Goal: Task Accomplishment & Management: Complete application form

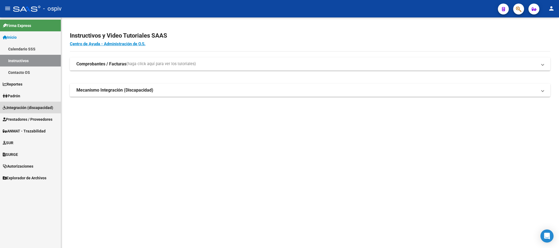
click at [32, 108] on span "Integración (discapacidad)" at bounding box center [28, 108] width 50 height 6
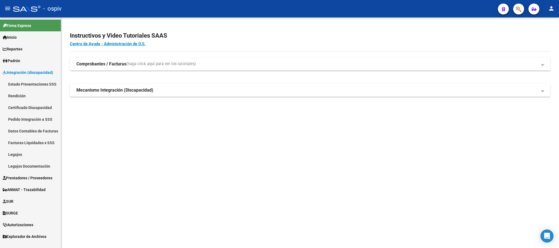
click at [38, 82] on link "Estado Presentaciones SSS" at bounding box center [30, 84] width 61 height 12
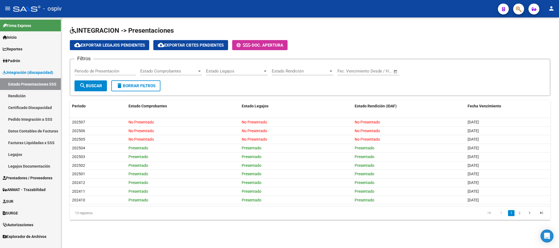
click at [21, 178] on span "Prestadores / Proveedores" at bounding box center [28, 178] width 50 height 6
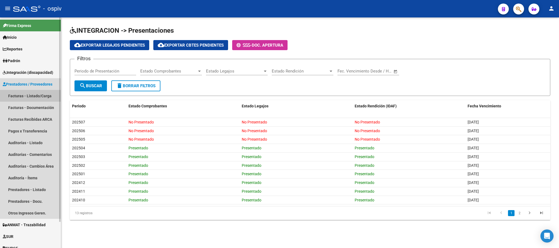
click at [38, 97] on link "Facturas - Listado/Carga" at bounding box center [30, 96] width 61 height 12
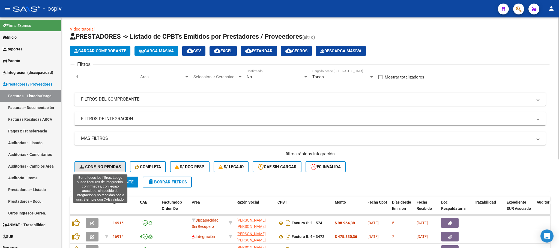
click at [98, 165] on span "Conf. no pedidas" at bounding box center [99, 167] width 41 height 5
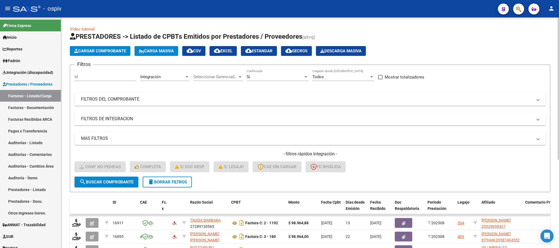
drag, startPoint x: 293, startPoint y: 101, endPoint x: 321, endPoint y: 106, distance: 28.2
click at [295, 101] on mat-panel-title "FILTROS DEL COMPROBANTE" at bounding box center [307, 99] width 452 height 6
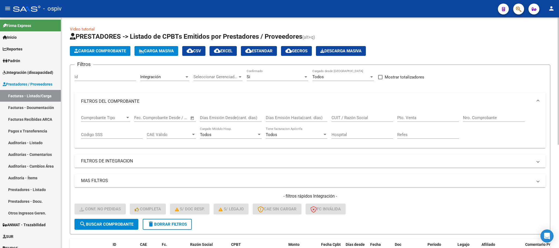
click at [487, 117] on input "Nro. Comprobante" at bounding box center [494, 117] width 62 height 5
click at [473, 118] on input "Nro. Comprobante" at bounding box center [494, 117] width 62 height 5
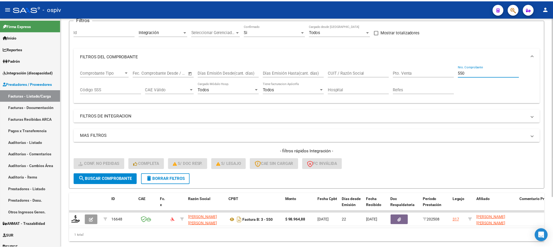
scroll to position [64, 0]
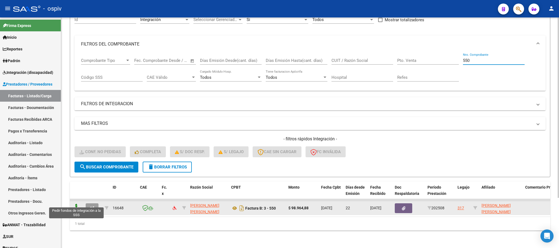
type input "550"
click at [75, 204] on icon at bounding box center [76, 208] width 9 height 8
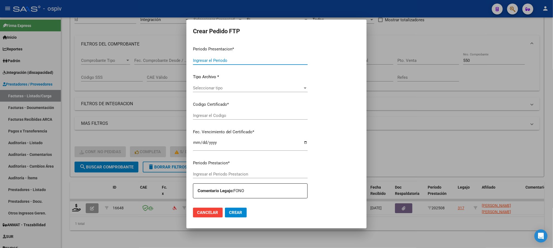
type input "202508"
type input "$ 98.964,88"
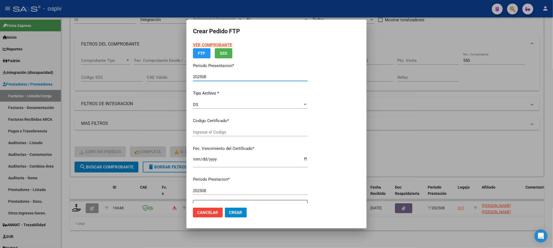
type input "ARG02000569401572021110420261104BS310"
type input "2026-11-04"
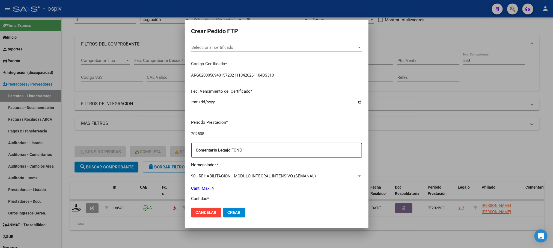
scroll to position [136, 0]
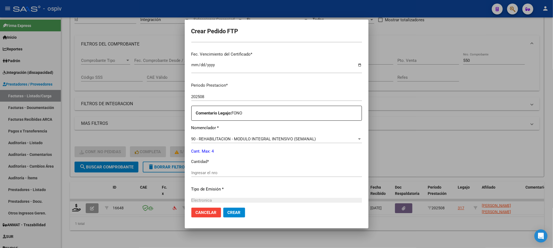
click at [261, 172] on input "Ingresar el nro" at bounding box center [276, 173] width 171 height 5
type input "4"
click at [223, 208] on button "Crear" at bounding box center [234, 213] width 22 height 10
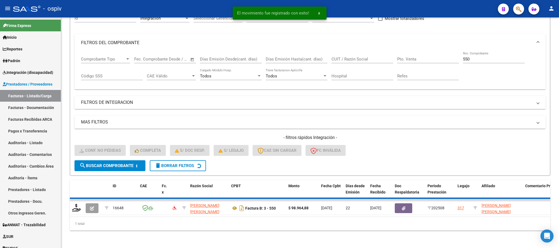
scroll to position [53, 0]
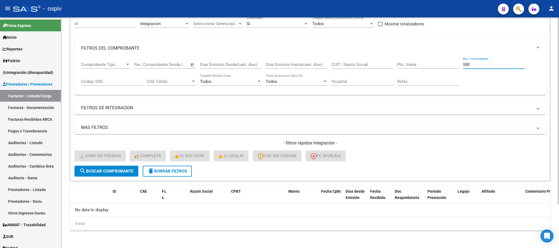
click at [473, 65] on input "550" at bounding box center [494, 64] width 62 height 5
type input "5"
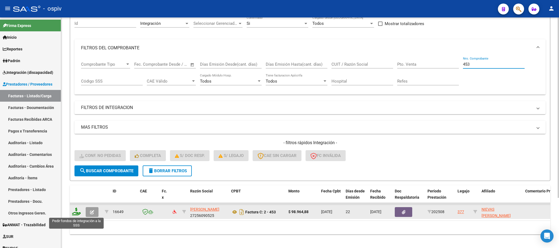
type input "453"
click at [79, 214] on icon at bounding box center [76, 212] width 9 height 8
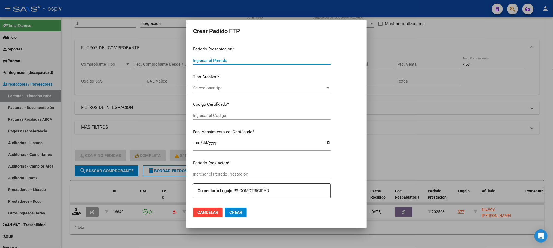
type input "202508"
type input "$ 98.964,88"
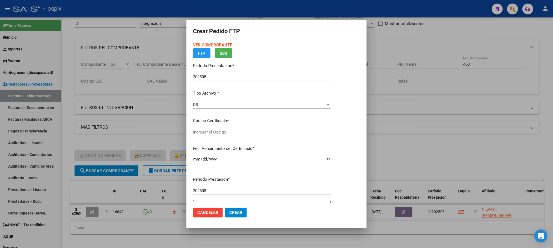
type input "ARG02000573541362024041920290419COR233"
type input "2029-04-19"
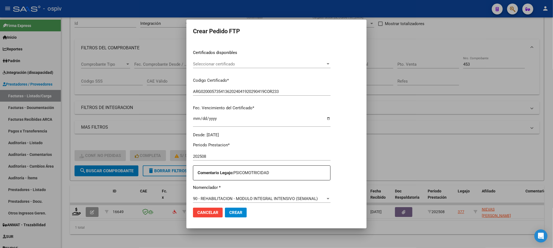
scroll to position [151, 0]
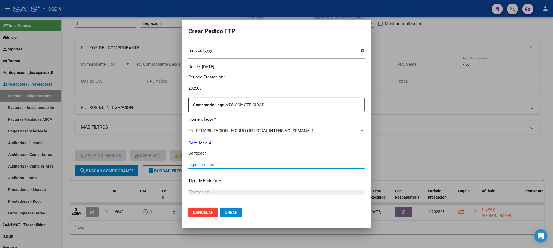
click at [232, 165] on input "Ingresar el nro" at bounding box center [276, 164] width 176 height 5
type input "4"
click at [220, 208] on button "Crear" at bounding box center [231, 213] width 22 height 10
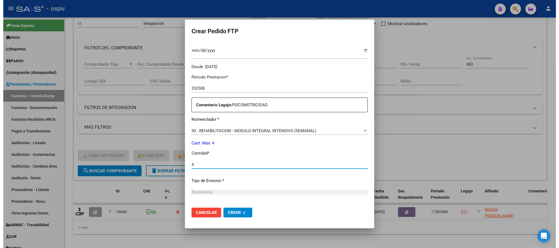
scroll to position [0, 0]
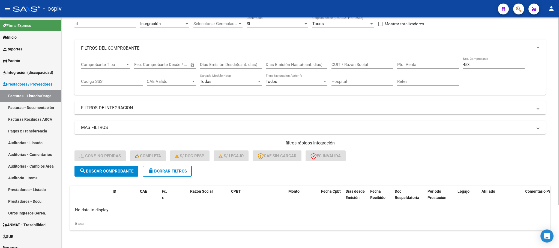
click at [475, 65] on input "453" at bounding box center [494, 64] width 62 height 5
type input "4"
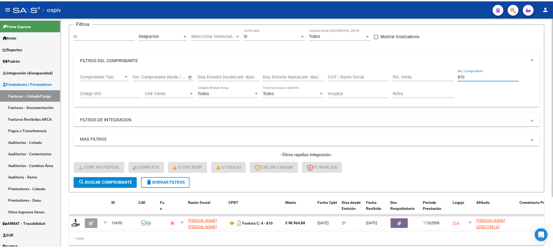
scroll to position [53, 0]
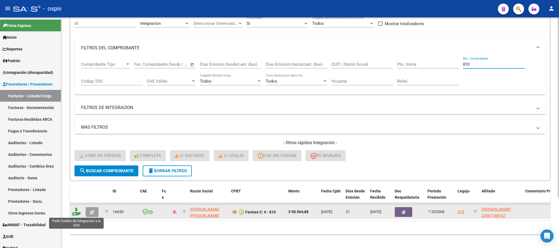
type input "810"
click at [78, 214] on icon at bounding box center [76, 212] width 9 height 8
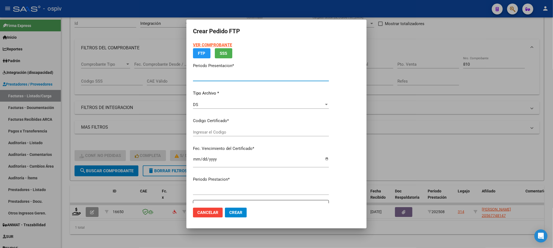
type input "202508"
type input "$ 98.964,88"
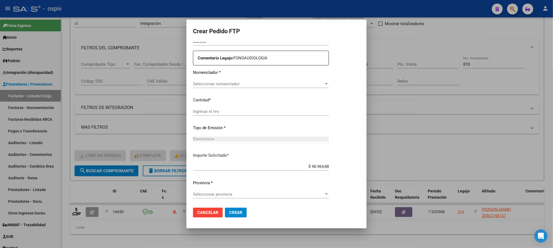
type input "ARG02000567748142022082920270829BS358"
type input "2027-08-29"
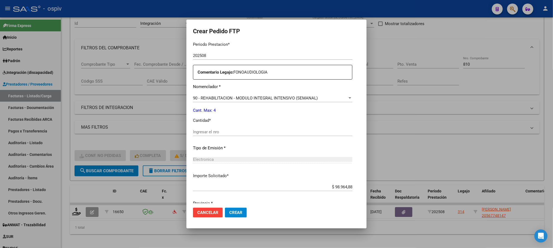
scroll to position [198, 0]
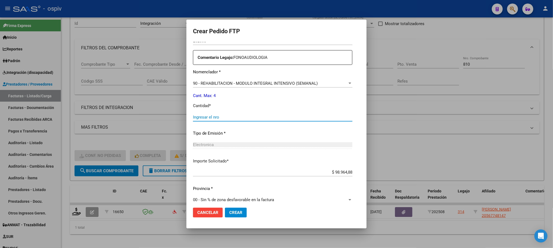
click at [248, 115] on input "Ingresar el nro" at bounding box center [272, 117] width 159 height 5
type input "4"
click at [225, 208] on button "Crear" at bounding box center [236, 213] width 22 height 10
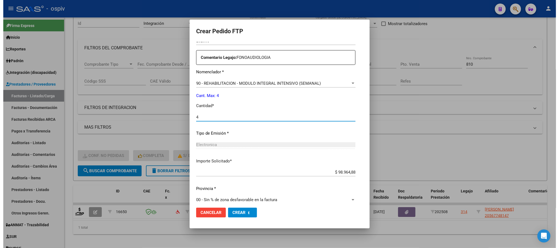
scroll to position [0, 0]
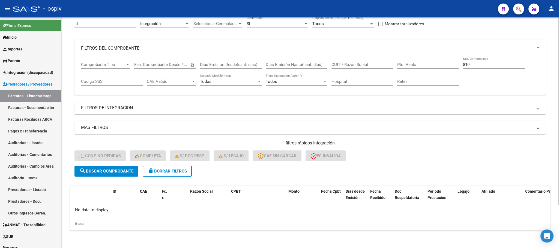
click at [475, 62] on input "810" at bounding box center [494, 64] width 62 height 5
type input "8"
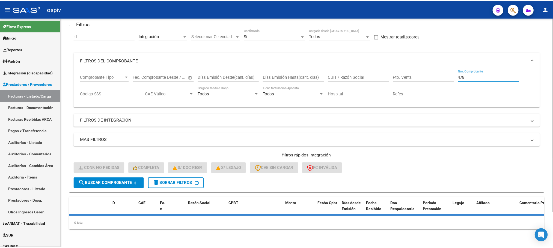
scroll to position [53, 0]
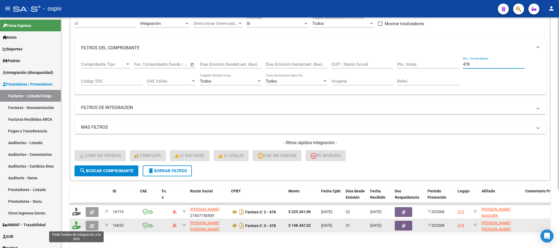
type input "478"
click at [75, 226] on icon at bounding box center [76, 226] width 9 height 8
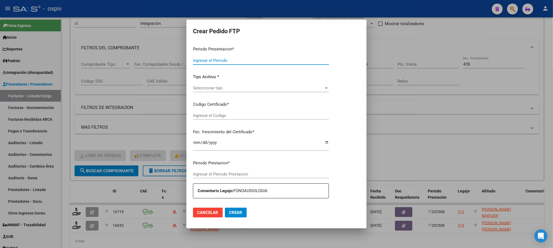
type input "202508"
type input "$ 148.447,32"
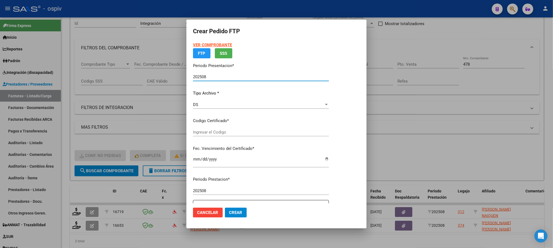
type input "ARG02000546202972024072320290723SAN168"
type input "2029-07-23"
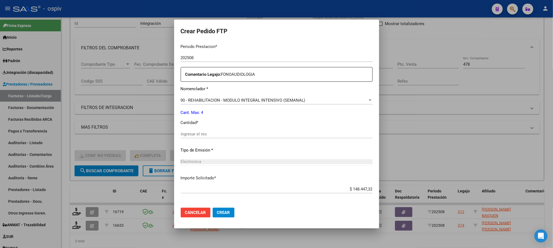
scroll to position [204, 0]
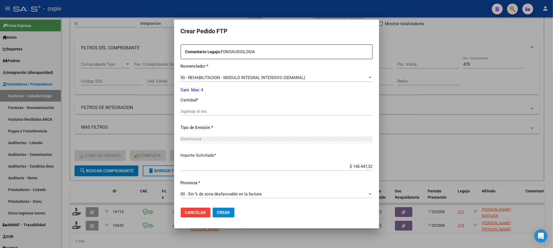
click at [245, 112] on input "Ingresar el nro" at bounding box center [277, 111] width 192 height 5
type input "4"
click at [213, 208] on button "Crear" at bounding box center [224, 213] width 22 height 10
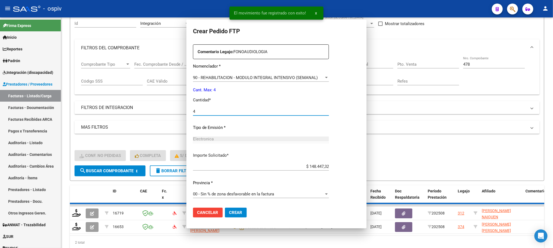
scroll to position [173, 0]
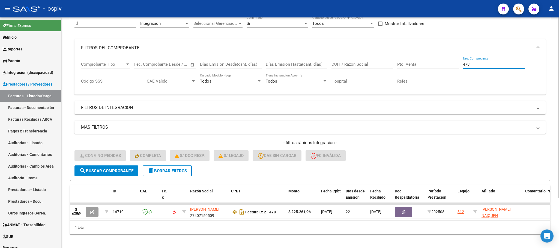
click at [476, 63] on input "478" at bounding box center [494, 64] width 62 height 5
type input "4"
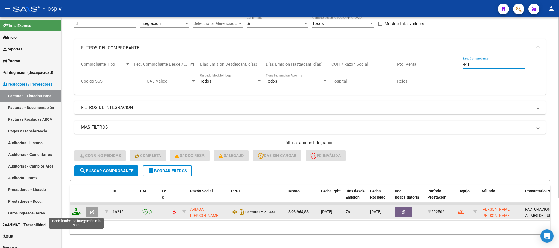
type input "441"
click at [76, 214] on icon at bounding box center [76, 212] width 9 height 8
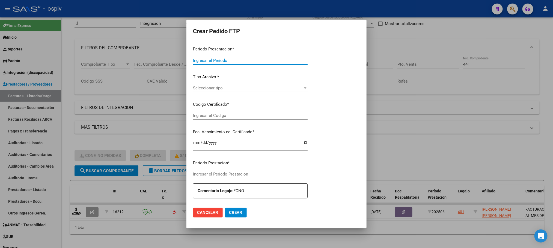
type input "202508"
type input "202506"
type input "$ 98.964,88"
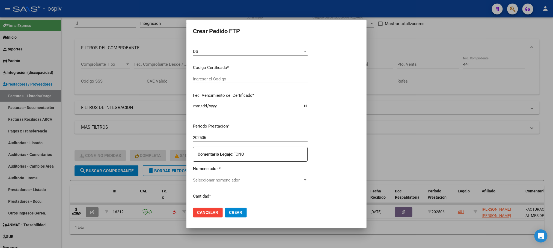
type input "ARG01000528647892022051720260517COR233"
type input "2026-05-17"
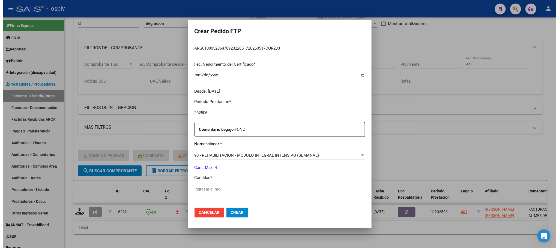
scroll to position [151, 0]
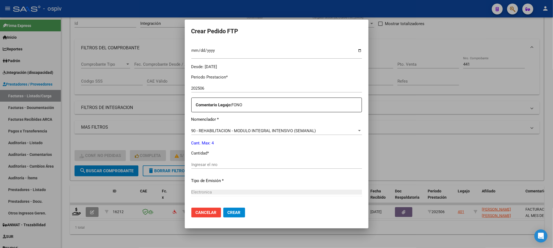
click at [255, 164] on input "Ingresar el nro" at bounding box center [276, 164] width 171 height 5
type input "4"
click at [223, 208] on button "Crear" at bounding box center [234, 213] width 22 height 10
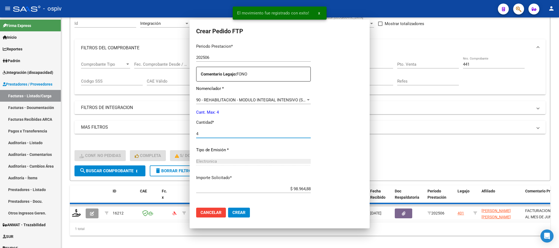
scroll to position [0, 0]
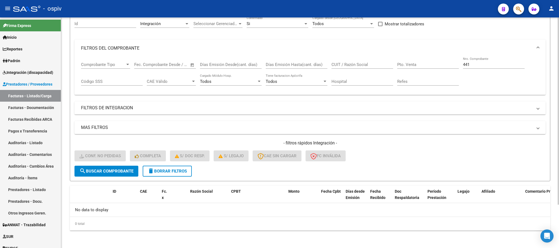
click at [482, 65] on input "441" at bounding box center [494, 64] width 62 height 5
type input "4"
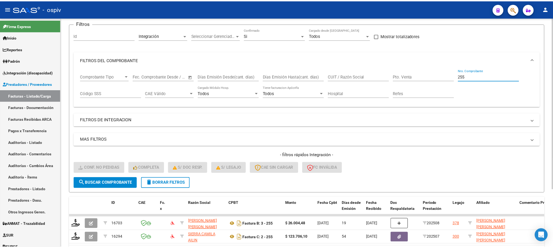
scroll to position [53, 0]
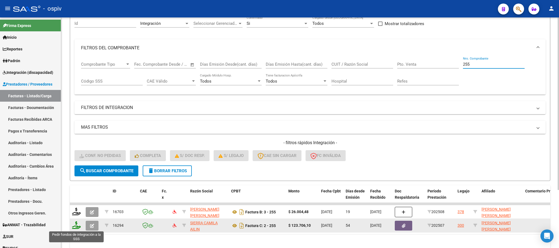
type input "255"
click at [77, 229] on icon at bounding box center [76, 226] width 9 height 8
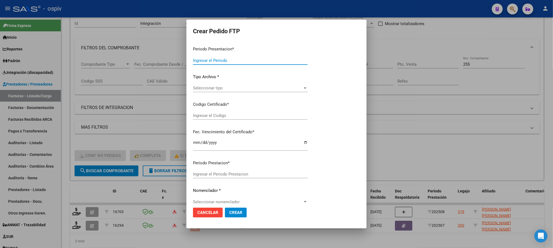
type input "202508"
type input "202507"
type input "$ 123.706,10"
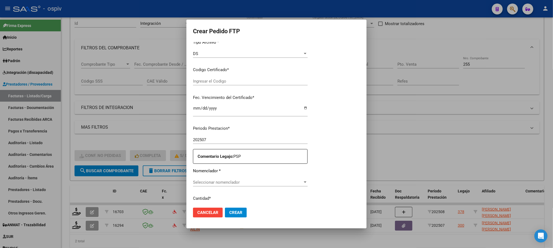
type input "ARG02000535255612022110720271107BSAS370"
type input "2027-11-07"
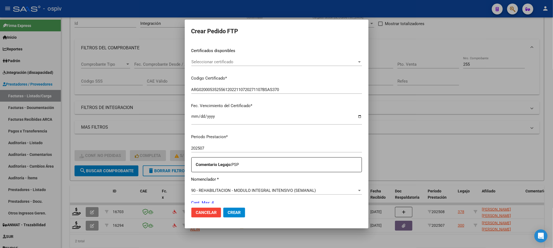
scroll to position [151, 0]
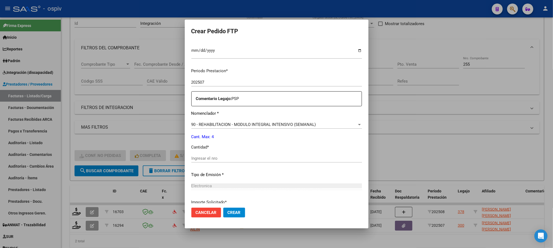
click at [262, 158] on input "Ingresar el nro" at bounding box center [276, 158] width 171 height 5
type input "4"
click at [223, 208] on button "Crear" at bounding box center [234, 213] width 22 height 10
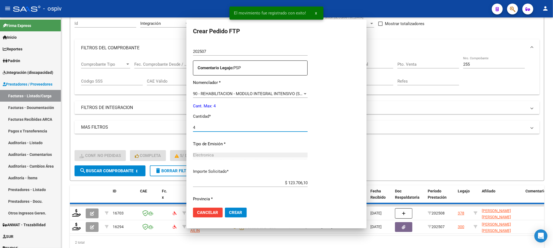
scroll to position [0, 0]
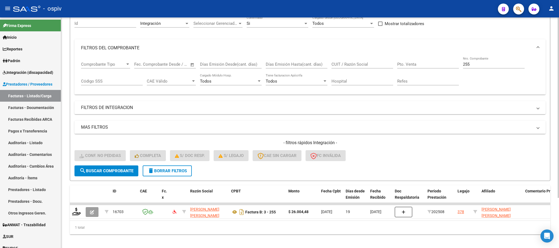
click at [476, 64] on input "255" at bounding box center [494, 64] width 62 height 5
type input "2"
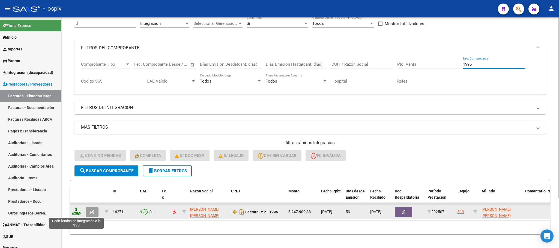
type input "1996"
click at [77, 212] on icon at bounding box center [76, 212] width 9 height 8
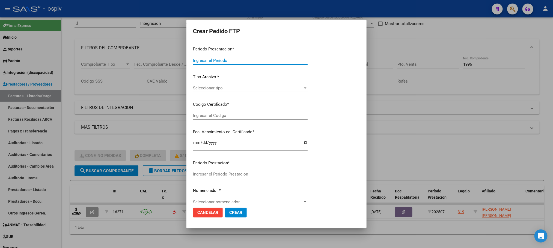
type input "202508"
type input "202507"
type input "$ 247.909,38"
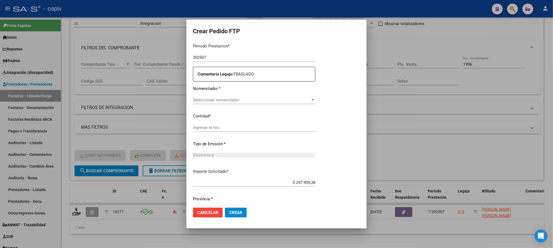
type input "ARG02000455736032015041520260415BS437"
type input "2026-04-15"
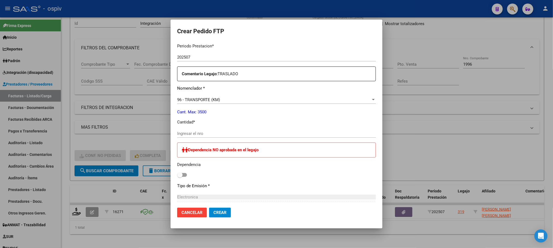
click at [245, 133] on input "Ingresar el nro" at bounding box center [276, 133] width 199 height 5
type input "458"
click at [209, 208] on button "Crear" at bounding box center [220, 213] width 22 height 10
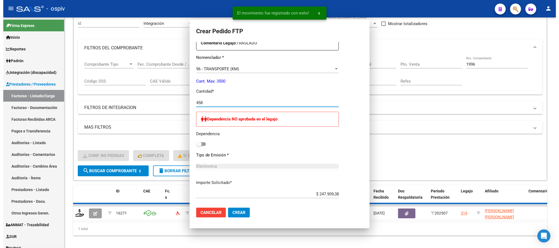
scroll to position [151, 0]
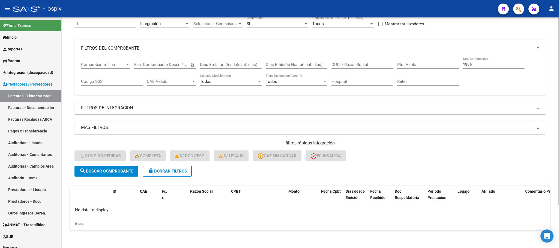
click at [473, 62] on input "1996" at bounding box center [494, 64] width 62 height 5
type input "1"
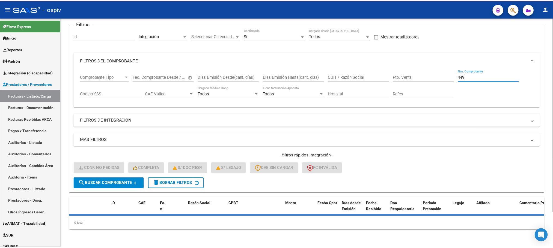
scroll to position [53, 0]
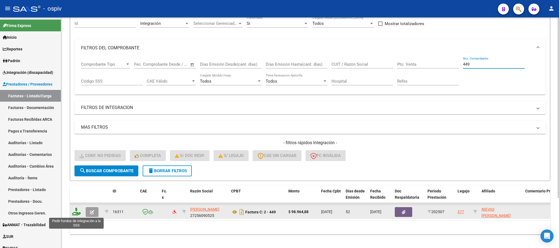
type input "449"
click at [75, 213] on icon at bounding box center [76, 212] width 9 height 8
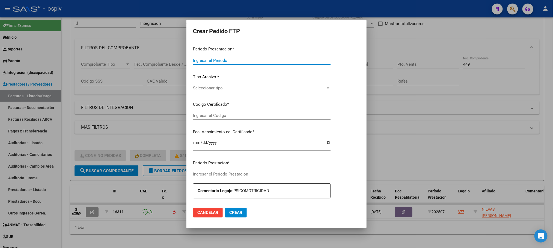
type input "202508"
type input "202507"
type input "$ 98.964,88"
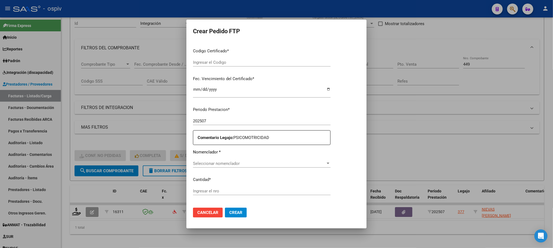
type input "ARG02000573541362024041920290419COR233"
type input "2029-04-19"
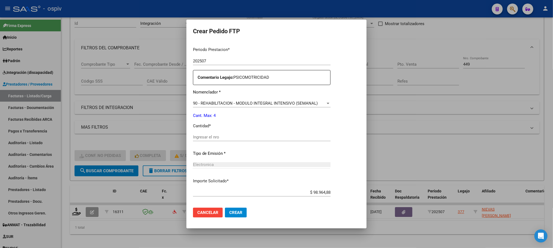
scroll to position [178, 0]
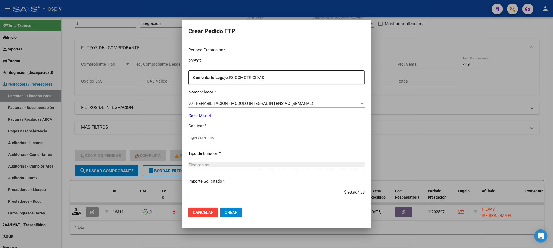
click at [258, 137] on input "Ingresar el nro" at bounding box center [276, 137] width 176 height 5
type input "4"
click at [220, 208] on button "Crear" at bounding box center [231, 213] width 22 height 10
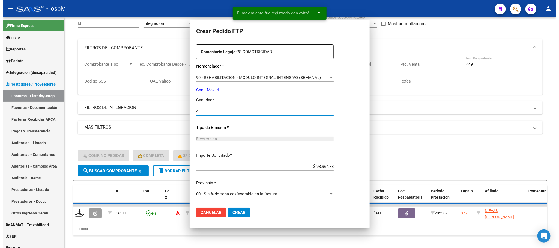
scroll to position [147, 0]
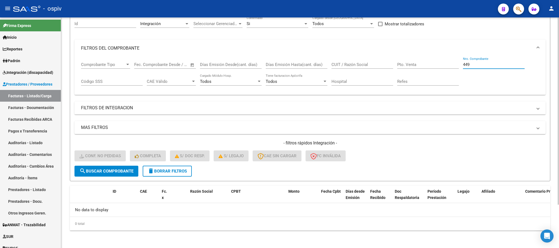
click at [480, 66] on input "449" at bounding box center [494, 64] width 62 height 5
type input "4"
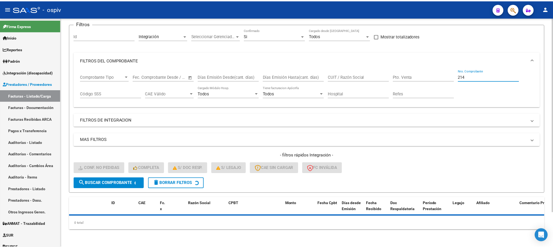
scroll to position [53, 0]
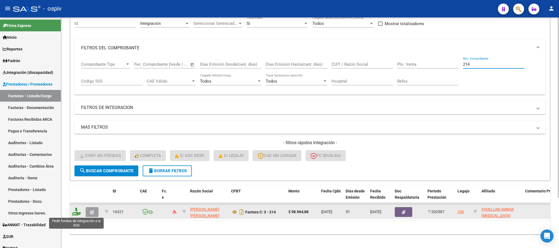
type input "214"
click at [76, 214] on icon at bounding box center [76, 212] width 9 height 8
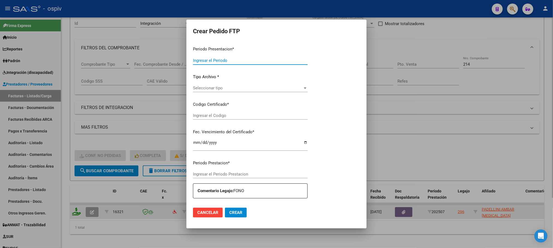
type input "202508"
type input "202507"
type input "$ 98.964,88"
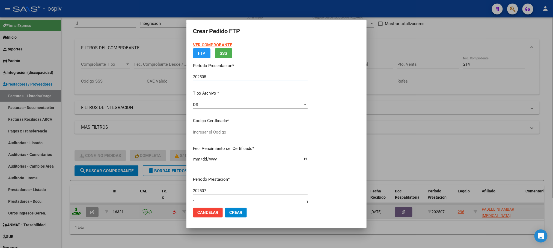
type input "ARG01000567160172022011020260110BSAS330"
type input "2026-01-10"
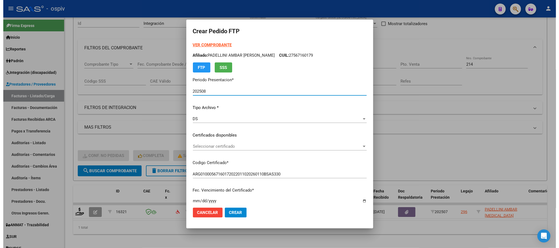
scroll to position [136, 0]
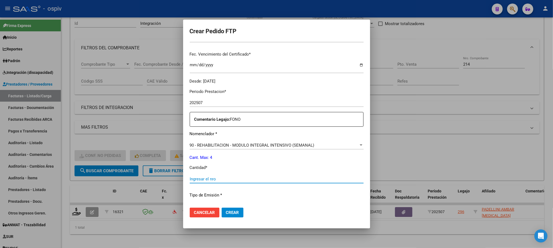
click at [270, 178] on input "Ingresar el nro" at bounding box center [277, 179] width 174 height 5
type input "4"
click at [222, 208] on button "Crear" at bounding box center [233, 213] width 22 height 10
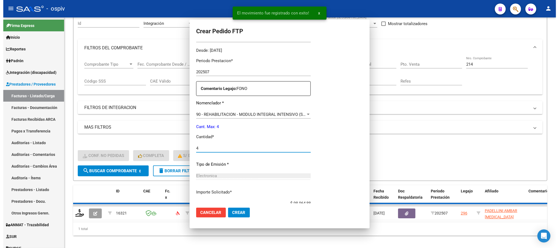
scroll to position [0, 0]
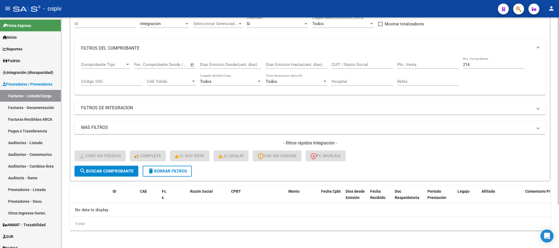
click at [485, 65] on input "214" at bounding box center [494, 64] width 62 height 5
type input "2"
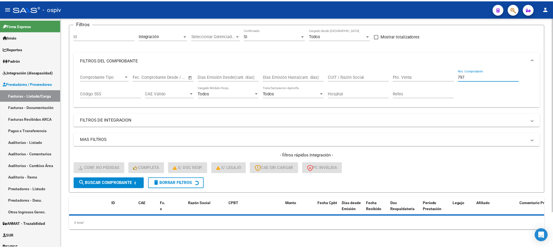
scroll to position [53, 0]
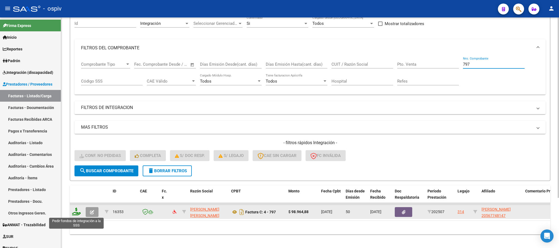
type input "797"
click at [77, 212] on icon at bounding box center [76, 212] width 9 height 8
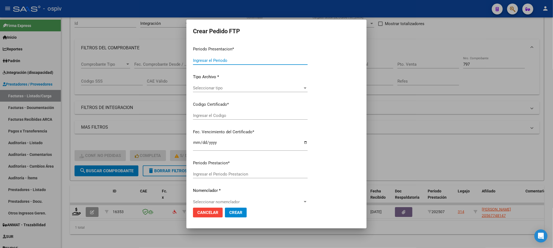
type input "202508"
type input "202507"
type input "$ 98.964,88"
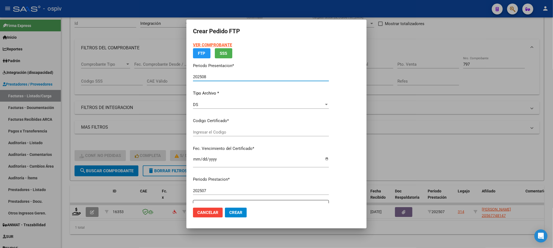
type input "ARG02000567748142022082920270829BS358"
type input "2027-08-29"
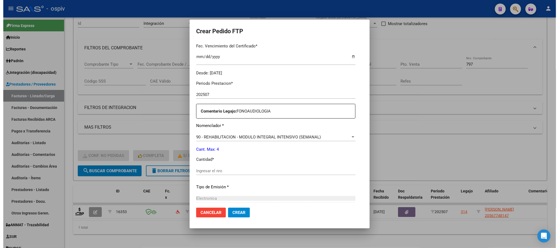
scroll to position [151, 0]
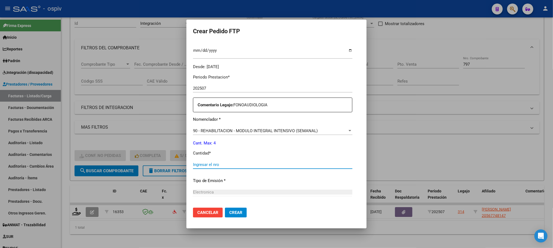
click at [255, 165] on input "Ingresar el nro" at bounding box center [272, 164] width 159 height 5
type input "4"
click at [225, 208] on button "Crear" at bounding box center [236, 213] width 22 height 10
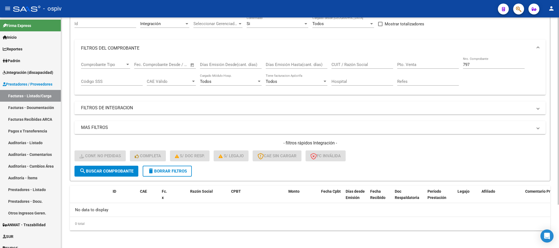
click at [489, 67] on input "797" at bounding box center [494, 64] width 62 height 5
type input "7"
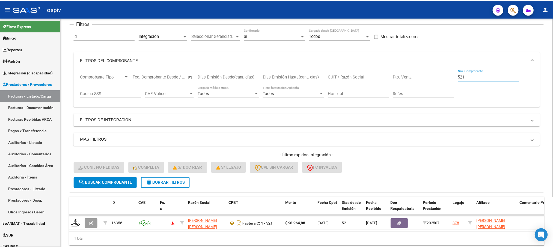
scroll to position [53, 0]
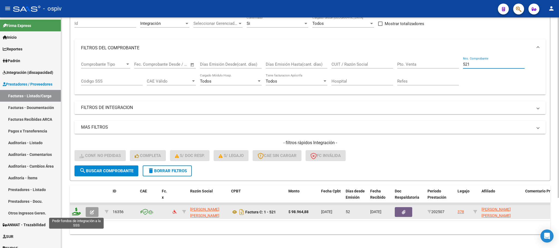
type input "521"
click at [78, 214] on icon at bounding box center [76, 212] width 9 height 8
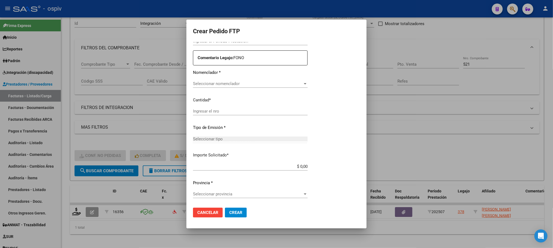
type input "202508"
type input "202507"
type input "$ 98.964,88"
type input "ARG02000507639432018091220250912BSAS448"
type input "2025-09-12"
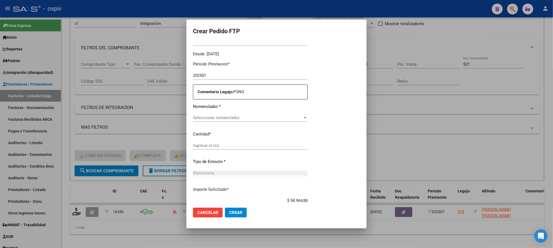
scroll to position [198, 0]
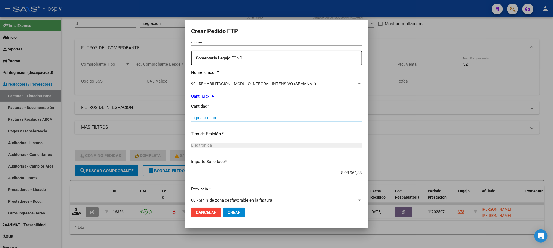
click at [243, 118] on input "Ingresar el nro" at bounding box center [276, 117] width 171 height 5
type input "4"
click at [223, 208] on button "Crear" at bounding box center [234, 213] width 22 height 10
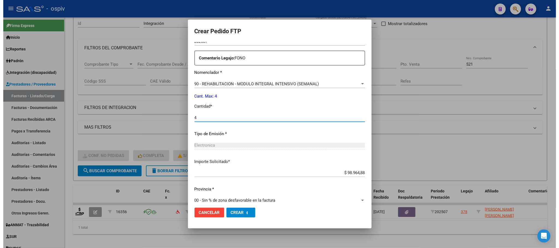
scroll to position [0, 0]
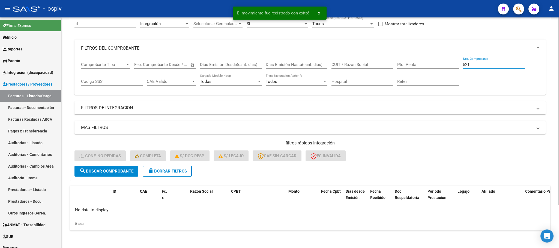
click at [472, 62] on input "521" at bounding box center [494, 64] width 62 height 5
type input "5"
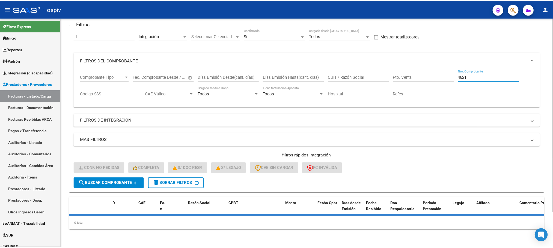
scroll to position [53, 0]
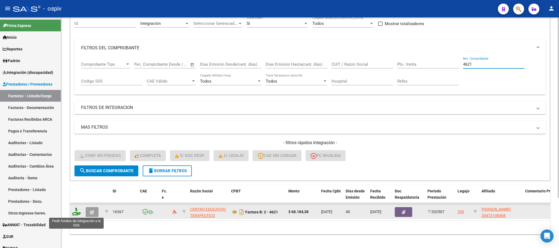
type input "4621"
click at [76, 211] on icon at bounding box center [76, 212] width 9 height 8
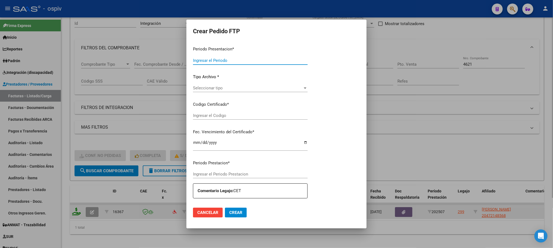
type input "202508"
type input "202507"
type input "$ 68.184,38"
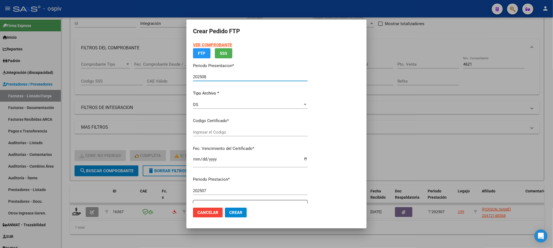
type input "arg02000472148562017101820251018bsas427"
type input "2025-10-18"
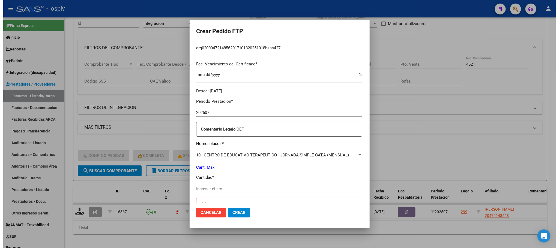
scroll to position [136, 0]
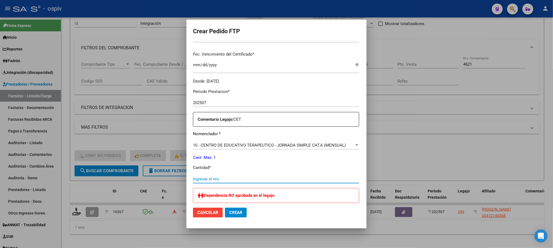
click at [239, 178] on input "Ingresar el nro" at bounding box center [276, 179] width 166 height 5
type input "1"
click at [225, 208] on button "Crear" at bounding box center [236, 213] width 22 height 10
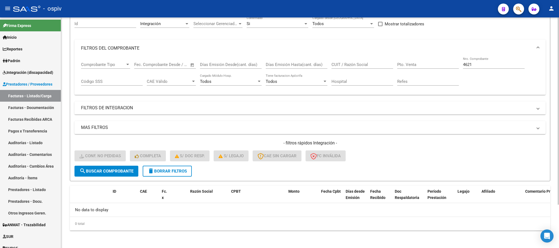
click at [477, 65] on input "4621" at bounding box center [494, 64] width 62 height 5
type input "4"
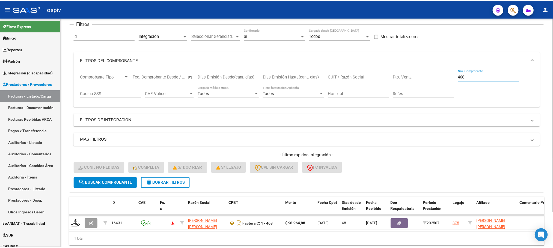
scroll to position [53, 0]
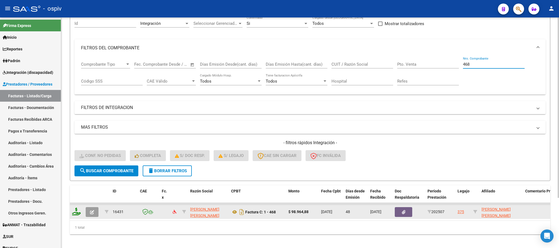
type input "468"
click at [77, 214] on icon at bounding box center [76, 212] width 9 height 8
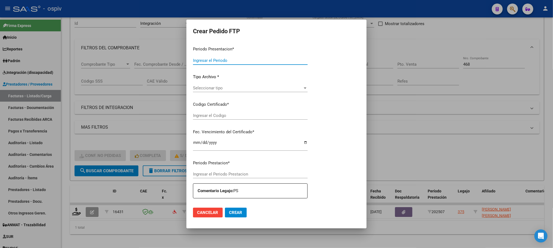
type input "202508"
type input "202507"
type input "$ 98.964,88"
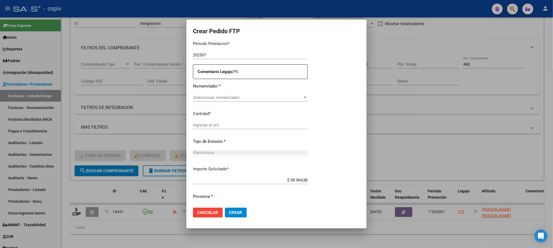
type input "ARG02000558271512022120620251206SJN485"
type input "2025-12-06"
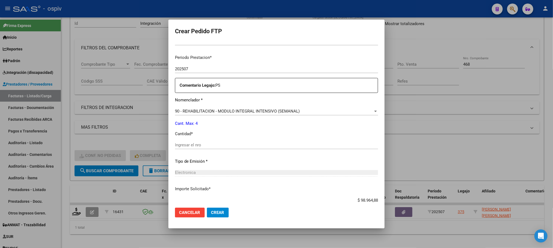
scroll to position [178, 0]
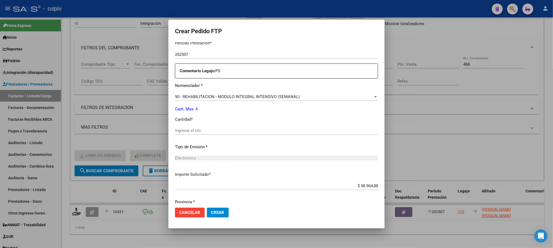
click at [255, 129] on input "Ingresar el nro" at bounding box center [276, 130] width 203 height 5
type input "4"
click at [207, 208] on button "Crear" at bounding box center [218, 213] width 22 height 10
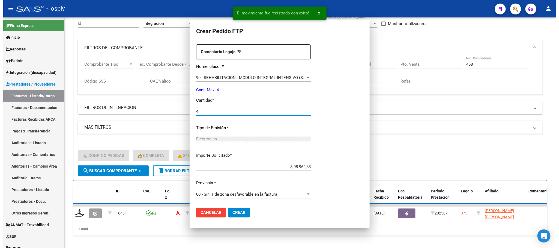
scroll to position [148, 0]
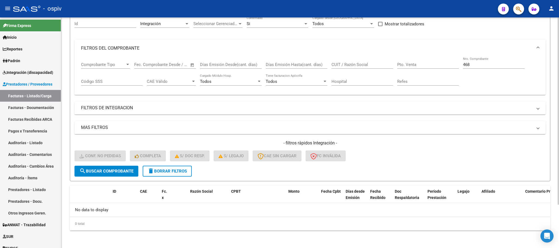
click at [480, 62] on input "468" at bounding box center [494, 64] width 62 height 5
type input "4"
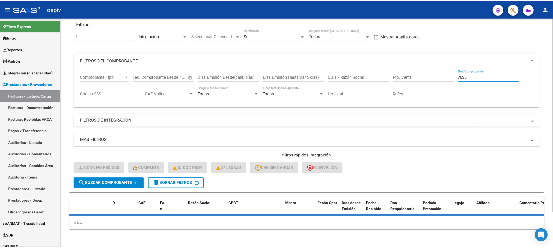
scroll to position [53, 0]
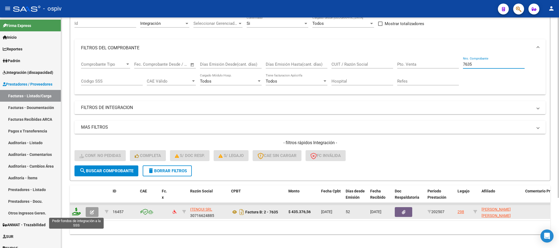
type input "7635"
click at [75, 210] on icon at bounding box center [76, 212] width 9 height 8
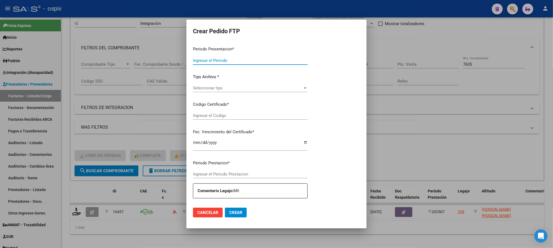
type input "202508"
type input "202507"
type input "$ 435.376,56"
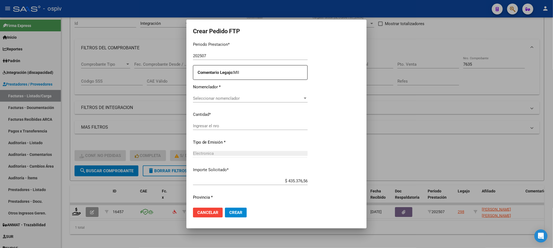
type input "ARG02000540621792022121020251210BS370"
type input "2025-12-10"
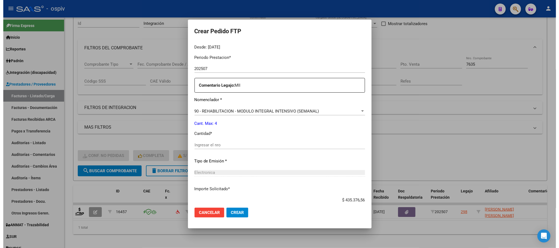
scroll to position [184, 0]
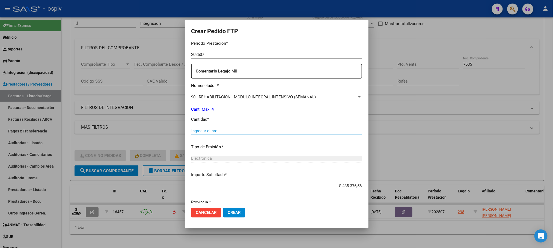
click at [247, 131] on input "Ingresar el nro" at bounding box center [276, 131] width 171 height 5
type input "4"
click at [223, 208] on button "Crear" at bounding box center [234, 213] width 22 height 10
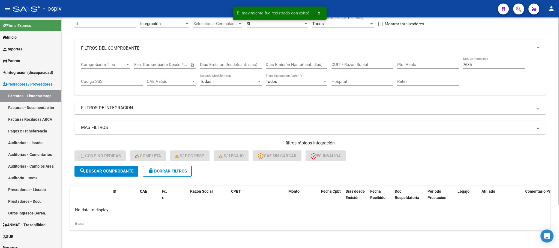
click at [479, 63] on input "7635" at bounding box center [494, 64] width 62 height 5
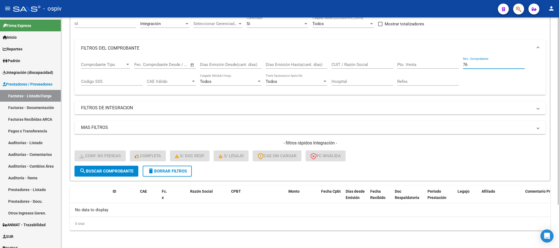
type input "7"
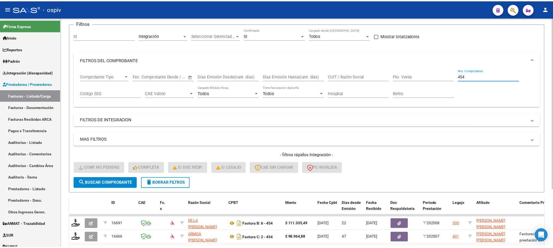
scroll to position [53, 0]
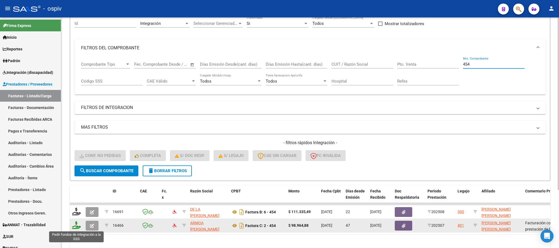
type input "454"
click at [77, 227] on icon at bounding box center [76, 226] width 9 height 8
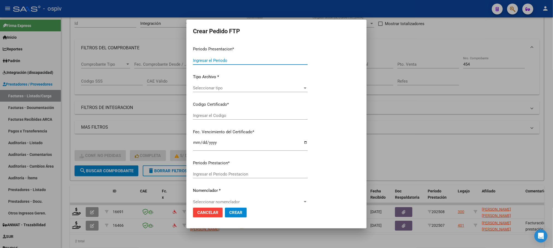
type input "202508"
type input "202507"
type input "$ 98.964,88"
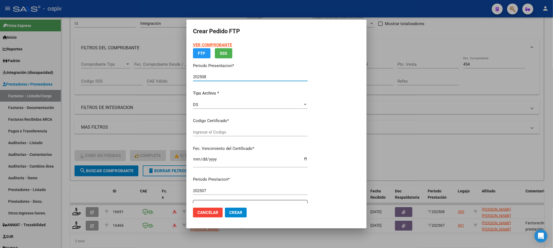
type input "ARG01000528647892022051720260517COR233"
type input "2026-05-17"
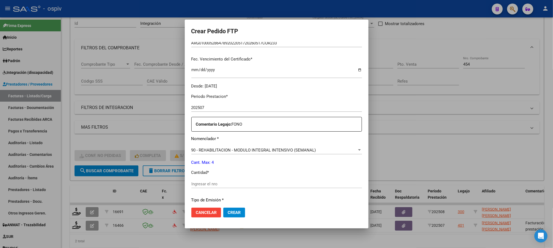
scroll to position [151, 0]
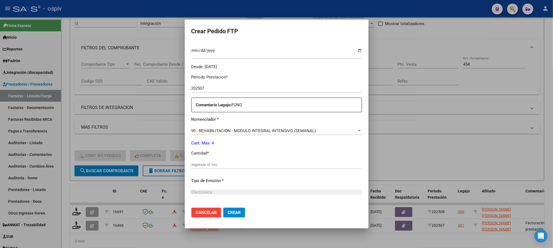
click at [264, 165] on input "Ingresar el nro" at bounding box center [276, 164] width 171 height 5
type input "4"
click at [223, 208] on button "Crear" at bounding box center [234, 213] width 22 height 10
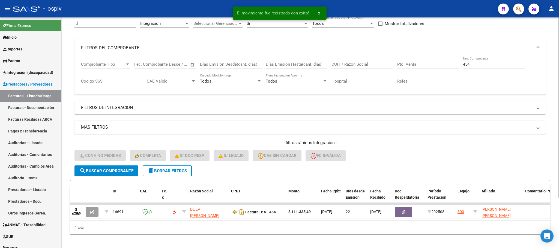
click at [487, 60] on div "454 Nro. Comprobante" at bounding box center [494, 63] width 62 height 12
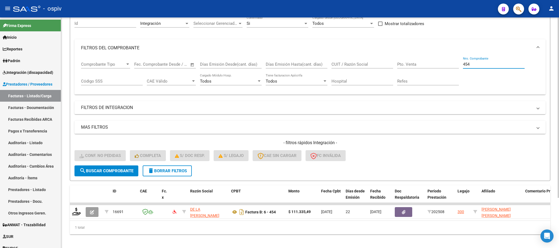
click at [487, 62] on input "454" at bounding box center [494, 64] width 62 height 5
type input "4"
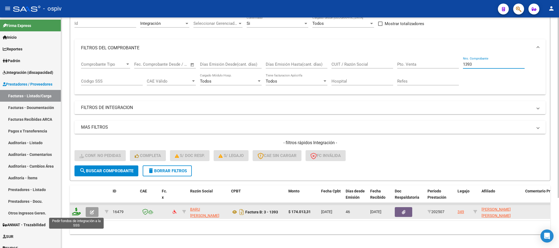
type input "1393"
click at [76, 213] on icon at bounding box center [76, 212] width 9 height 8
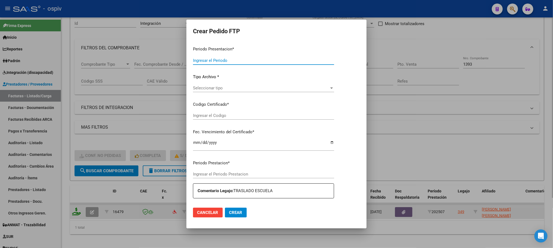
type input "202508"
type input "202507"
type input "$ 174.013,31"
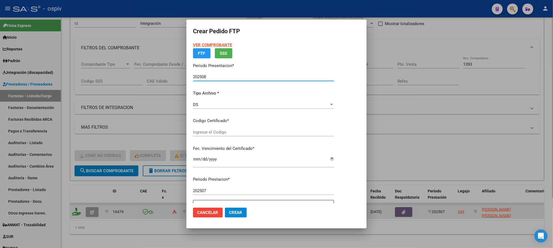
type input "ARG01000509067252022022520270225BSAS427"
type input "2027-02-25"
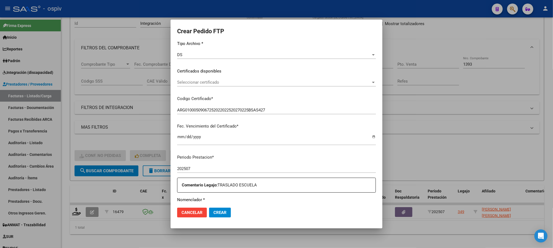
scroll to position [136, 0]
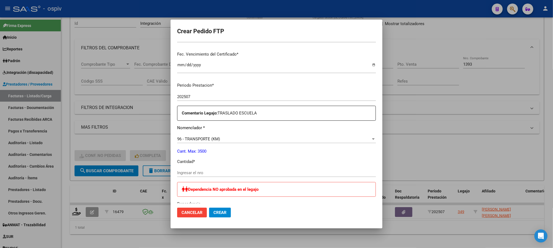
click at [271, 171] on input "Ingresar el nro" at bounding box center [276, 173] width 199 height 5
type input "322"
click at [209, 208] on button "Crear" at bounding box center [220, 213] width 22 height 10
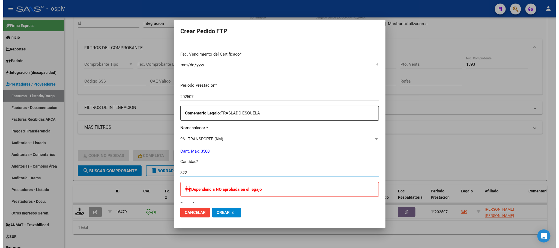
scroll to position [0, 0]
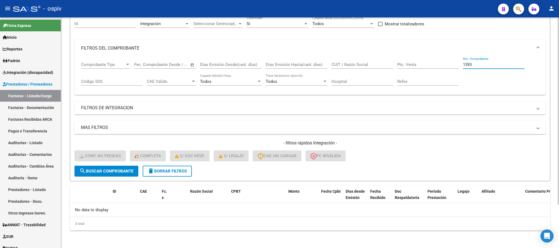
click at [475, 62] on input "1393" at bounding box center [494, 64] width 62 height 5
type input "1"
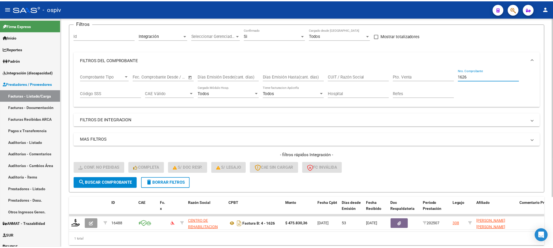
scroll to position [53, 0]
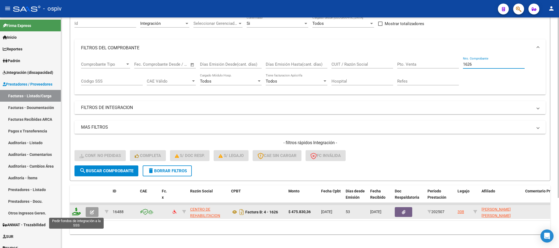
type input "1626"
click at [76, 214] on icon at bounding box center [76, 212] width 9 height 8
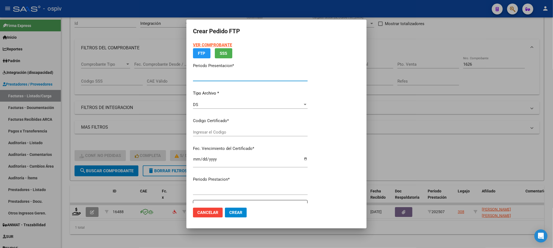
type input "202508"
type input "202507"
type input "$ 475.830,36"
type input "ARG01000536442332022042720270427BSAS427"
type input "2027-04-27"
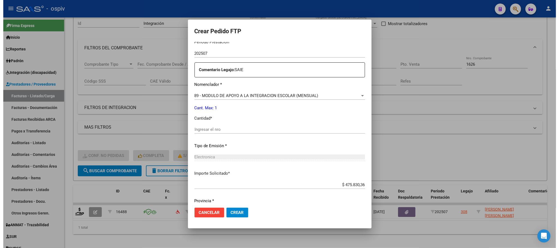
scroll to position [198, 0]
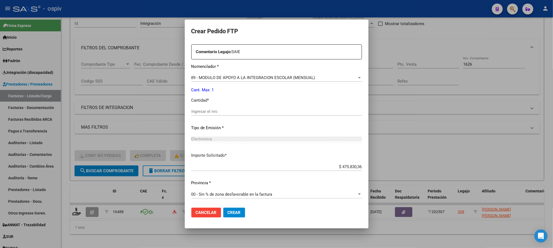
click at [255, 112] on input "Ingresar el nro" at bounding box center [276, 111] width 171 height 5
type input "1"
click at [223, 208] on button "Crear" at bounding box center [234, 213] width 22 height 10
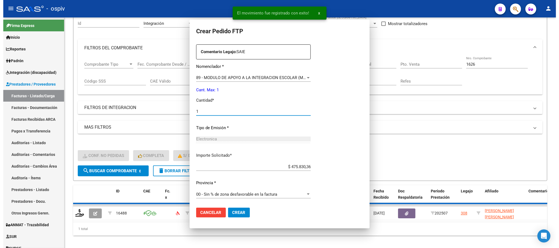
scroll to position [0, 0]
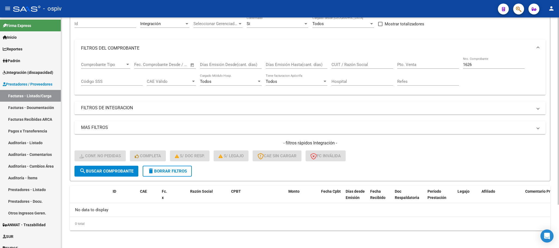
click at [477, 63] on input "1626" at bounding box center [494, 64] width 62 height 5
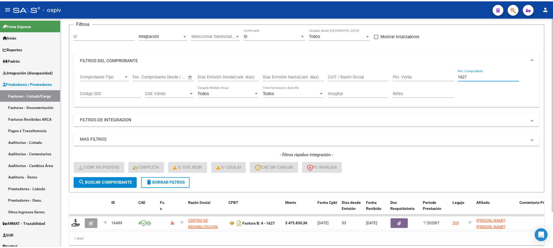
scroll to position [53, 0]
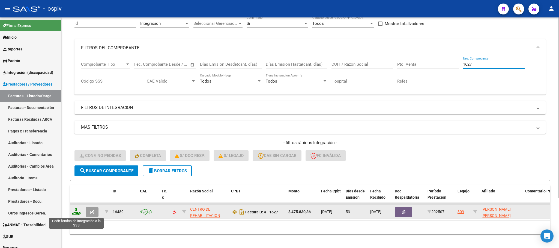
type input "1627"
click at [76, 214] on icon at bounding box center [76, 212] width 9 height 8
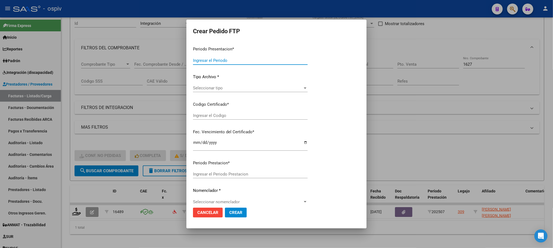
type input "202508"
type input "202507"
type input "$ 475.830,36"
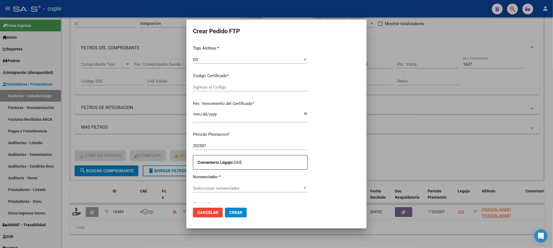
type input "ARG02000526450992025012920270129BUE427"
type input "2027-01-29"
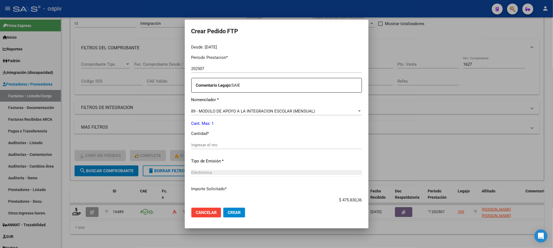
scroll to position [184, 0]
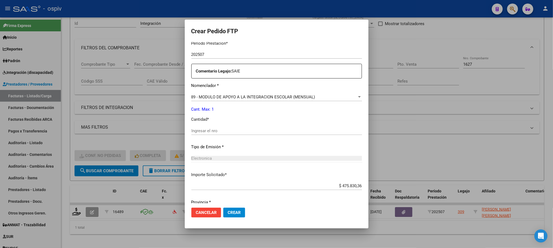
click at [258, 129] on input "Ingresar el nro" at bounding box center [276, 131] width 171 height 5
type input "1"
click at [223, 208] on button "Crear" at bounding box center [234, 213] width 22 height 10
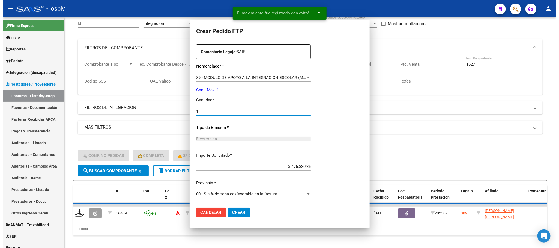
scroll to position [154, 0]
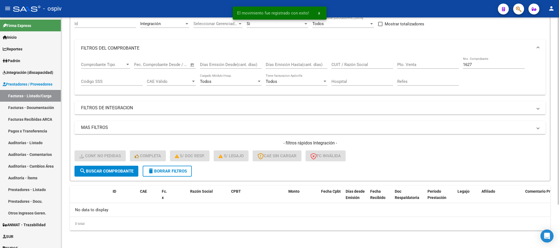
click at [477, 67] on input "1627" at bounding box center [494, 64] width 62 height 5
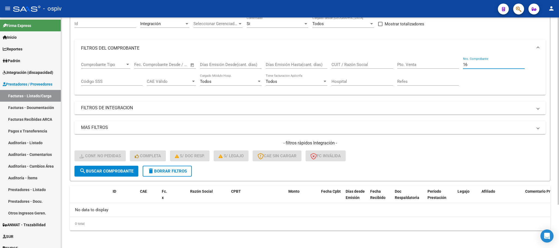
type input "1"
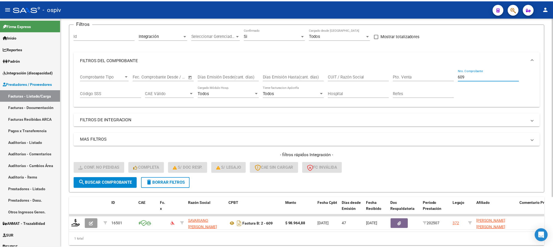
scroll to position [53, 0]
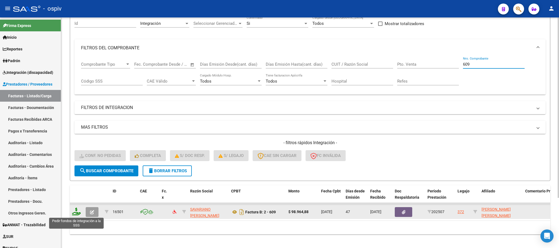
type input "609"
click at [79, 213] on icon at bounding box center [76, 212] width 9 height 8
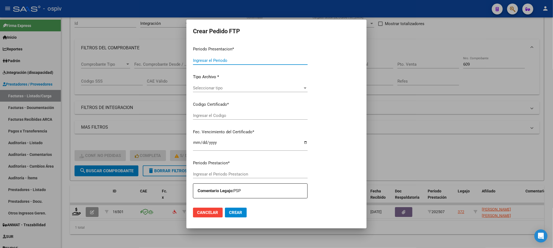
type input "202508"
type input "202507"
type input "$ 98.964,88"
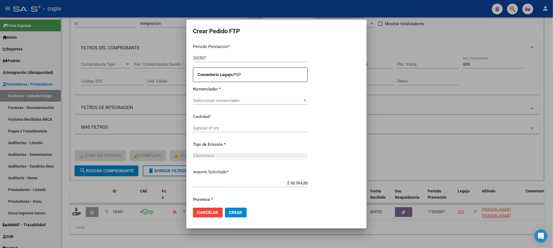
type input "ARG01000494304642018081520250815BSAS437"
type input "2025-08-15"
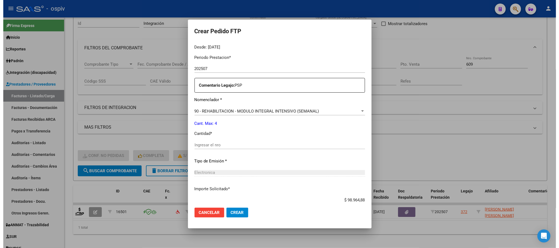
scroll to position [184, 0]
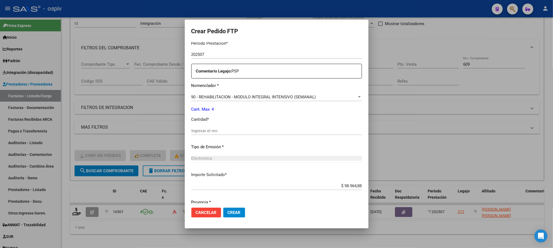
click at [263, 131] on input "Ingresar el nro" at bounding box center [276, 131] width 171 height 5
type input "4"
click at [223, 208] on button "Crear" at bounding box center [234, 213] width 22 height 10
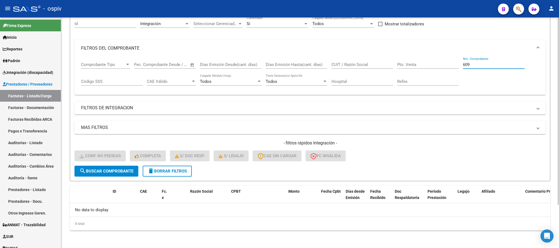
click at [476, 64] on input "609" at bounding box center [494, 64] width 62 height 5
type input "6"
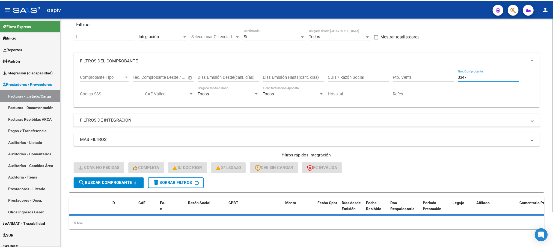
scroll to position [53, 0]
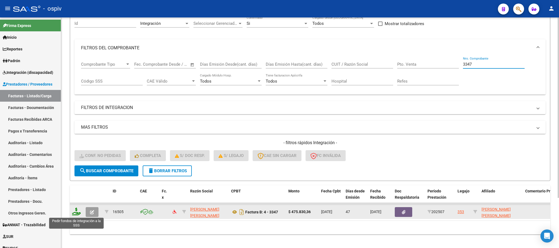
type input "3347"
click at [77, 213] on icon at bounding box center [76, 212] width 9 height 8
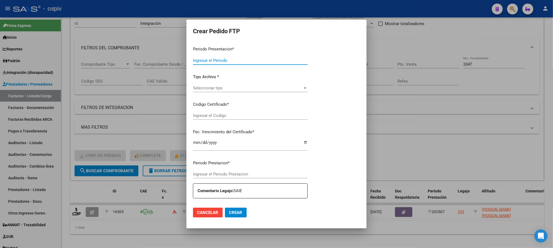
type input "202508"
type input "202507"
type input "$ 475.830,36"
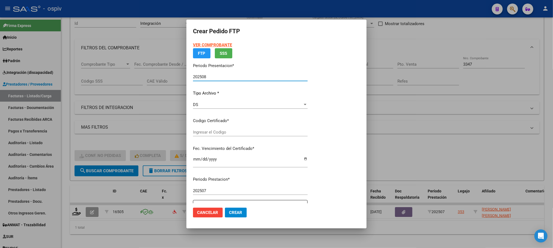
type input "ARG02000503045752022110720271107BS315"
type input "2027-11-07"
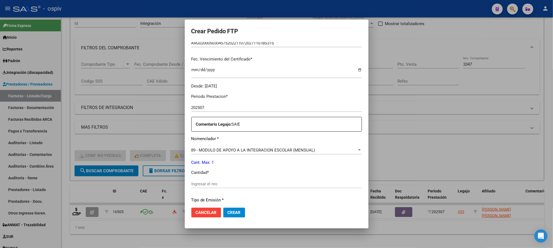
scroll to position [151, 0]
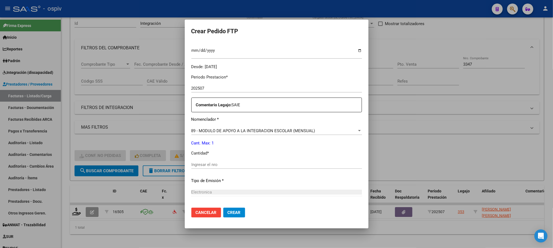
click at [252, 165] on input "Ingresar el nro" at bounding box center [276, 164] width 171 height 5
type input "1"
click at [223, 208] on button "Crear" at bounding box center [234, 213] width 22 height 10
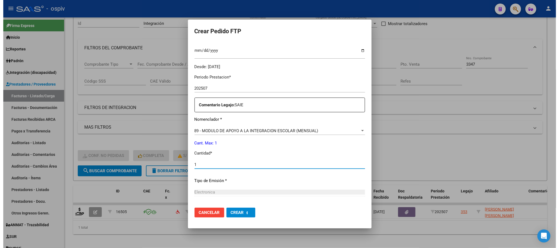
scroll to position [0, 0]
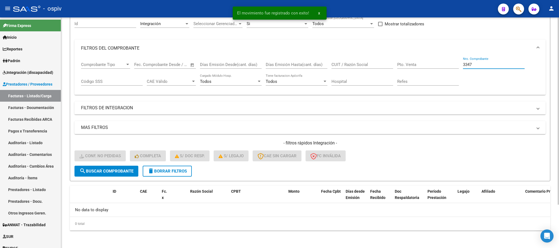
click at [482, 65] on input "3347" at bounding box center [494, 64] width 62 height 5
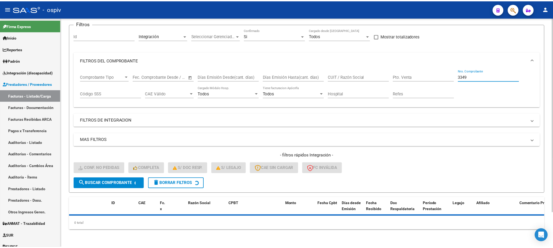
scroll to position [53, 0]
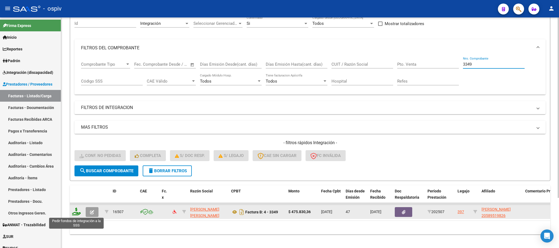
type input "3349"
click at [72, 213] on icon at bounding box center [76, 212] width 9 height 8
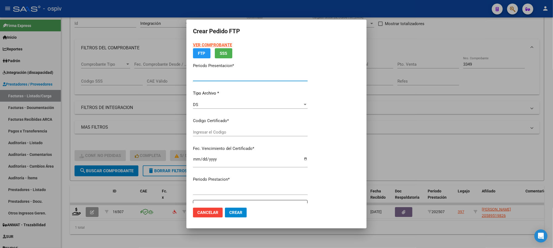
type input "202508"
type input "202507"
type input "$ 475.830,36"
type input "ARG02000589519822025022520300225BUE430"
type input "2030-02-25"
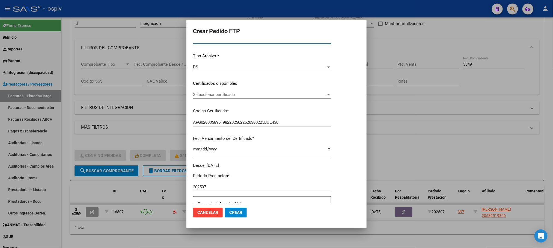
scroll to position [151, 0]
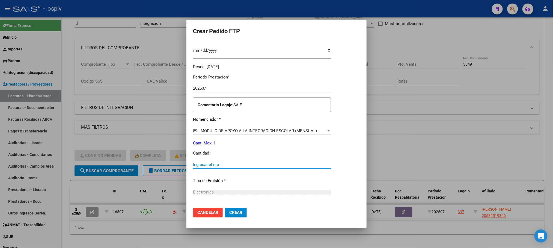
click at [256, 164] on input "Ingresar el nro" at bounding box center [262, 164] width 138 height 5
type input "1"
click at [225, 208] on button "Crear" at bounding box center [236, 213] width 22 height 10
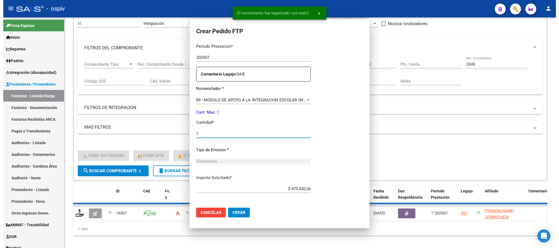
scroll to position [120, 0]
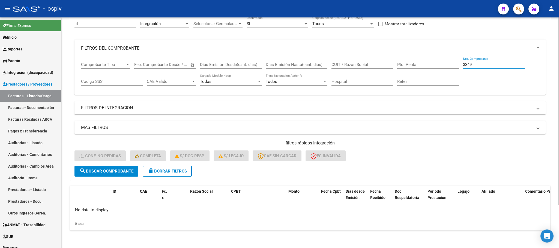
click at [477, 64] on input "3349" at bounding box center [494, 64] width 62 height 5
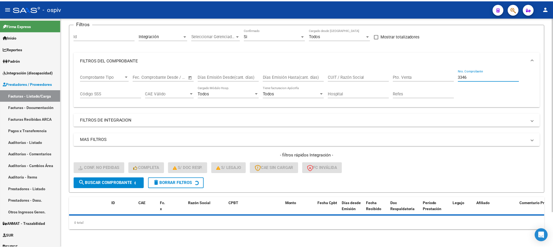
scroll to position [53, 0]
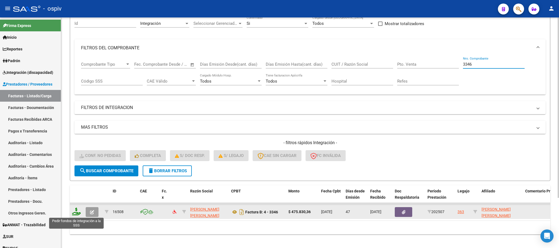
type input "3346"
click at [77, 213] on icon at bounding box center [76, 212] width 9 height 8
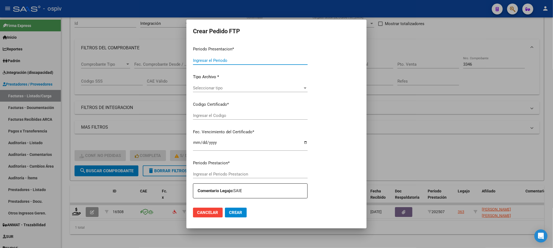
type input "202508"
type input "202507"
type input "$ 475.830,36"
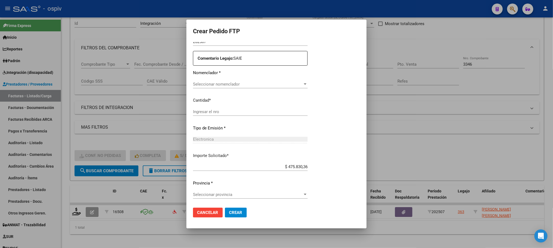
type input "ARG02000585236172023011720280117BS316"
type input "2028-01-17"
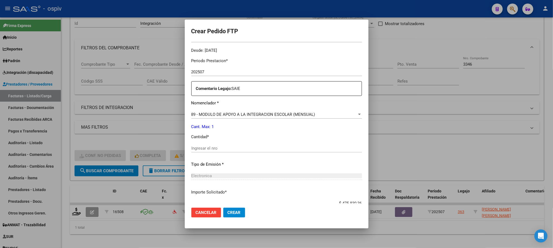
scroll to position [184, 0]
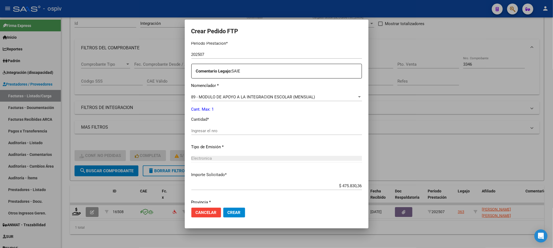
click at [255, 131] on input "Ingresar el nro" at bounding box center [276, 131] width 171 height 5
type input "1"
click at [223, 208] on button "Crear" at bounding box center [234, 213] width 22 height 10
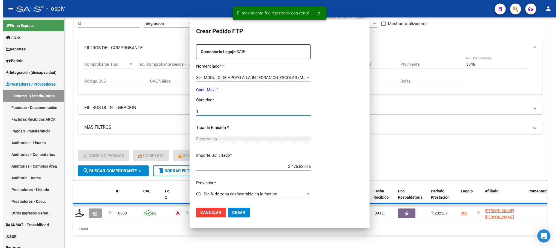
scroll to position [0, 0]
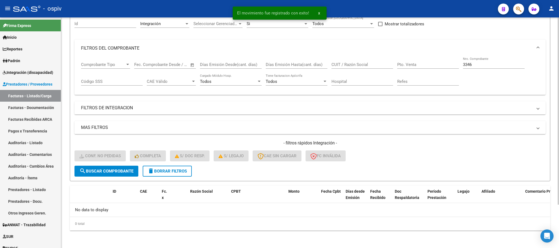
click at [473, 64] on input "3346" at bounding box center [494, 64] width 62 height 5
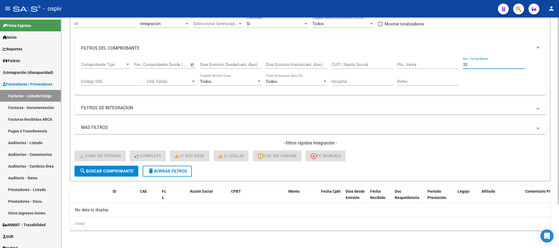
type input "3"
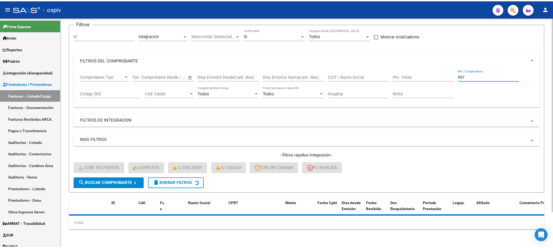
scroll to position [53, 0]
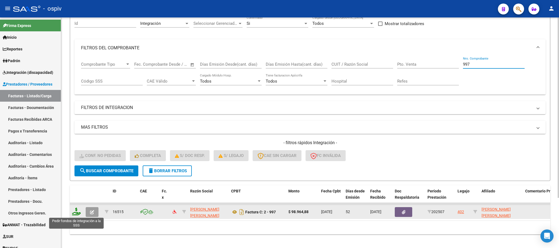
type input "997"
click at [79, 215] on icon at bounding box center [76, 212] width 9 height 8
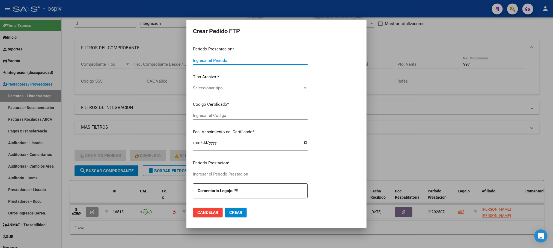
type input "202508"
type input "202507"
type input "$ 98.964,88"
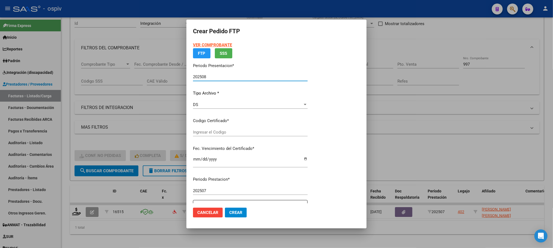
type input "arg01000590027132025020320280203bue370"
type input "2028-02-03"
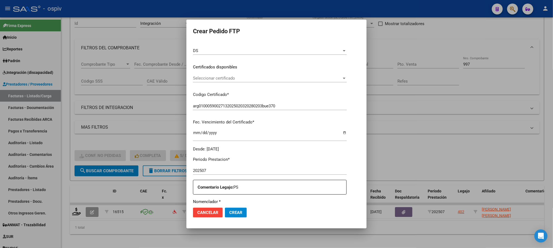
scroll to position [136, 0]
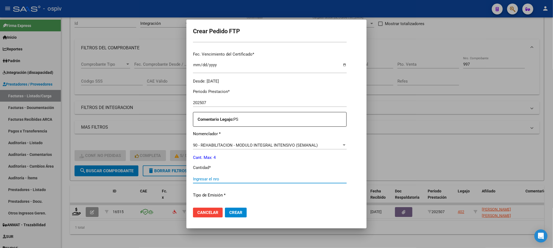
click at [271, 178] on input "Ingresar el nro" at bounding box center [270, 179] width 154 height 5
type input "4"
click at [225, 208] on button "Crear" at bounding box center [236, 213] width 22 height 10
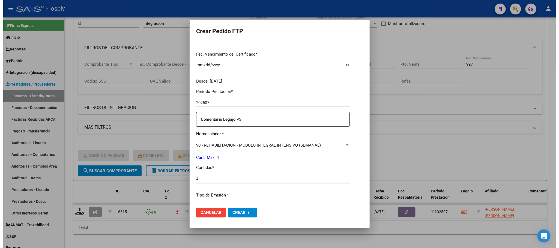
scroll to position [0, 0]
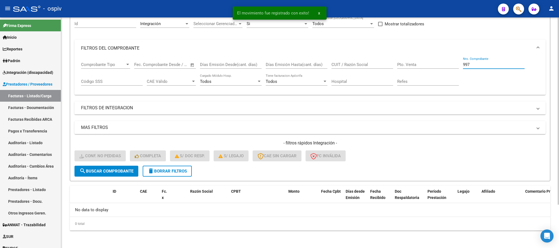
click at [473, 64] on input "997" at bounding box center [494, 64] width 62 height 5
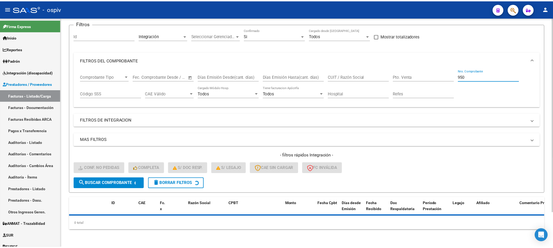
scroll to position [53, 0]
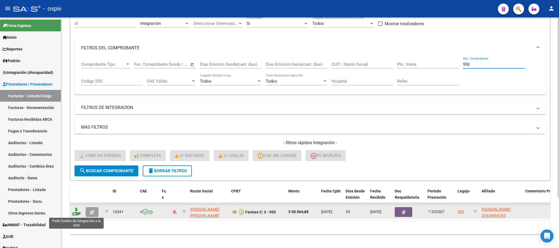
type input "950"
click at [76, 211] on icon at bounding box center [76, 212] width 9 height 8
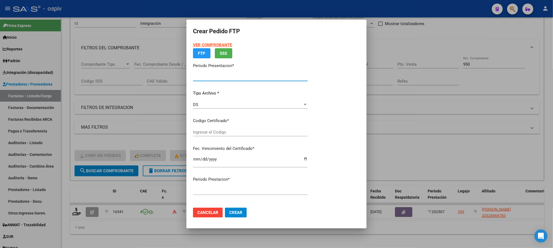
type input "202508"
type input "202507"
type input "$ 98.964,88"
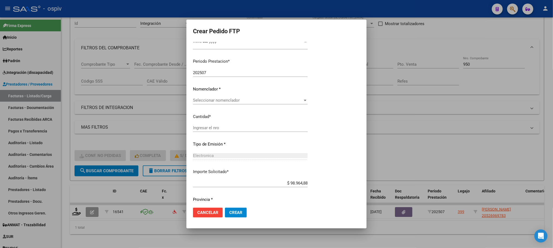
type input "ARG02000526969782022070120270701CBA536"
type input "2027-07-07"
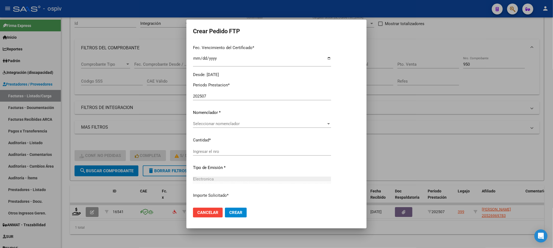
scroll to position [160, 0]
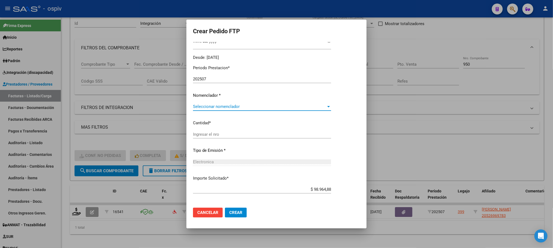
click at [273, 107] on span "Seleccionar nomenclador" at bounding box center [259, 106] width 133 height 5
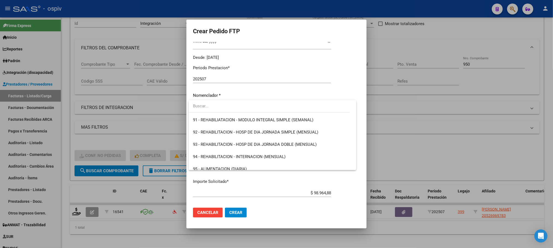
scroll to position [1090, 0]
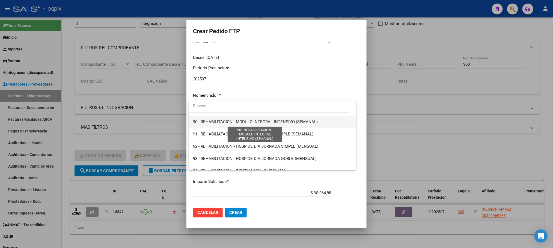
click at [296, 123] on span "90 - REHABILITACION - MODULO INTEGRAL INTENSIVO (SEMANAL)" at bounding box center [255, 122] width 125 height 5
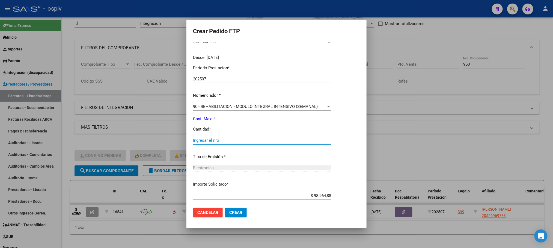
click at [287, 142] on input "Ingresar el nro" at bounding box center [262, 140] width 138 height 5
type input "4"
click at [225, 208] on button "Crear" at bounding box center [236, 213] width 22 height 10
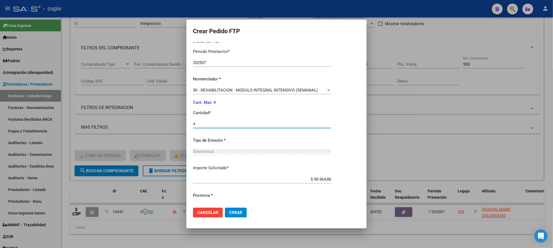
scroll to position [189, 0]
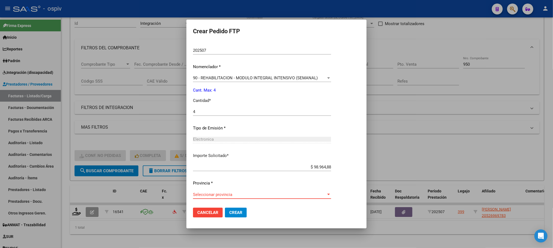
click at [289, 195] on span "Seleccionar provincia" at bounding box center [259, 194] width 133 height 5
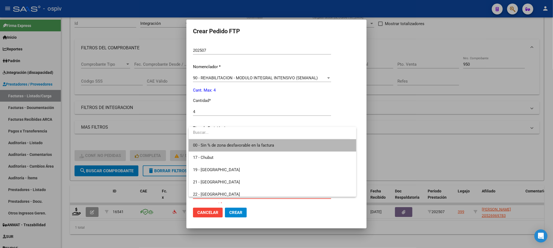
click at [278, 149] on span "00 - Sin % de zona desfavorable en la factura" at bounding box center [272, 145] width 159 height 12
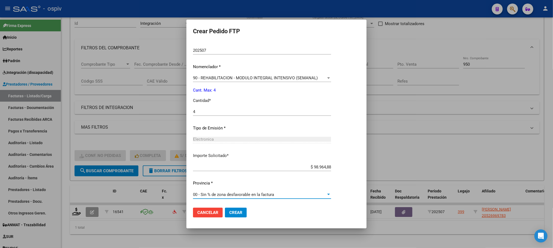
click at [234, 213] on span "Crear" at bounding box center [235, 212] width 13 height 5
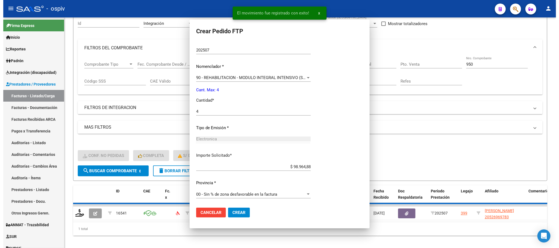
scroll to position [158, 0]
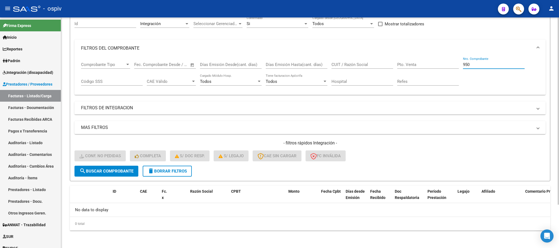
click at [487, 67] on input "950" at bounding box center [494, 64] width 62 height 5
type input "9"
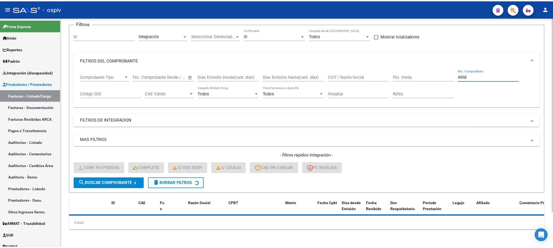
scroll to position [53, 0]
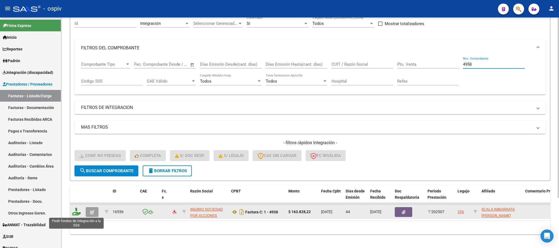
type input "4958"
click at [76, 214] on icon at bounding box center [76, 212] width 9 height 8
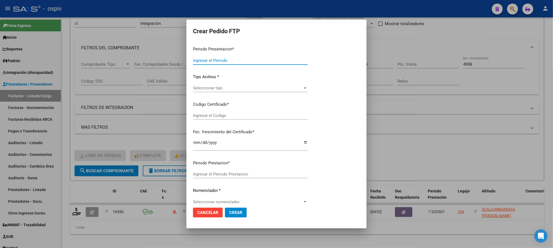
type input "202508"
type input "202507"
type input "$ 163.828,22"
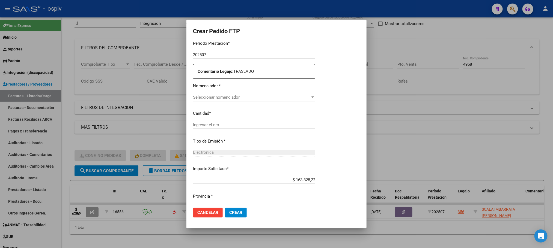
type input "ARG02000562452222020102020251020COR540"
type input "2025-10-20"
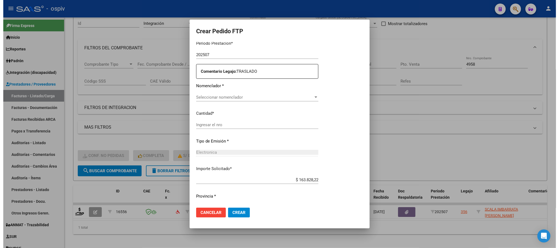
scroll to position [178, 0]
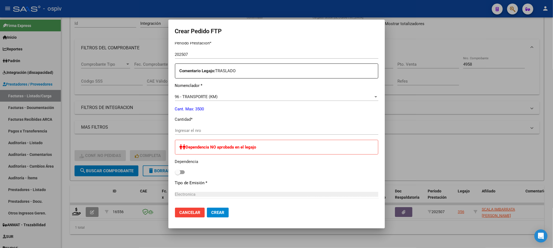
click at [261, 130] on input "Ingresar el nro" at bounding box center [276, 130] width 203 height 5
type input "303"
click at [207, 208] on button "Crear" at bounding box center [218, 213] width 22 height 10
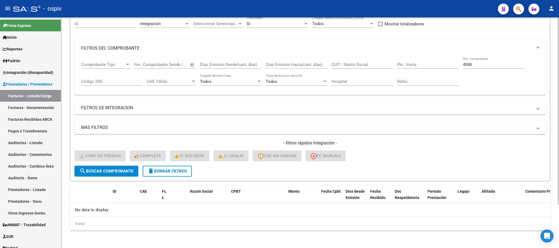
click at [486, 65] on input "4958" at bounding box center [494, 64] width 62 height 5
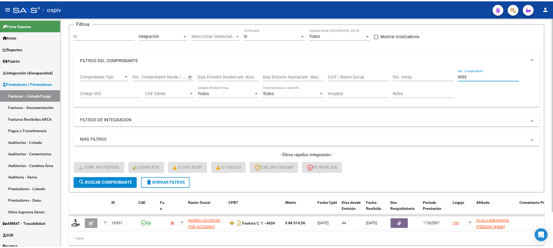
scroll to position [53, 0]
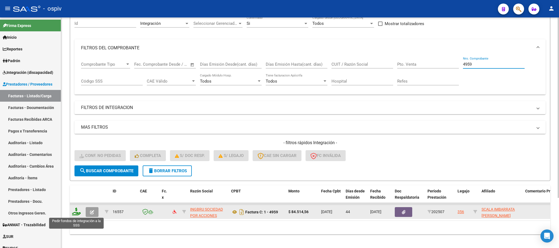
type input "4959"
click at [75, 211] on icon at bounding box center [76, 212] width 9 height 8
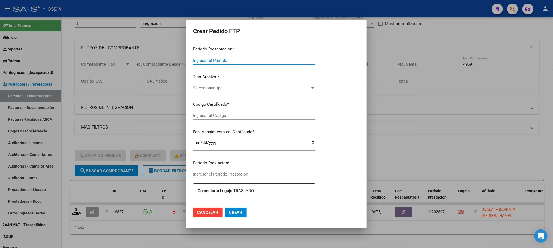
type input "202508"
type input "202507"
type input "$ 84.514,56"
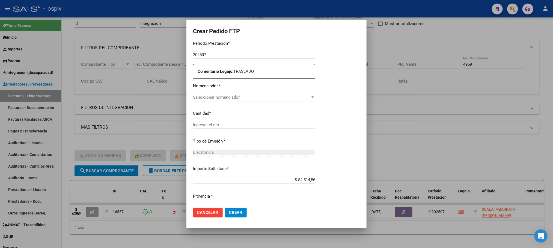
type input "ARG02000562452222020102020251020COR540"
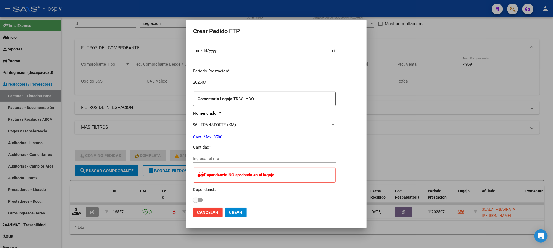
scroll to position [178, 0]
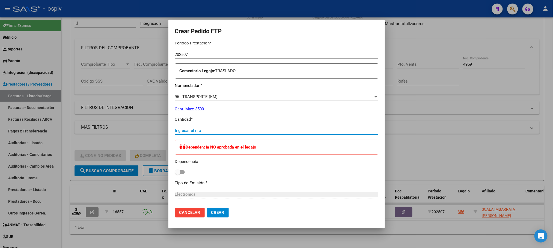
click at [270, 131] on input "Ingresar el nro" at bounding box center [276, 130] width 203 height 5
click at [207, 208] on button "Crear" at bounding box center [218, 213] width 22 height 10
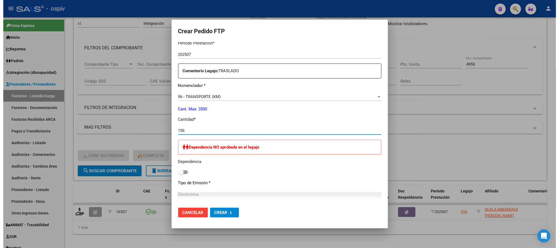
scroll to position [0, 0]
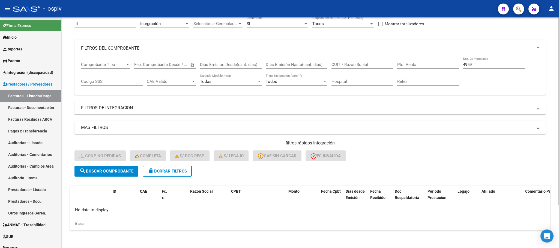
click at [478, 65] on input "4959" at bounding box center [494, 64] width 62 height 5
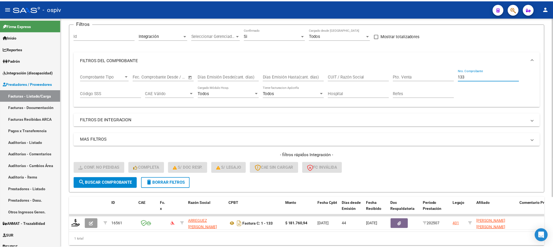
scroll to position [53, 0]
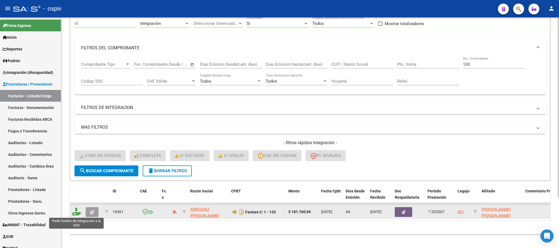
click at [77, 214] on icon at bounding box center [76, 212] width 9 height 8
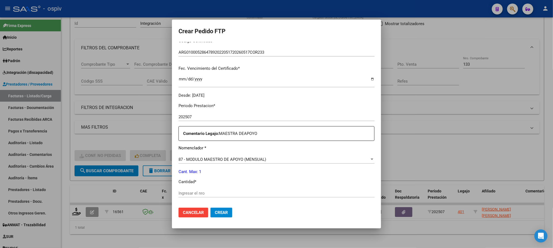
scroll to position [151, 0]
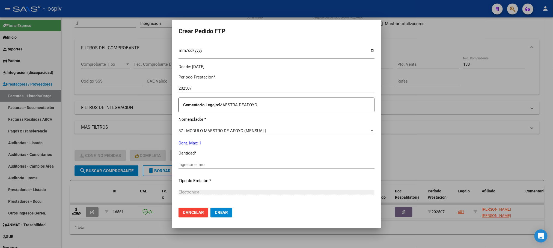
click at [234, 166] on input "Ingresar el nro" at bounding box center [276, 164] width 196 height 5
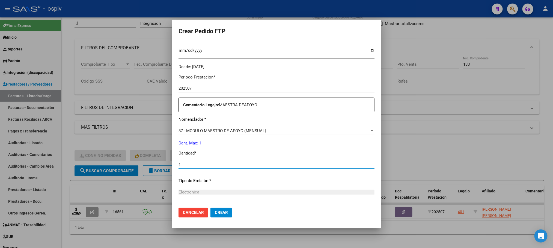
click at [210, 208] on button "Crear" at bounding box center [221, 213] width 22 height 10
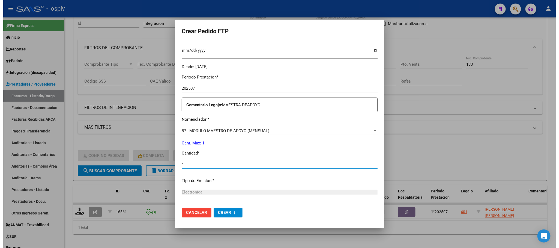
scroll to position [0, 0]
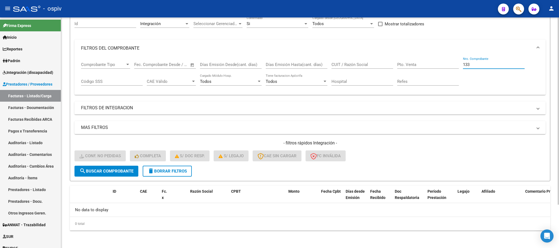
click at [473, 65] on input "133" at bounding box center [494, 64] width 62 height 5
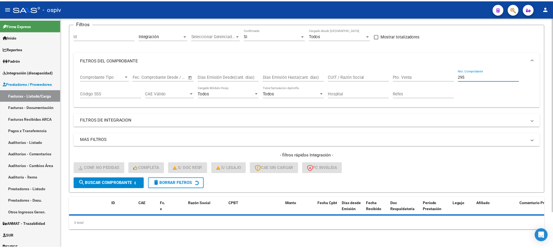
scroll to position [53, 0]
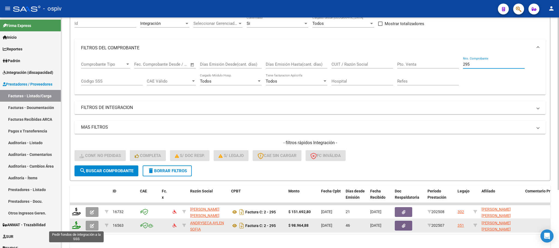
click at [78, 228] on icon at bounding box center [76, 226] width 9 height 8
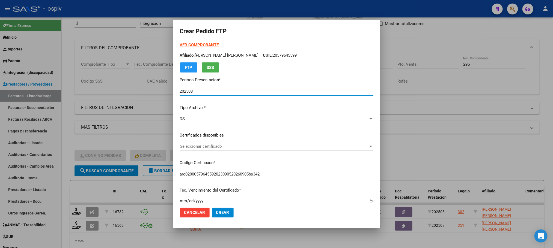
scroll to position [136, 0]
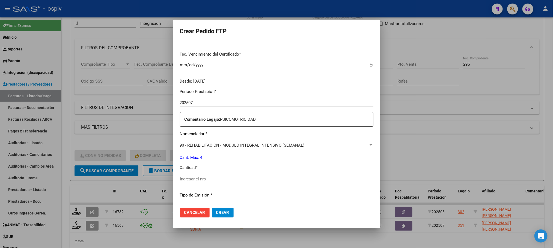
click at [252, 179] on input "Ingresar el nro" at bounding box center [276, 179] width 193 height 5
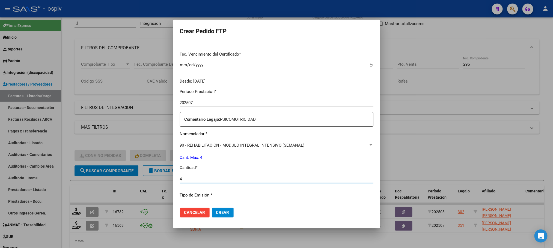
click at [212, 208] on button "Crear" at bounding box center [223, 213] width 22 height 10
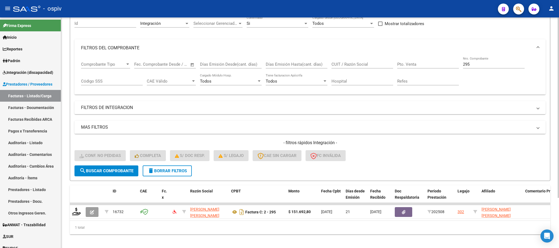
click at [473, 64] on input "295" at bounding box center [494, 64] width 62 height 5
click at [490, 64] on input "991" at bounding box center [494, 64] width 62 height 5
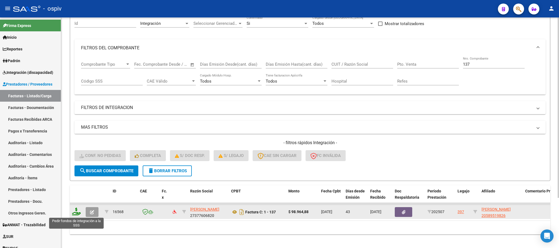
click at [73, 213] on icon at bounding box center [76, 212] width 9 height 8
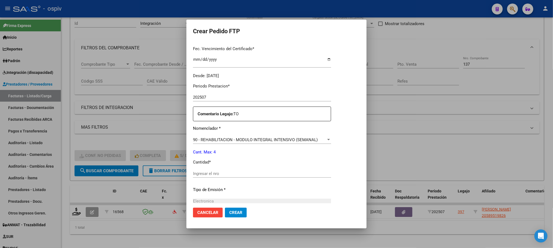
scroll to position [198, 0]
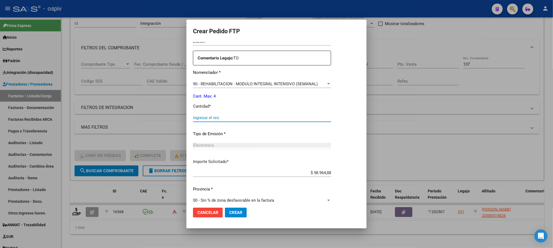
click at [251, 117] on input "Ingresar el nro" at bounding box center [262, 117] width 138 height 5
click at [225, 208] on button "Crear" at bounding box center [236, 213] width 22 height 10
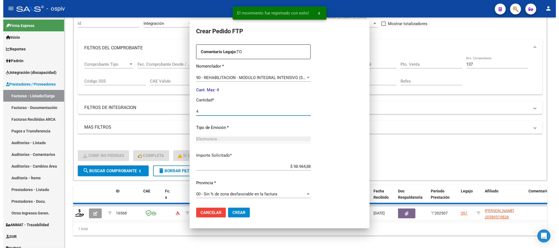
scroll to position [0, 0]
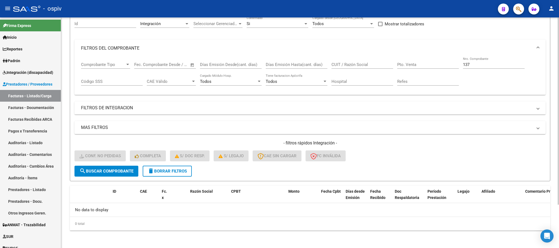
click at [481, 65] on input "137" at bounding box center [494, 64] width 62 height 5
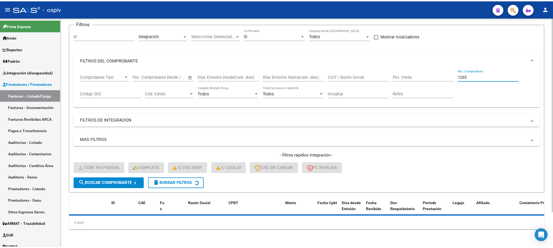
scroll to position [53, 0]
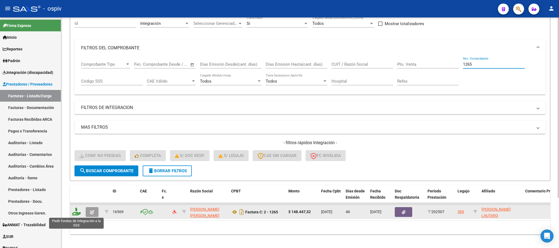
click at [77, 212] on icon at bounding box center [76, 212] width 9 height 8
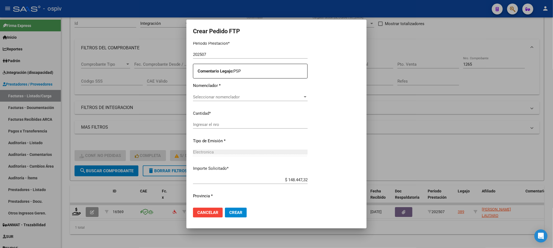
scroll to position [178, 0]
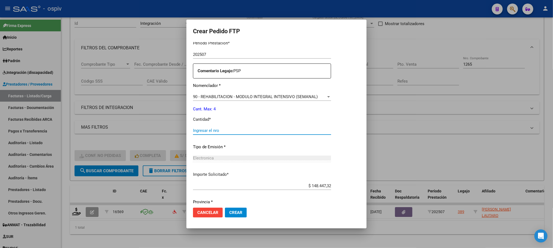
click at [246, 130] on input "Ingresar el nro" at bounding box center [262, 130] width 138 height 5
click at [225, 208] on button "Crear" at bounding box center [236, 213] width 22 height 10
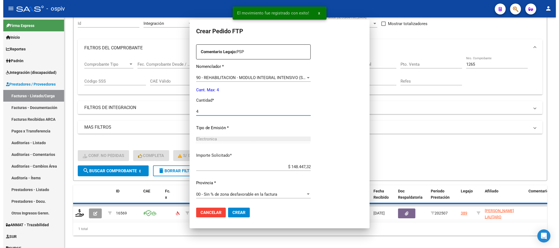
scroll to position [148, 0]
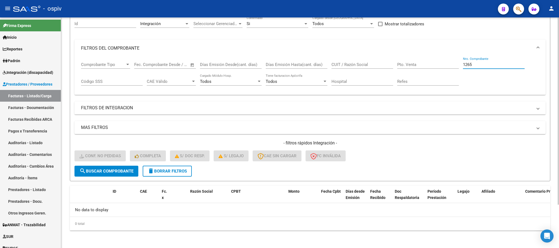
click at [487, 65] on input "1265" at bounding box center [494, 64] width 62 height 5
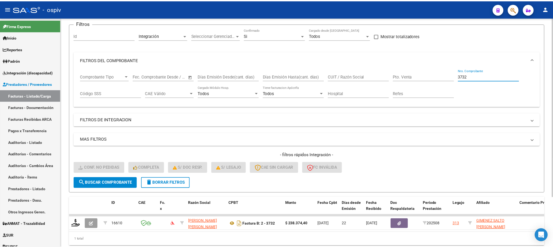
scroll to position [53, 0]
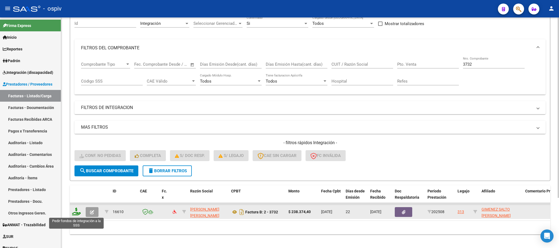
click at [76, 215] on icon at bounding box center [76, 212] width 9 height 8
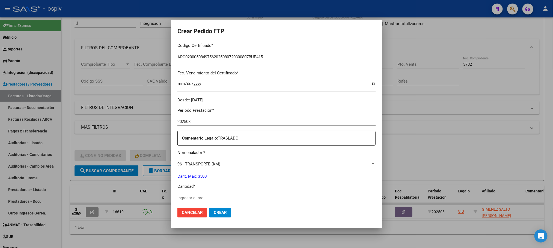
scroll to position [136, 0]
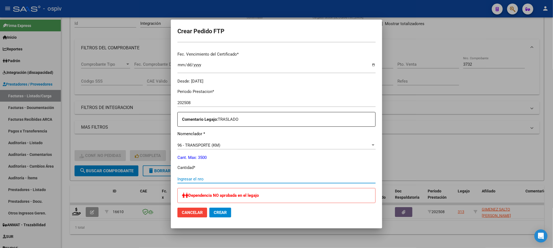
click at [260, 180] on input "Ingresar el nro" at bounding box center [276, 179] width 198 height 5
click at [209, 208] on button "Crear" at bounding box center [220, 213] width 22 height 10
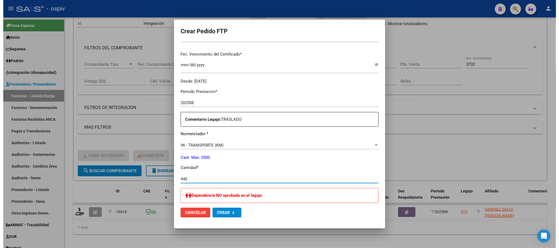
scroll to position [0, 0]
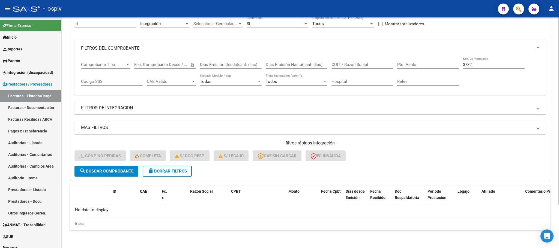
click at [493, 64] on input "3732" at bounding box center [494, 64] width 62 height 5
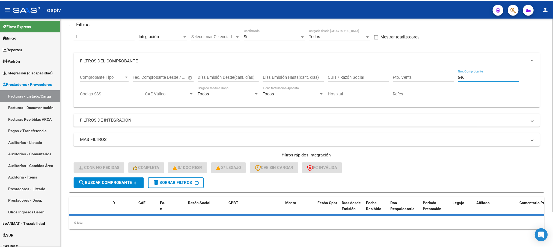
scroll to position [53, 0]
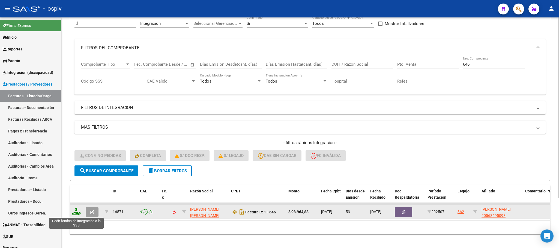
click at [76, 213] on icon at bounding box center [76, 212] width 9 height 8
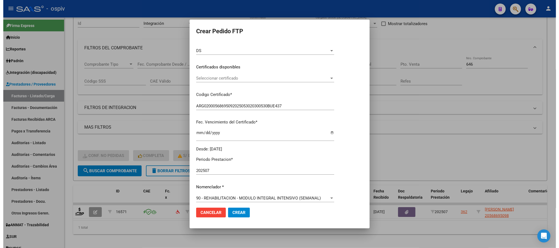
scroll to position [136, 0]
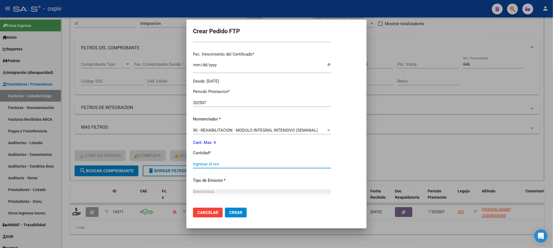
click at [274, 164] on input "Ingresar el nro" at bounding box center [262, 164] width 138 height 5
click at [225, 208] on button "Crear" at bounding box center [236, 213] width 22 height 10
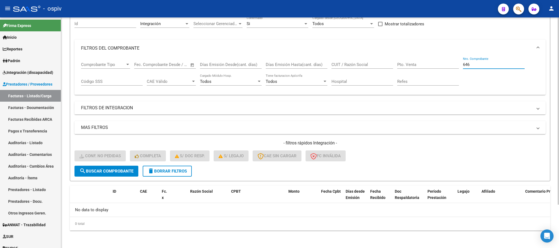
click at [482, 65] on input "646" at bounding box center [494, 64] width 62 height 5
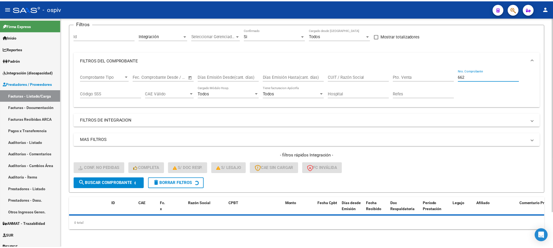
scroll to position [53, 0]
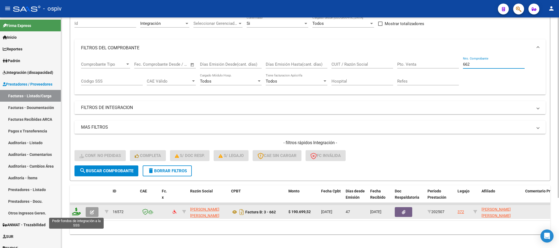
click at [73, 213] on icon at bounding box center [76, 212] width 9 height 8
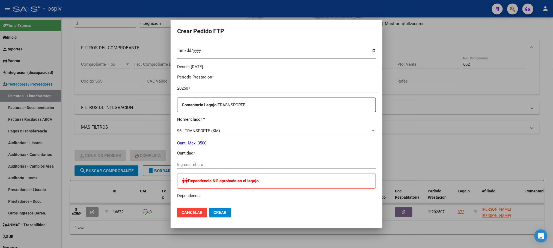
scroll to position [219, 0]
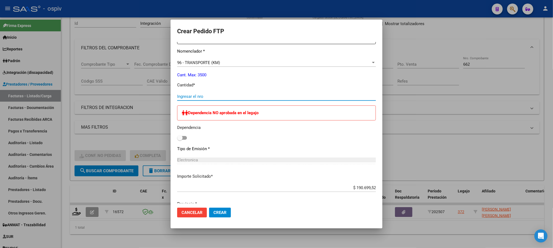
click at [255, 96] on input "Ingresar el nro" at bounding box center [276, 96] width 199 height 5
click at [209, 208] on button "Crear" at bounding box center [220, 213] width 22 height 10
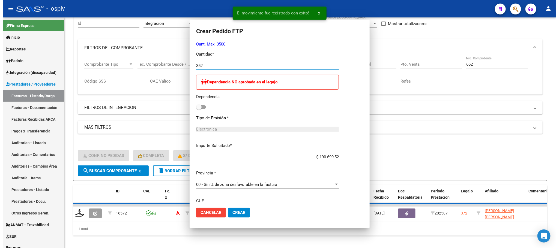
scroll to position [0, 0]
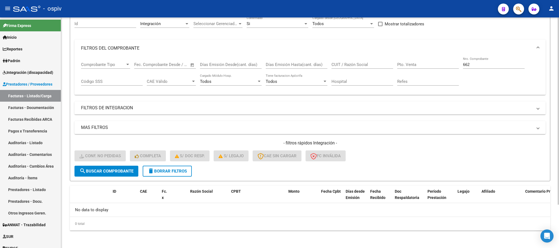
click at [478, 64] on input "662" at bounding box center [494, 64] width 62 height 5
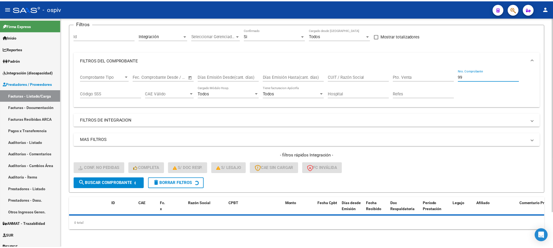
scroll to position [53, 0]
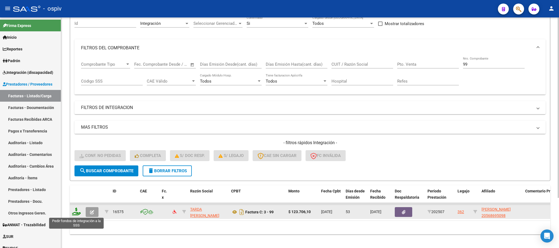
click at [74, 216] on icon at bounding box center [76, 212] width 9 height 8
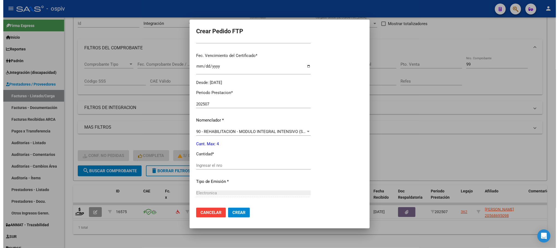
scroll to position [176, 0]
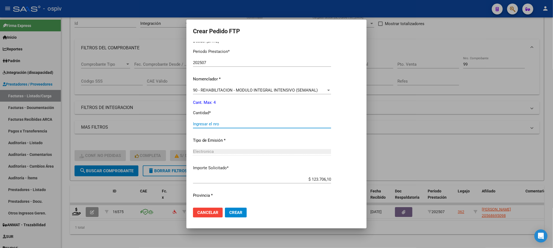
click at [263, 123] on input "Ingresar el nro" at bounding box center [262, 124] width 138 height 5
click at [225, 208] on button "Crear" at bounding box center [236, 213] width 22 height 10
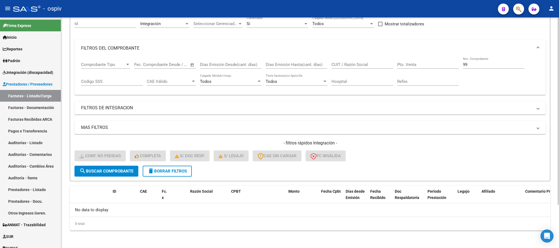
click at [476, 63] on input "99" at bounding box center [494, 64] width 62 height 5
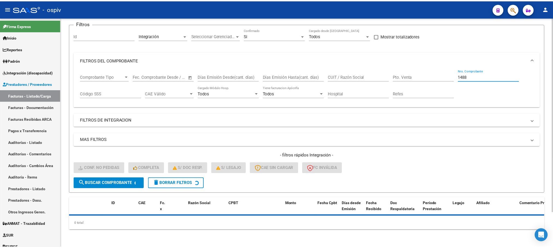
scroll to position [53, 0]
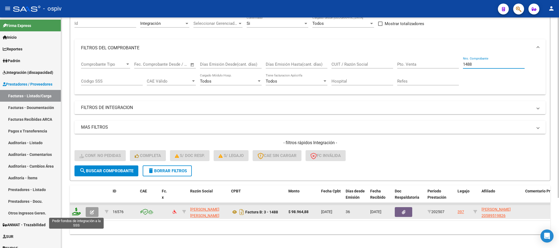
click at [77, 214] on icon at bounding box center [76, 212] width 9 height 8
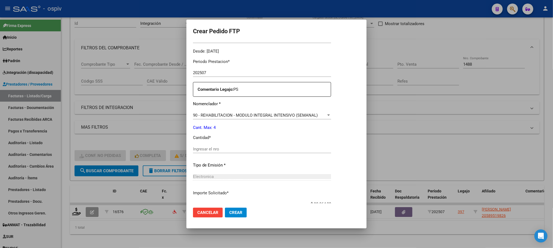
scroll to position [204, 0]
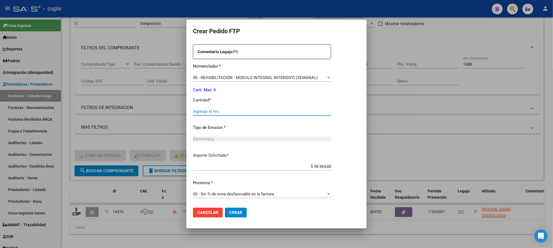
click at [275, 113] on input "Ingresar el nro" at bounding box center [262, 111] width 138 height 5
click at [225, 208] on button "Crear" at bounding box center [236, 213] width 22 height 10
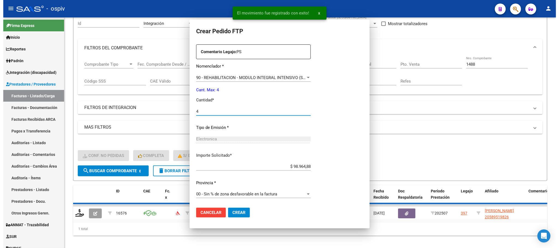
scroll to position [173, 0]
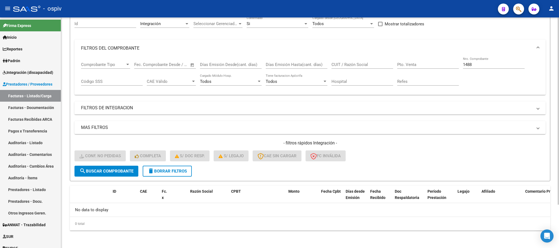
click at [478, 62] on input "1488" at bounding box center [494, 64] width 62 height 5
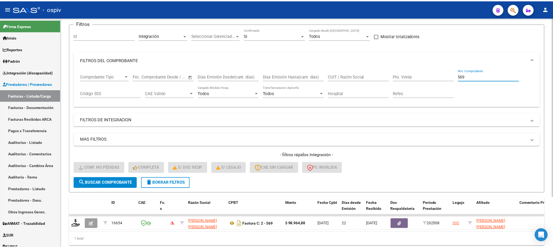
scroll to position [53, 0]
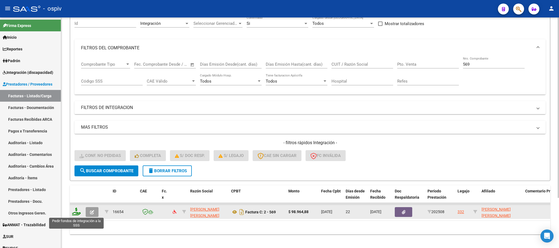
click at [77, 212] on icon at bounding box center [76, 212] width 9 height 8
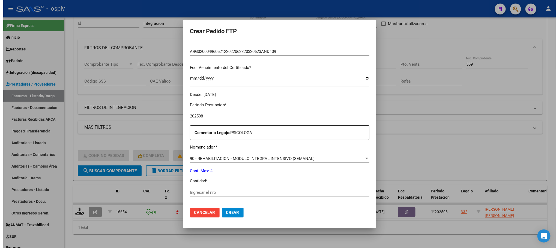
scroll to position [178, 0]
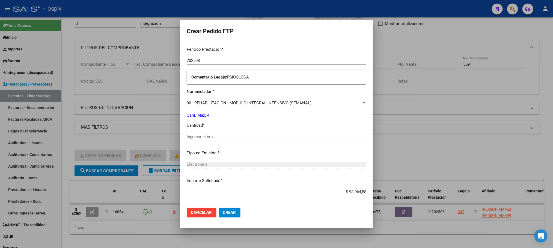
click at [252, 134] on div "Ingresar el nro" at bounding box center [277, 137] width 180 height 8
click at [253, 135] on input "Ingresar el nro" at bounding box center [277, 137] width 180 height 5
click at [219, 208] on button "Crear" at bounding box center [230, 213] width 22 height 10
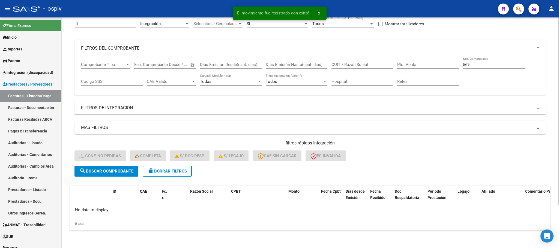
click at [488, 66] on input "569" at bounding box center [494, 64] width 62 height 5
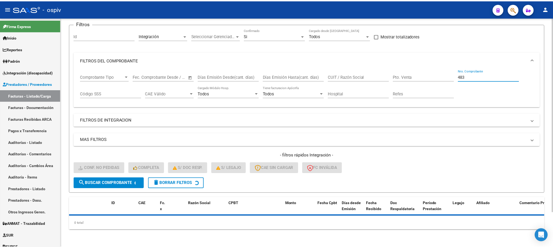
scroll to position [53, 0]
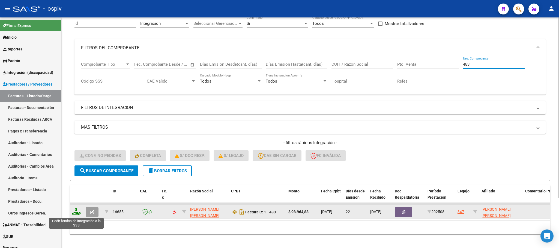
click at [78, 214] on icon at bounding box center [76, 212] width 9 height 8
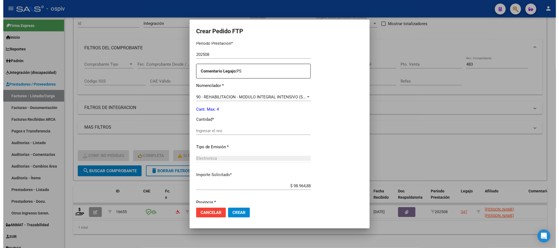
scroll to position [178, 0]
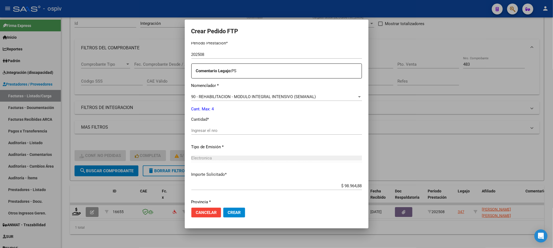
click at [257, 130] on input "Ingresar el nro" at bounding box center [276, 130] width 171 height 5
click at [223, 208] on button "Crear" at bounding box center [234, 213] width 22 height 10
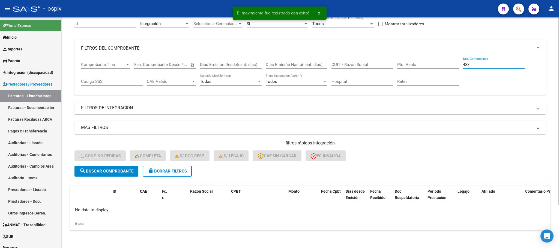
click at [495, 65] on input "483" at bounding box center [494, 64] width 62 height 5
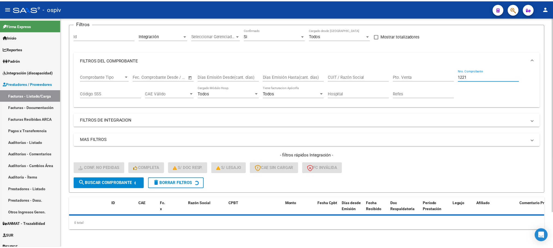
scroll to position [53, 0]
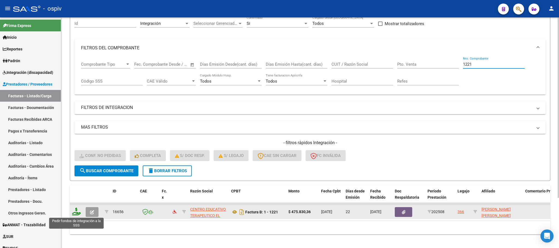
click at [76, 212] on icon at bounding box center [76, 212] width 9 height 8
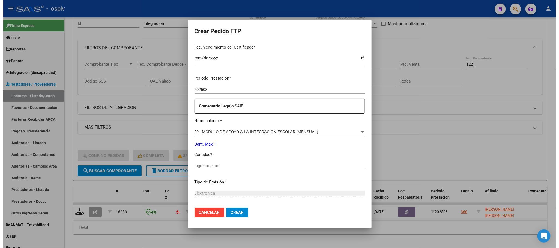
scroll to position [151, 0]
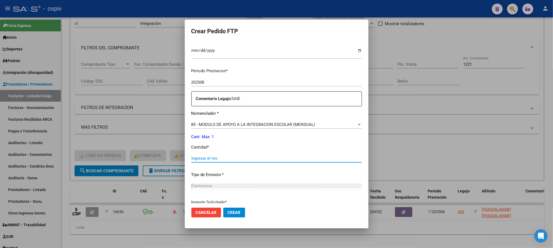
click at [240, 159] on input "Ingresar el nro" at bounding box center [276, 158] width 171 height 5
click at [223, 208] on button "Crear" at bounding box center [234, 213] width 22 height 10
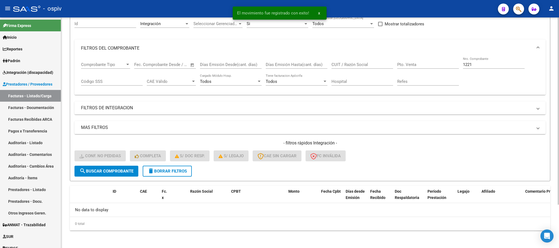
click at [481, 63] on input "1221" at bounding box center [494, 64] width 62 height 5
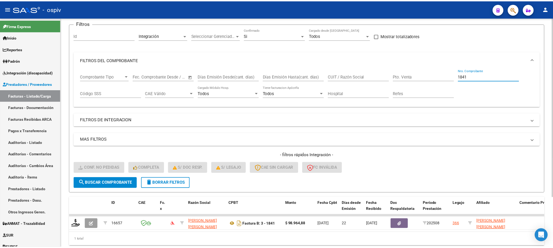
scroll to position [53, 0]
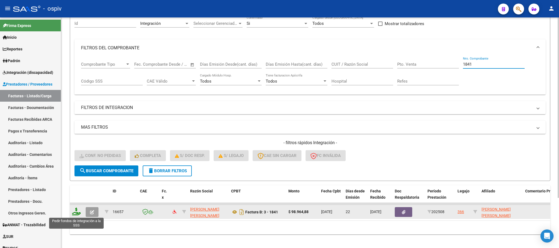
click at [74, 213] on icon at bounding box center [76, 212] width 9 height 8
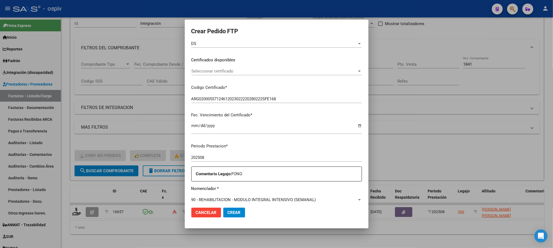
scroll to position [136, 0]
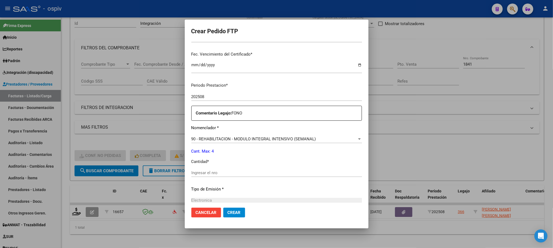
click at [234, 171] on input "Ingresar el nro" at bounding box center [276, 173] width 171 height 5
click at [223, 208] on button "Crear" at bounding box center [234, 213] width 22 height 10
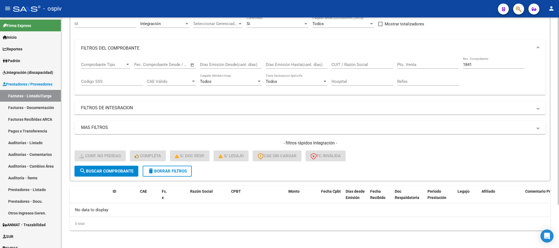
scroll to position [0, 0]
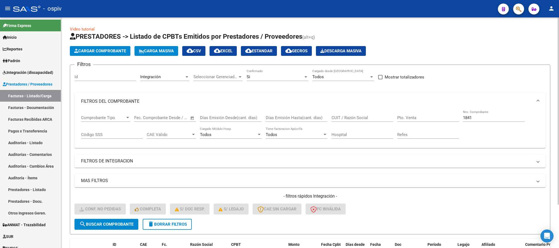
click at [163, 225] on span "delete Borrar Filtros" at bounding box center [167, 224] width 39 height 5
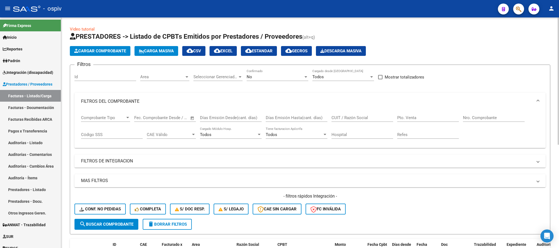
click at [176, 78] on span "Area" at bounding box center [162, 76] width 44 height 5
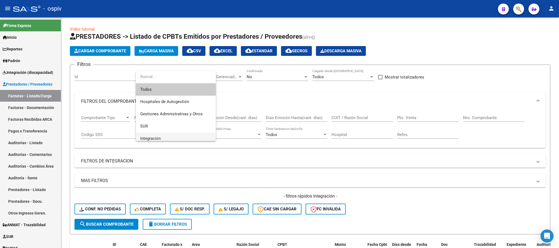
click at [162, 138] on span "Integración" at bounding box center [175, 139] width 71 height 12
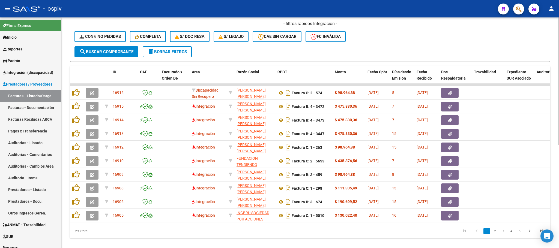
scroll to position [187, 0]
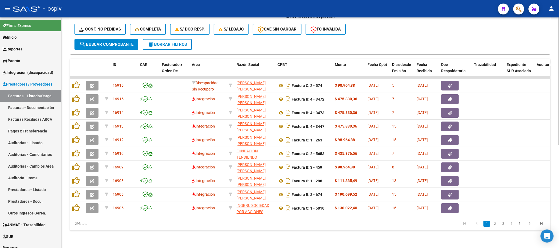
click at [116, 42] on span "search Buscar Comprobante" at bounding box center [106, 44] width 54 height 5
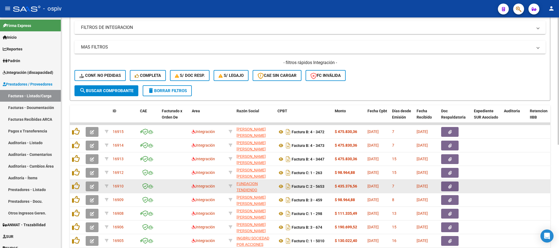
scroll to position [118, 0]
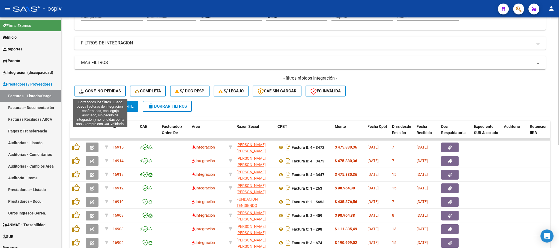
click at [111, 94] on button "Conf. no pedidas" at bounding box center [99, 91] width 51 height 11
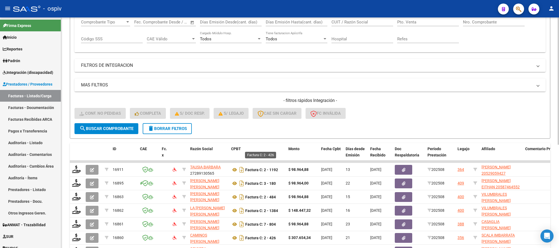
scroll to position [50, 0]
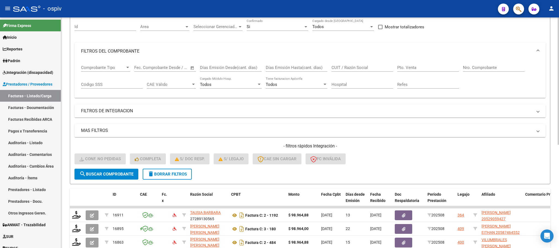
click at [164, 176] on span "delete Borrar Filtros" at bounding box center [167, 174] width 39 height 5
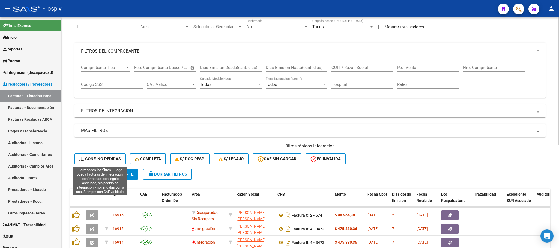
click at [111, 162] on button "Conf. no pedidas" at bounding box center [99, 159] width 51 height 11
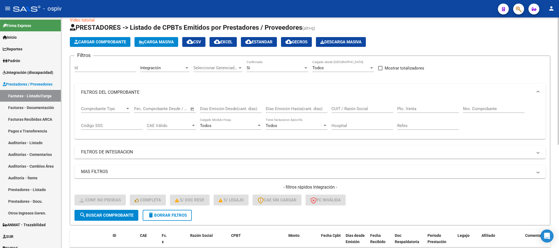
scroll to position [0, 0]
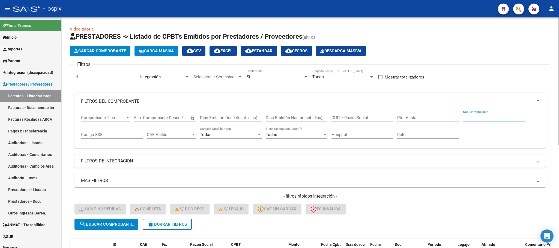
click at [482, 118] on input "Nro. Comprobante" at bounding box center [494, 117] width 62 height 5
click at [119, 225] on span "search Buscar Comprobante" at bounding box center [106, 224] width 54 height 5
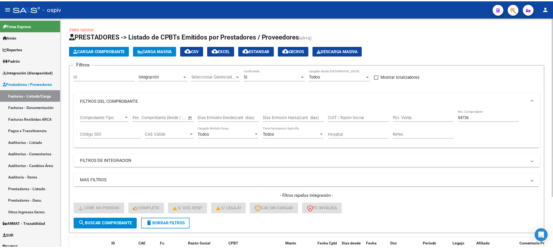
scroll to position [64, 0]
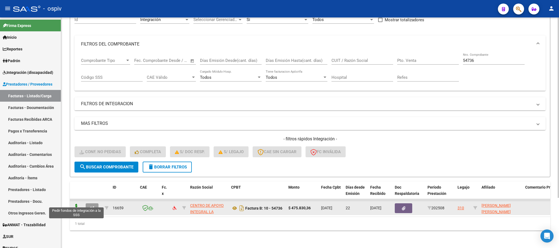
click at [74, 204] on icon at bounding box center [76, 208] width 9 height 8
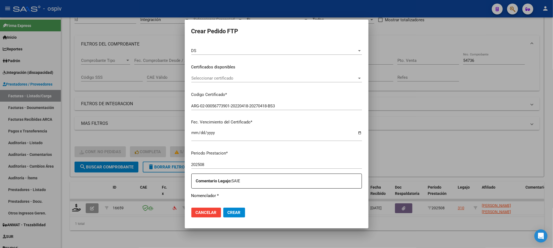
scroll to position [136, 0]
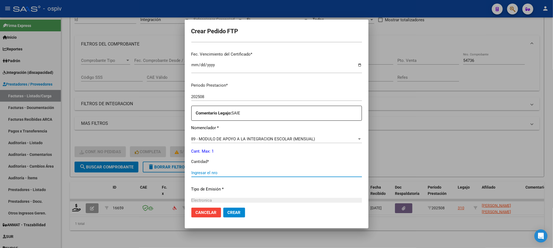
click at [237, 171] on input "Ingresar el nro" at bounding box center [276, 173] width 171 height 5
click at [223, 208] on button "Crear" at bounding box center [234, 213] width 22 height 10
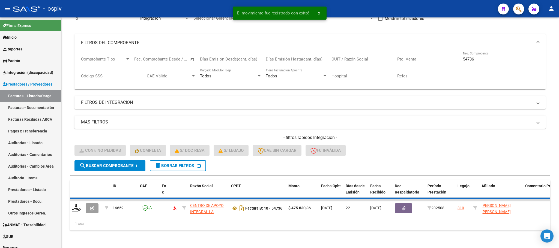
scroll to position [53, 0]
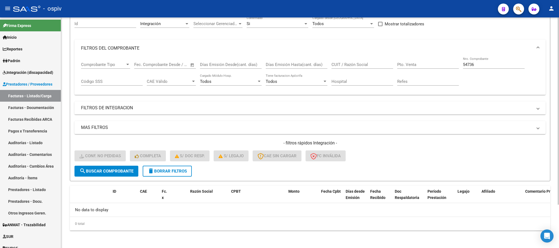
click at [485, 62] on input "54736" at bounding box center [494, 64] width 62 height 5
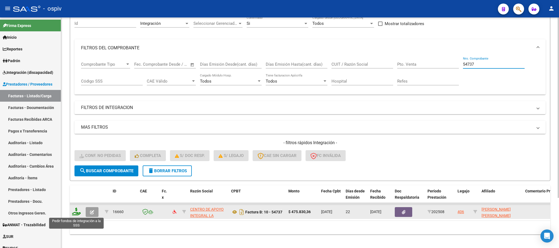
click at [75, 212] on icon at bounding box center [76, 212] width 9 height 8
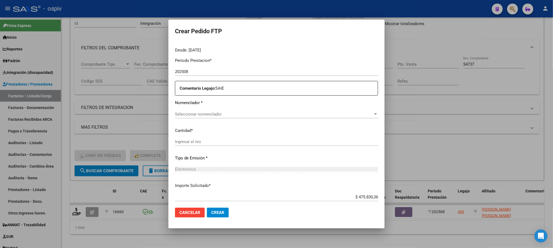
scroll to position [182, 0]
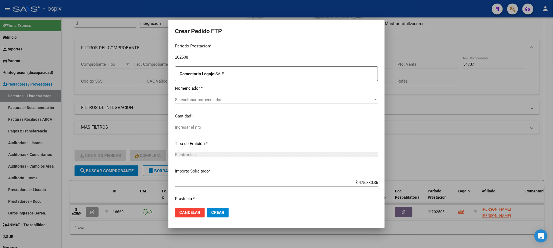
click at [241, 97] on div "Seleccionar nomenclador Seleccionar nomenclador" at bounding box center [276, 100] width 203 height 8
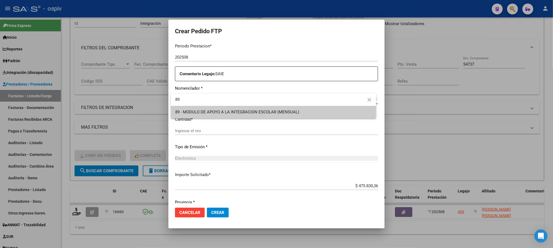
click at [233, 129] on div at bounding box center [276, 124] width 553 height 248
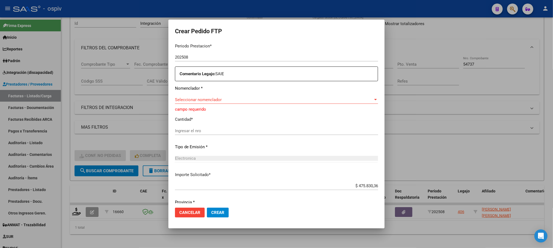
click at [231, 99] on span "Seleccionar nomenclador" at bounding box center [274, 99] width 198 height 5
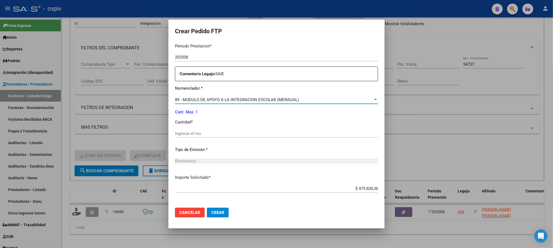
click at [242, 133] on input "Ingresar el nro" at bounding box center [276, 133] width 203 height 5
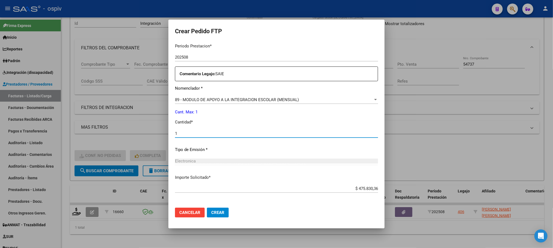
click at [207, 208] on button "Crear" at bounding box center [218, 213] width 22 height 10
click at [233, 135] on input "1" at bounding box center [276, 133] width 203 height 5
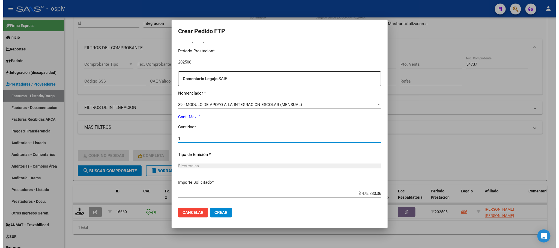
scroll to position [204, 0]
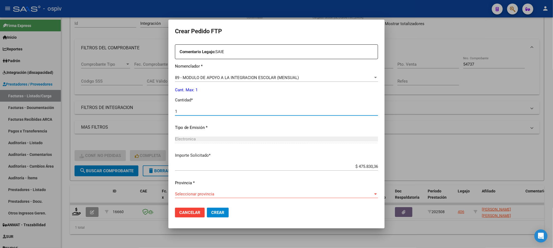
click at [288, 195] on span "Seleccionar provincia" at bounding box center [274, 194] width 198 height 5
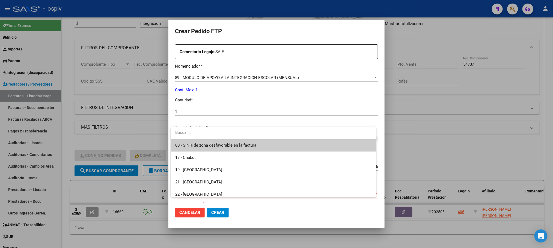
click at [265, 146] on span "00 - Sin % de zona desfavorable en la factura" at bounding box center [273, 145] width 196 height 12
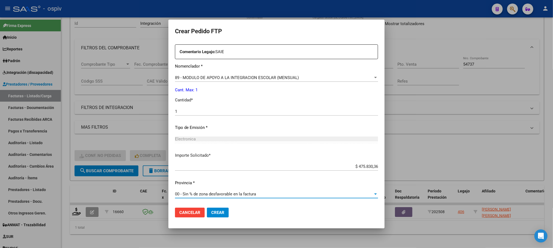
click at [218, 211] on span "Crear" at bounding box center [217, 212] width 13 height 5
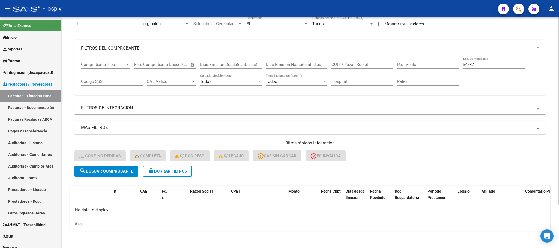
click at [483, 64] on input "54737" at bounding box center [494, 64] width 62 height 5
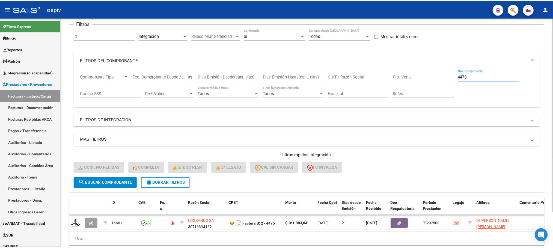
scroll to position [53, 0]
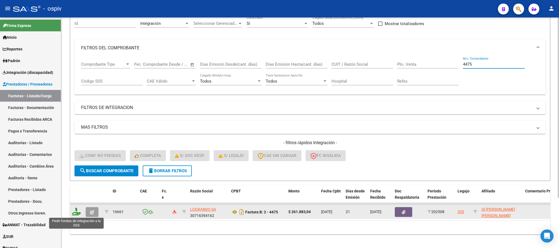
click at [78, 214] on icon at bounding box center [76, 212] width 9 height 8
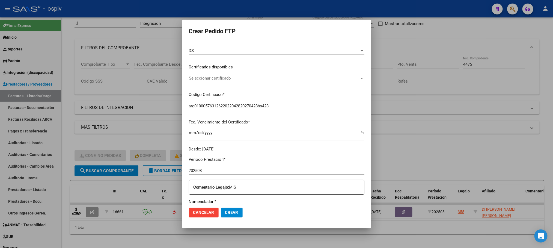
scroll to position [136, 0]
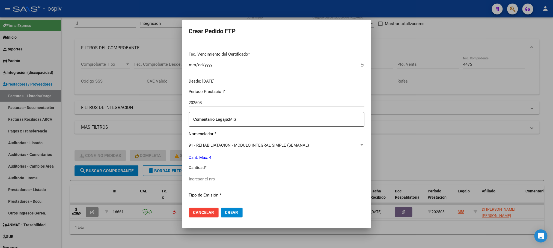
click at [247, 178] on input "Ingresar el nro" at bounding box center [276, 179] width 175 height 5
click at [221, 208] on button "Crear" at bounding box center [232, 213] width 22 height 10
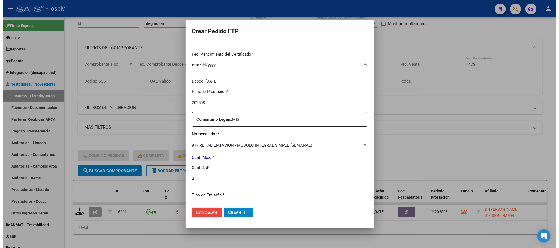
scroll to position [0, 0]
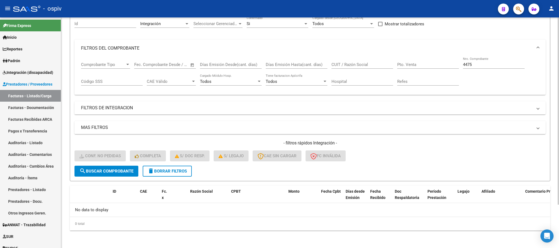
click at [476, 65] on input "4475" at bounding box center [494, 64] width 62 height 5
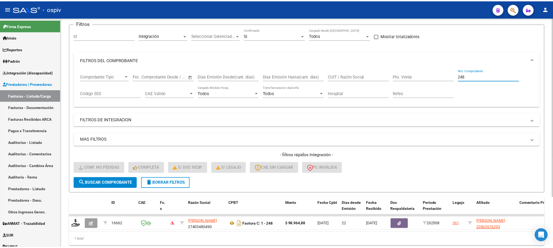
scroll to position [53, 0]
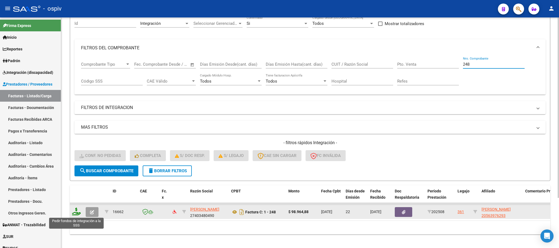
click at [79, 213] on icon at bounding box center [76, 212] width 9 height 8
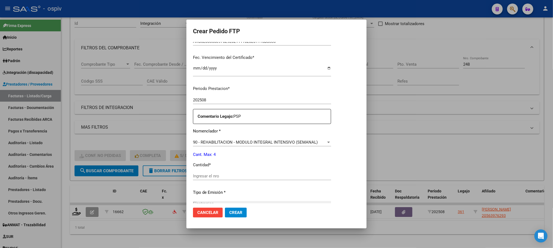
scroll to position [136, 0]
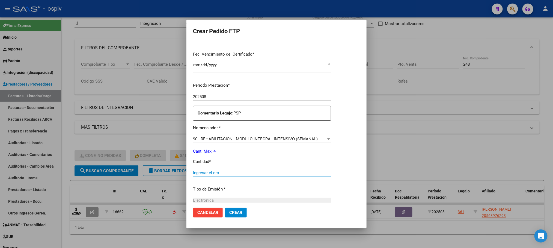
click at [260, 171] on input "Ingresar el nro" at bounding box center [262, 173] width 138 height 5
click at [225, 208] on button "Crear" at bounding box center [236, 213] width 22 height 10
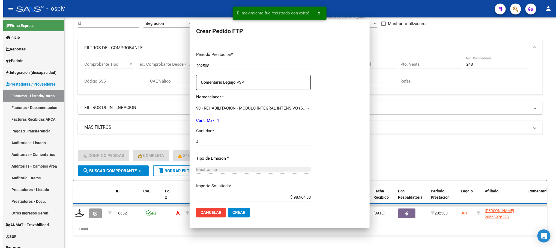
scroll to position [106, 0]
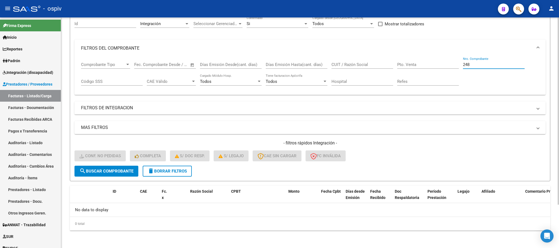
click at [475, 66] on input "248" at bounding box center [494, 64] width 62 height 5
click at [475, 62] on input "Nro. Comprobante" at bounding box center [494, 64] width 62 height 5
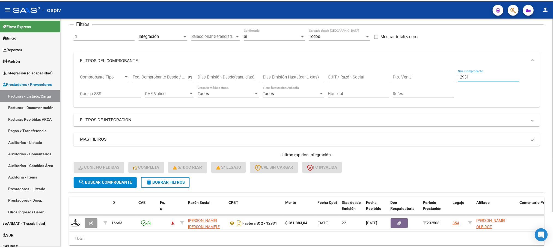
scroll to position [53, 0]
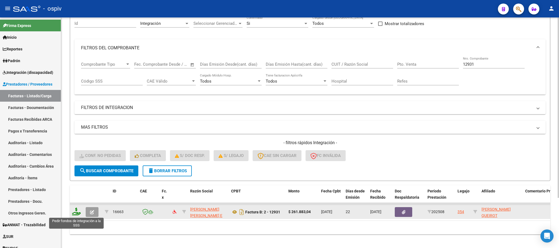
click at [77, 211] on icon at bounding box center [76, 212] width 9 height 8
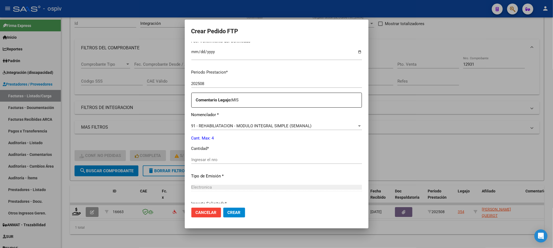
scroll to position [129, 0]
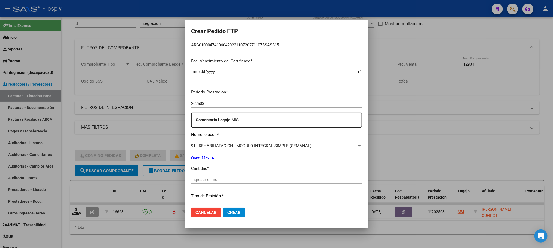
click at [237, 180] on input "Ingresar el nro" at bounding box center [276, 179] width 171 height 5
click at [223, 208] on button "Crear" at bounding box center [234, 213] width 22 height 10
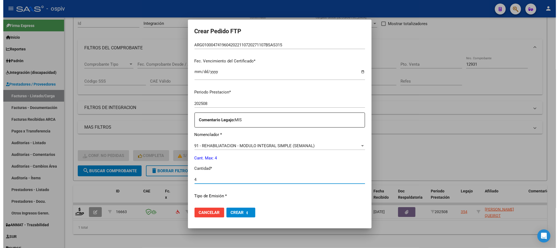
scroll to position [0, 0]
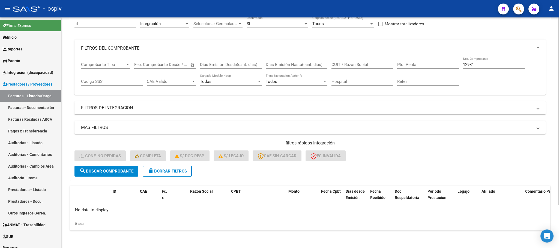
click at [478, 63] on input "12931" at bounding box center [494, 64] width 62 height 5
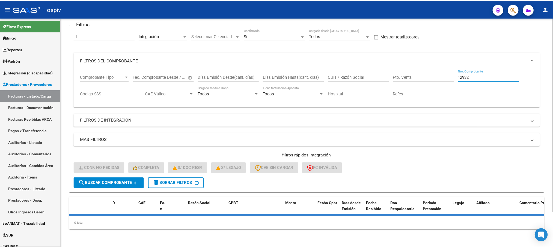
scroll to position [53, 0]
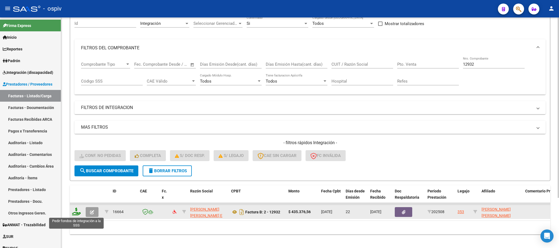
click at [74, 215] on icon at bounding box center [76, 212] width 9 height 8
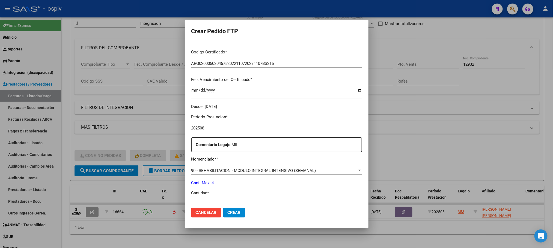
scroll to position [136, 0]
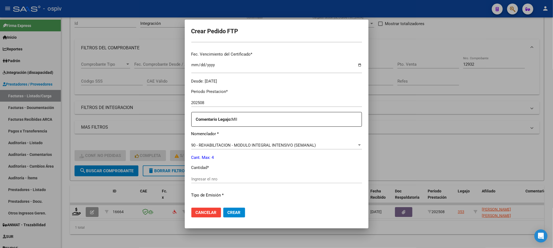
click at [239, 178] on input "Ingresar el nro" at bounding box center [276, 179] width 171 height 5
click at [223, 208] on button "Crear" at bounding box center [234, 213] width 22 height 10
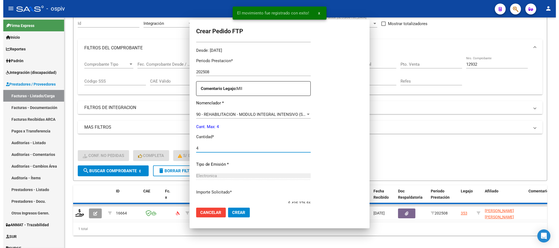
scroll to position [106, 0]
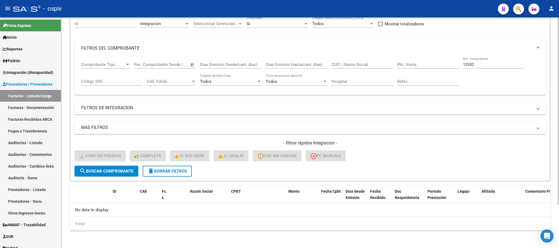
click at [491, 67] on input "12932" at bounding box center [494, 64] width 62 height 5
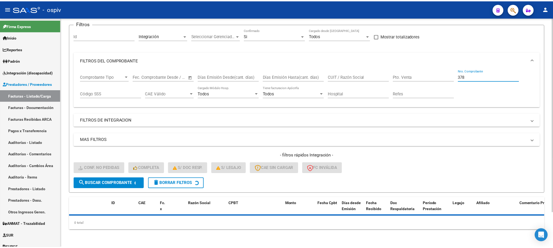
scroll to position [53, 0]
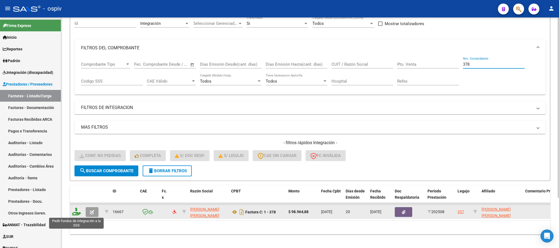
click at [79, 212] on icon at bounding box center [76, 212] width 9 height 8
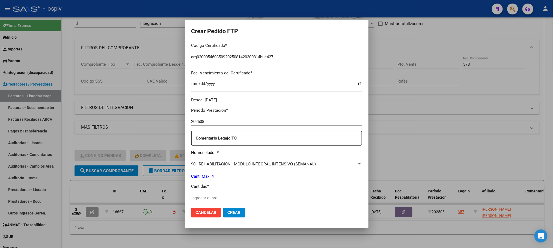
scroll to position [136, 0]
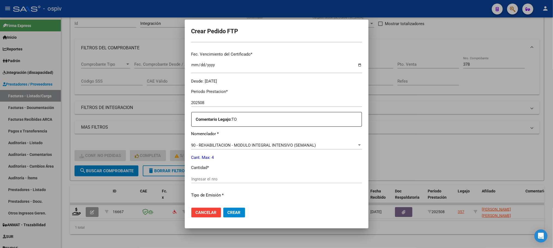
click at [254, 178] on input "Ingresar el nro" at bounding box center [276, 179] width 171 height 5
click at [223, 208] on button "Crear" at bounding box center [234, 213] width 22 height 10
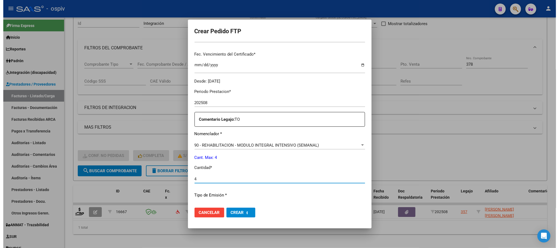
scroll to position [0, 0]
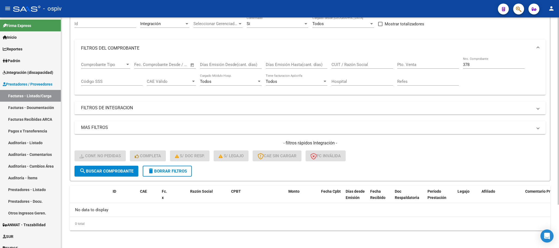
click at [472, 67] on input "378" at bounding box center [494, 64] width 62 height 5
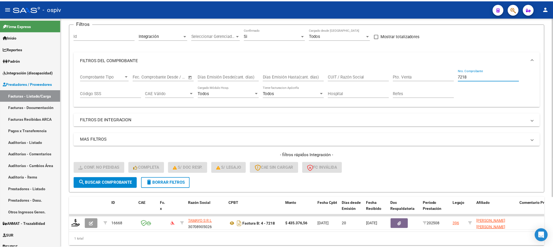
scroll to position [53, 0]
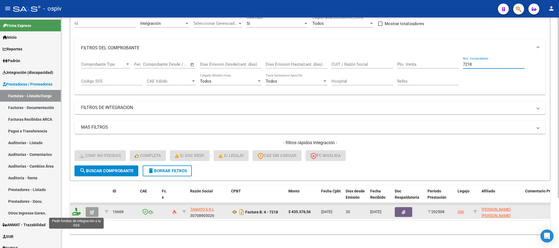
click at [78, 212] on icon at bounding box center [76, 212] width 9 height 8
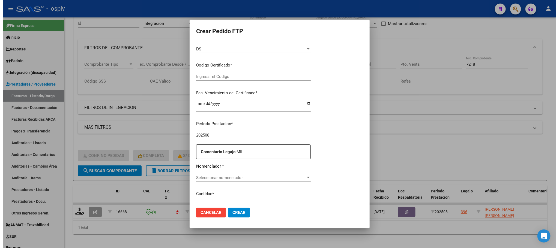
scroll to position [178, 0]
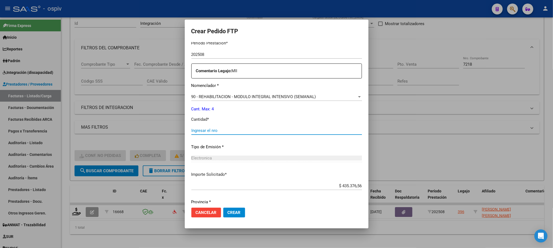
click at [267, 130] on input "Ingresar el nro" at bounding box center [276, 130] width 171 height 5
click at [223, 208] on button "Crear" at bounding box center [234, 213] width 22 height 10
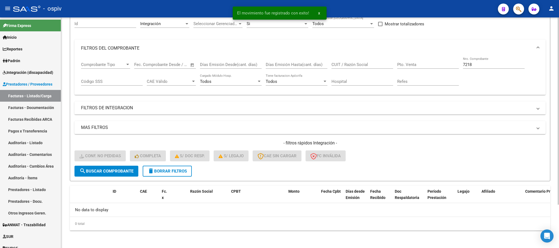
click at [485, 62] on input "7218" at bounding box center [494, 64] width 62 height 5
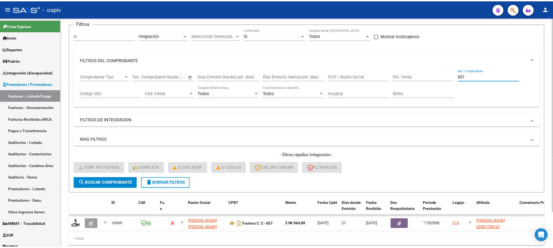
scroll to position [53, 0]
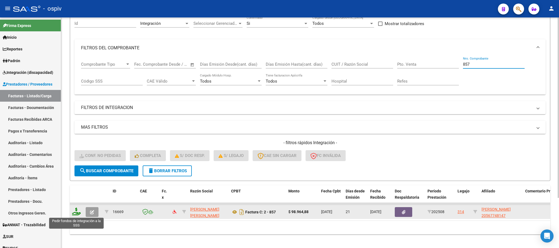
click at [73, 212] on icon at bounding box center [76, 212] width 9 height 8
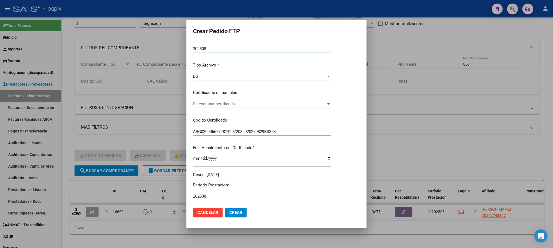
scroll to position [136, 0]
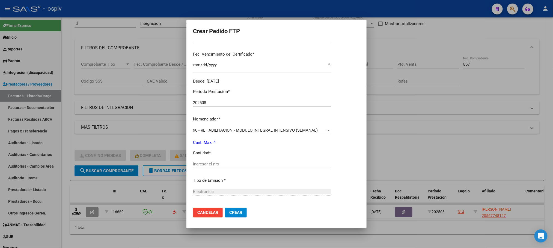
click at [252, 165] on input "Ingresar el nro" at bounding box center [262, 164] width 138 height 5
click at [225, 208] on button "Crear" at bounding box center [236, 213] width 22 height 10
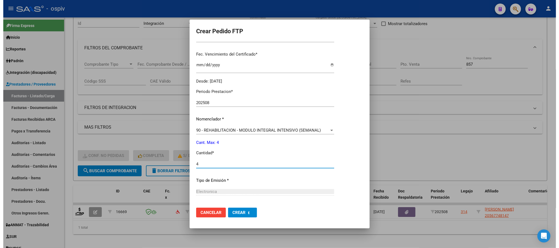
scroll to position [0, 0]
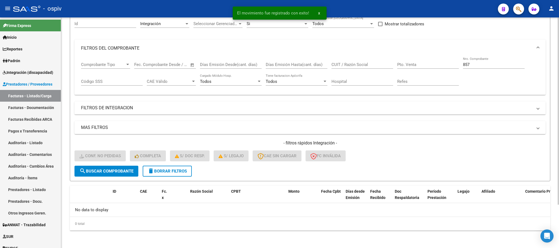
click at [490, 64] on input "857" at bounding box center [494, 64] width 62 height 5
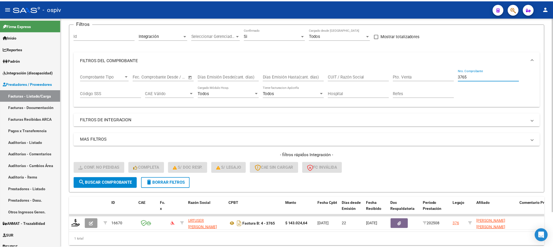
scroll to position [53, 0]
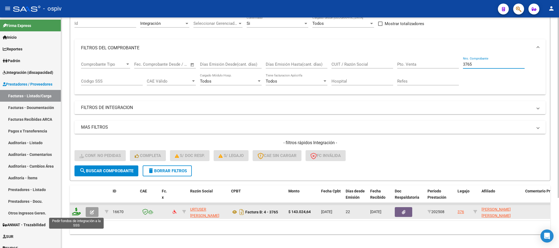
click at [74, 215] on icon at bounding box center [76, 212] width 9 height 8
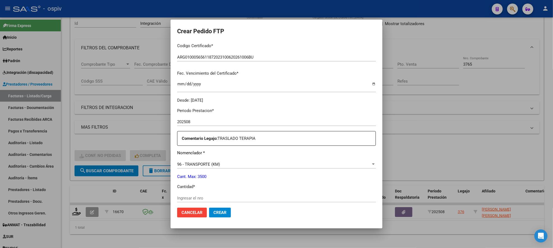
scroll to position [136, 0]
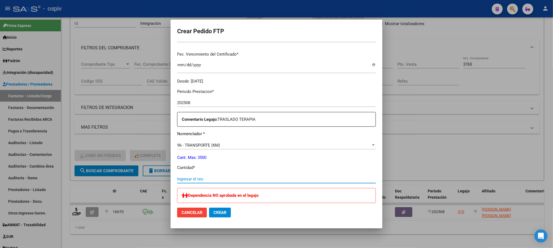
click at [243, 177] on input "Ingresar el nro" at bounding box center [276, 179] width 199 height 5
click at [209, 208] on button "Crear" at bounding box center [220, 213] width 22 height 10
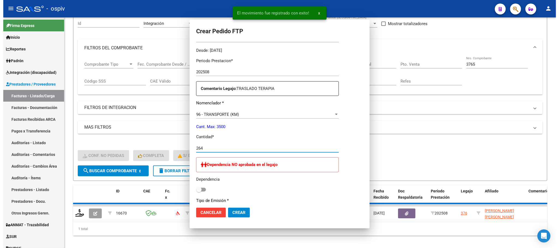
scroll to position [106, 0]
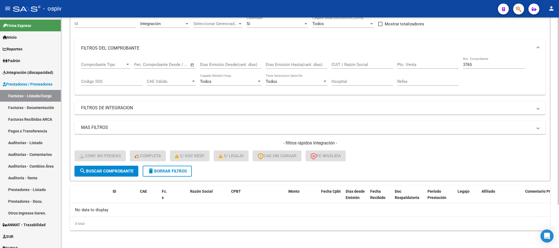
click at [485, 65] on input "3765" at bounding box center [494, 64] width 62 height 5
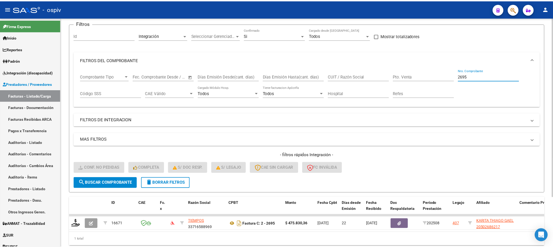
scroll to position [53, 0]
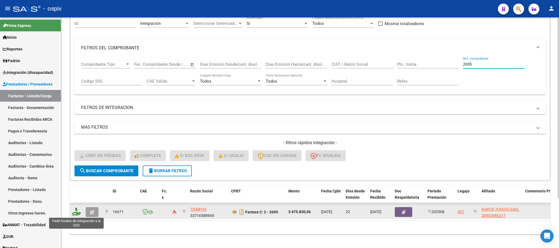
click at [78, 214] on icon at bounding box center [76, 212] width 9 height 8
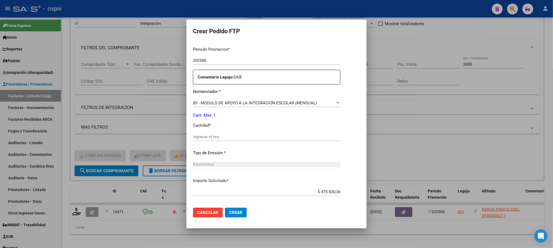
scroll to position [204, 0]
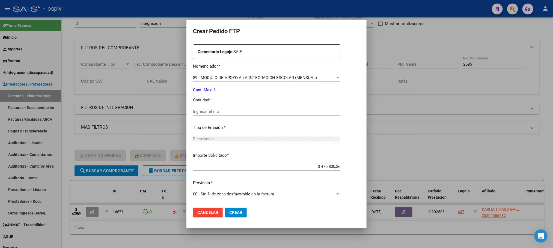
click at [287, 111] on input "Ingresar el nro" at bounding box center [266, 111] width 147 height 5
click at [225, 208] on button "Crear" at bounding box center [236, 213] width 22 height 10
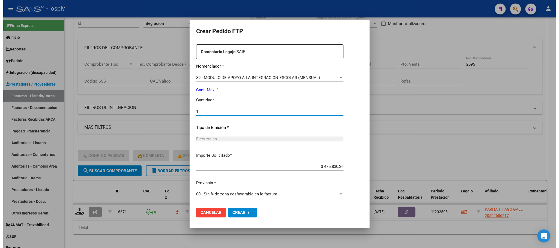
scroll to position [0, 0]
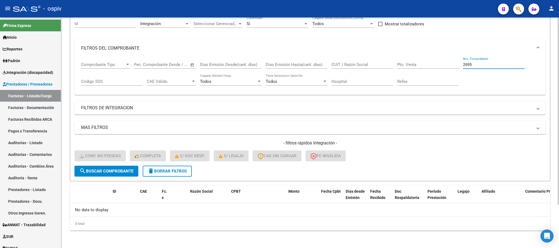
click at [478, 64] on input "2695" at bounding box center [494, 64] width 62 height 5
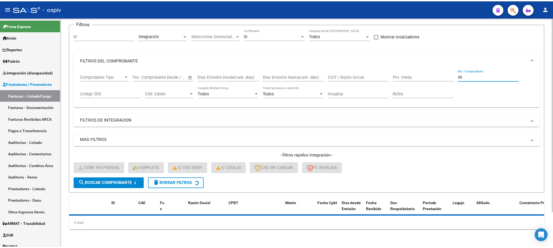
scroll to position [53, 0]
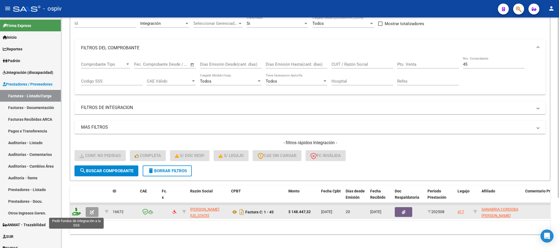
click at [77, 212] on icon at bounding box center [76, 212] width 9 height 8
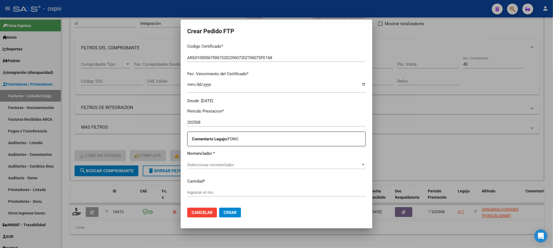
scroll to position [184, 0]
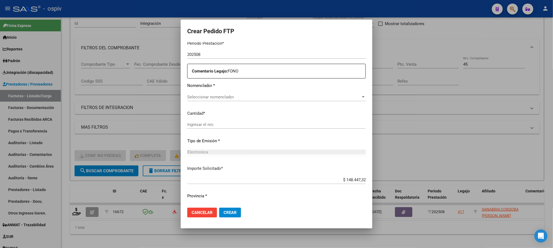
click at [254, 98] on span "Seleccionar nomenclador" at bounding box center [274, 97] width 174 height 5
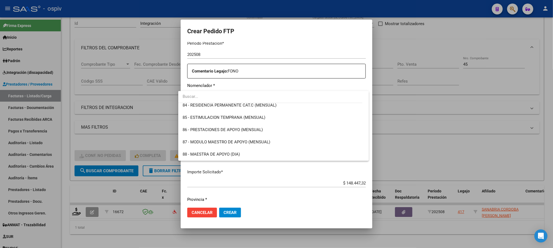
scroll to position [1092, 0]
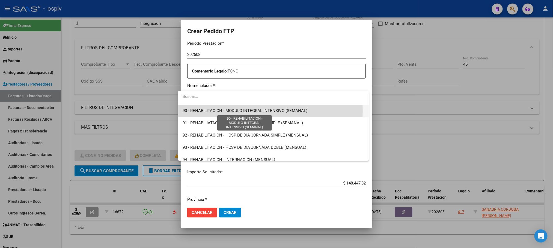
click at [224, 111] on span "90 - REHABILITACION - MODULO INTEGRAL INTENSIVO (SEMANAL)" at bounding box center [245, 110] width 125 height 5
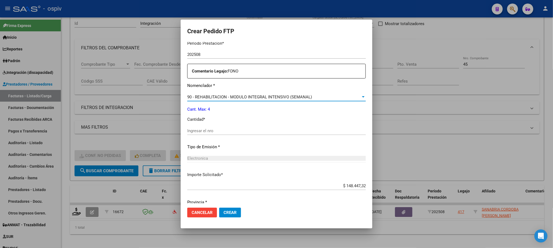
click at [205, 130] on input "Ingresar el nro" at bounding box center [276, 131] width 178 height 5
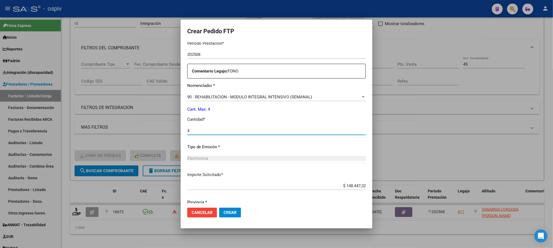
click at [219, 208] on button "Crear" at bounding box center [230, 213] width 22 height 10
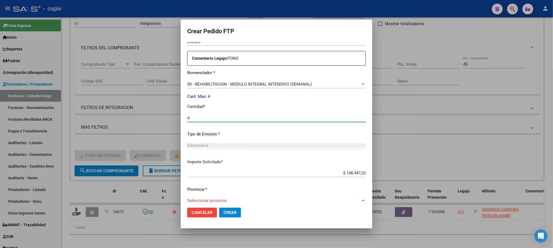
scroll to position [204, 0]
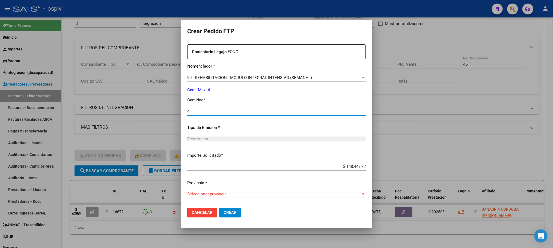
click at [339, 192] on span "Seleccionar provincia" at bounding box center [274, 194] width 174 height 5
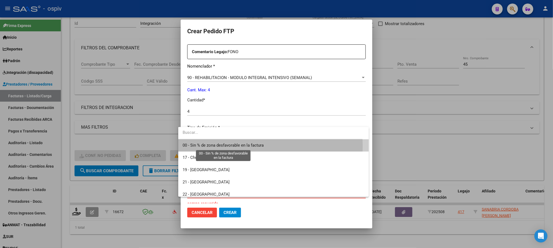
click at [243, 147] on span "00 - Sin % de zona desfavorable en la factura" at bounding box center [223, 145] width 81 height 5
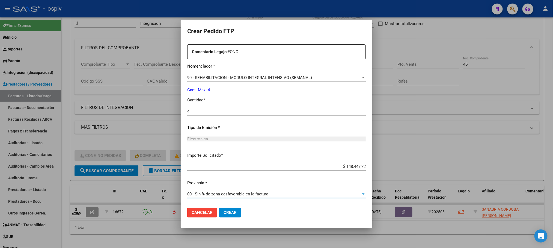
click at [231, 213] on span "Crear" at bounding box center [229, 212] width 13 height 5
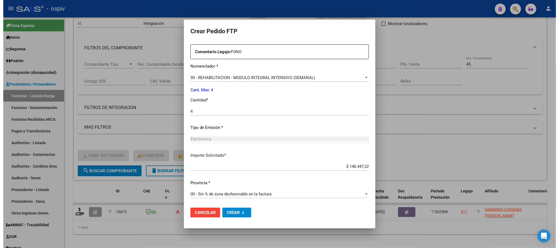
scroll to position [0, 0]
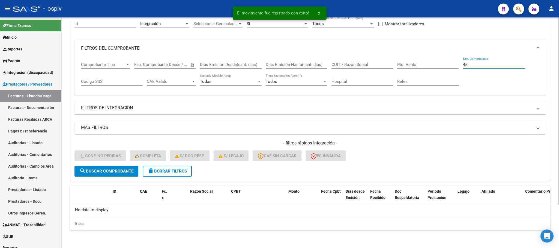
click at [475, 63] on input "45" at bounding box center [494, 64] width 62 height 5
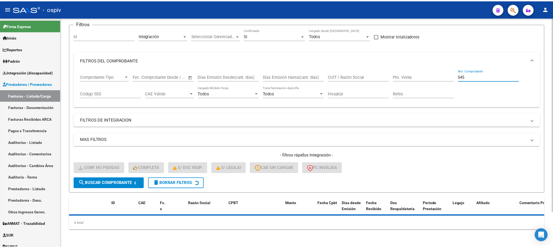
scroll to position [53, 0]
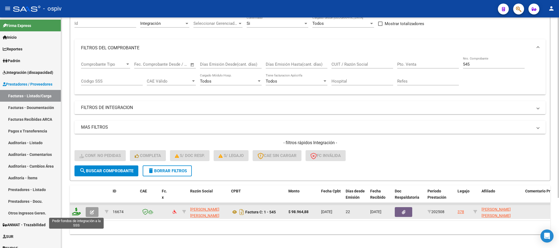
click at [78, 213] on icon at bounding box center [76, 212] width 9 height 8
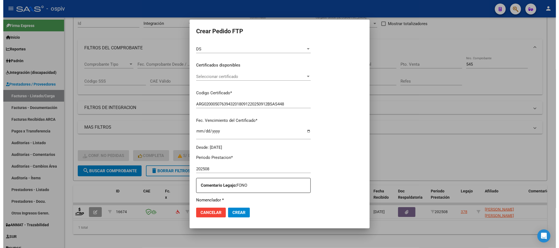
scroll to position [151, 0]
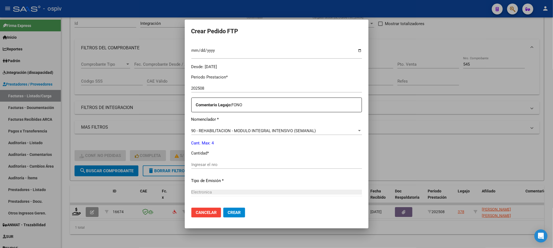
click at [234, 166] on input "Ingresar el nro" at bounding box center [276, 164] width 171 height 5
click at [223, 208] on button "Crear" at bounding box center [234, 213] width 22 height 10
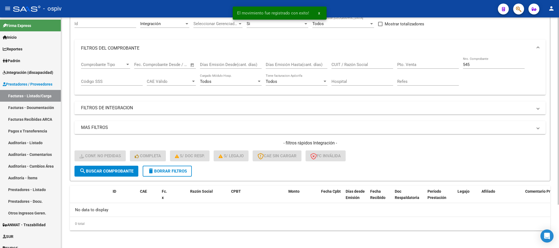
click at [485, 62] on input "545" at bounding box center [494, 64] width 62 height 5
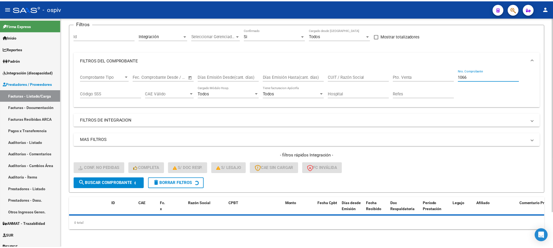
scroll to position [53, 0]
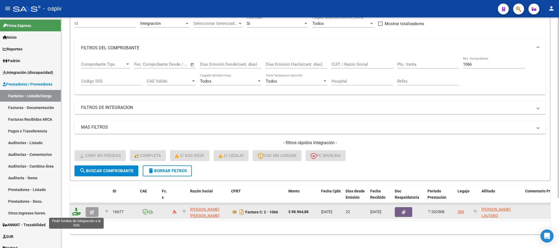
click at [76, 211] on icon at bounding box center [76, 212] width 9 height 8
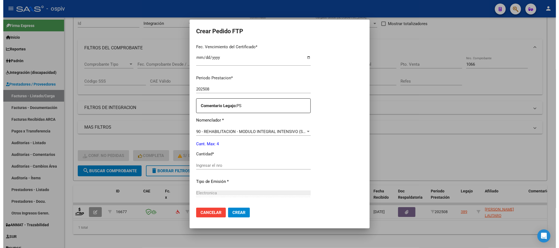
scroll to position [178, 0]
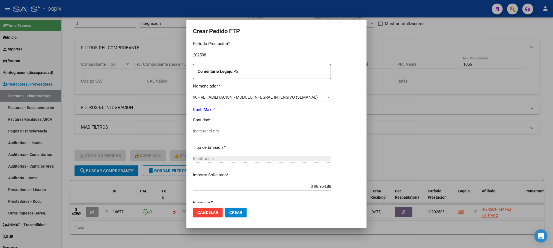
click at [233, 133] on input "Ingresar el nro" at bounding box center [262, 131] width 138 height 5
click at [225, 208] on button "Crear" at bounding box center [236, 213] width 22 height 10
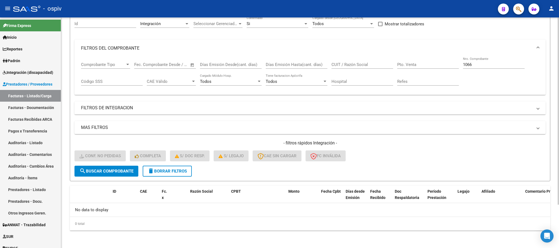
click at [480, 63] on input "1066" at bounding box center [494, 64] width 62 height 5
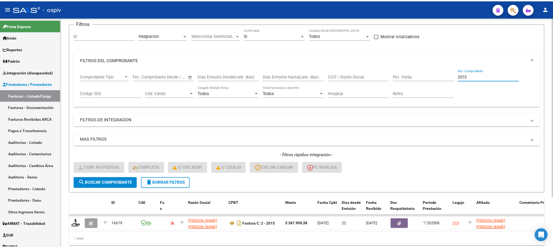
scroll to position [53, 0]
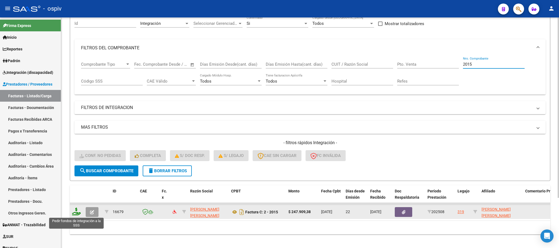
click at [78, 211] on icon at bounding box center [76, 212] width 9 height 8
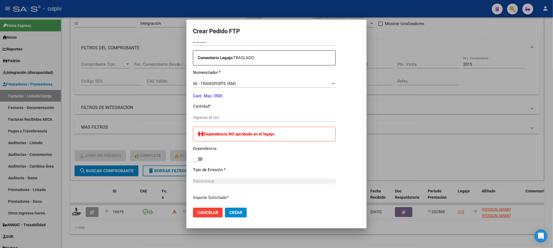
scroll to position [198, 0]
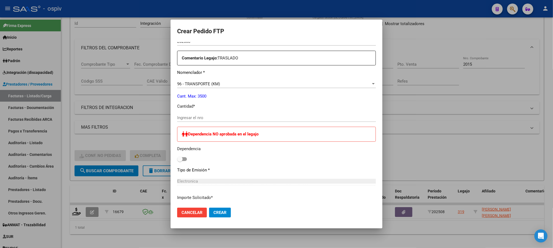
click at [216, 119] on input "Ingresar el nro" at bounding box center [276, 117] width 199 height 5
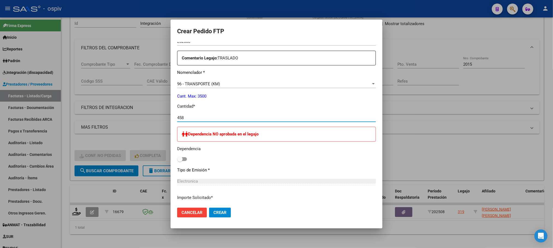
click at [209, 208] on button "Crear" at bounding box center [220, 213] width 22 height 10
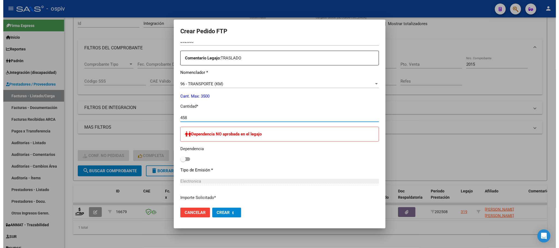
scroll to position [0, 0]
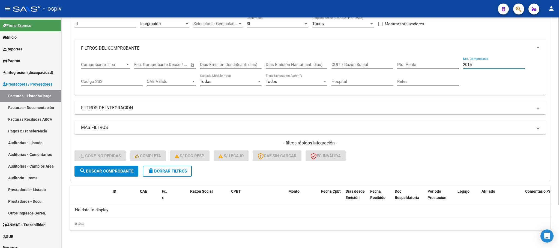
click at [479, 65] on input "2015" at bounding box center [494, 64] width 62 height 5
click at [499, 64] on input "Nro. Comprobante" at bounding box center [494, 64] width 62 height 5
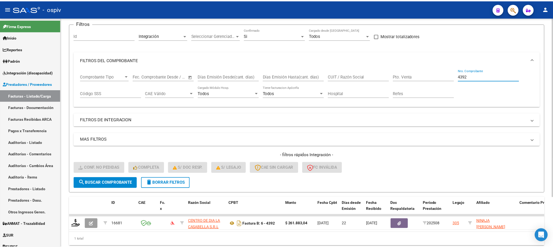
scroll to position [53, 0]
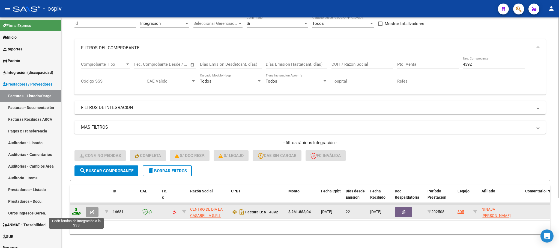
click at [77, 213] on icon at bounding box center [76, 212] width 9 height 8
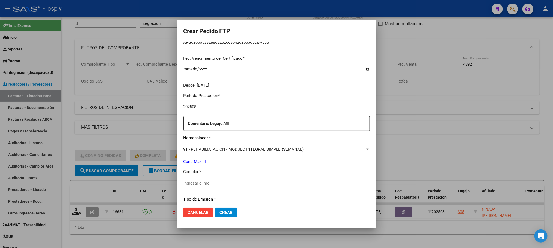
scroll to position [136, 0]
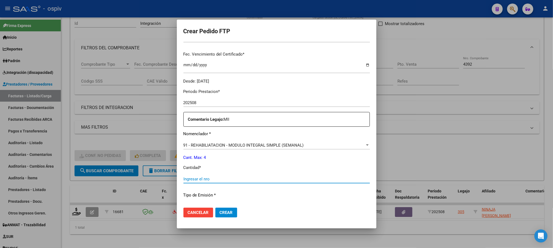
click at [261, 179] on input "Ingresar el nro" at bounding box center [276, 179] width 186 height 5
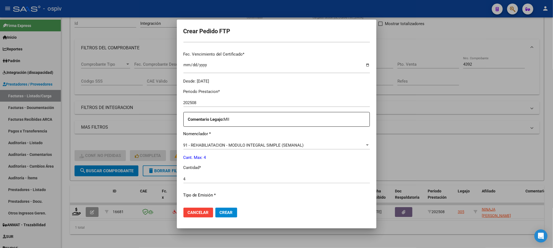
scroll to position [204, 0]
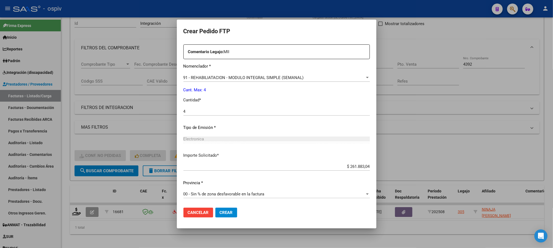
click at [225, 212] on span "Crear" at bounding box center [226, 212] width 13 height 5
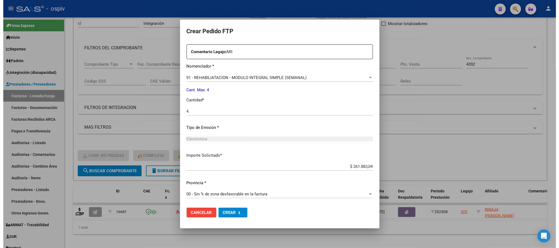
scroll to position [0, 0]
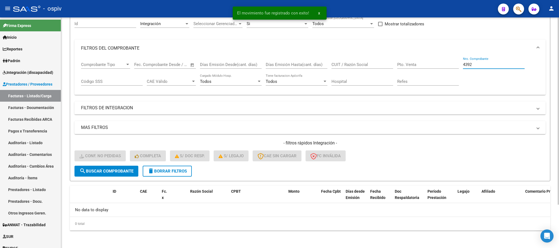
click at [487, 66] on input "4392" at bounding box center [494, 64] width 62 height 5
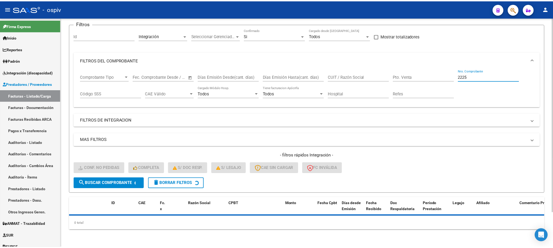
scroll to position [53, 0]
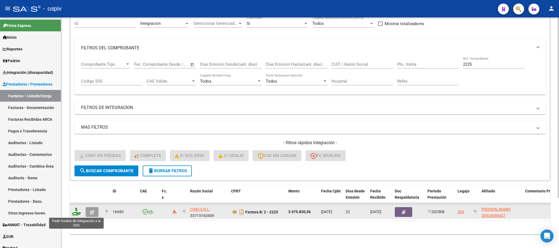
click at [75, 212] on icon at bounding box center [76, 212] width 9 height 8
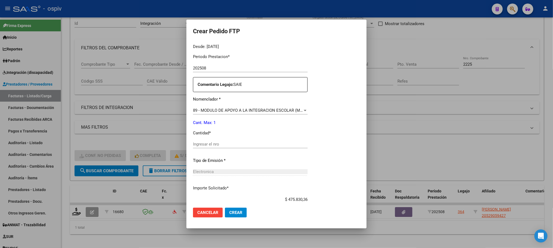
scroll to position [192, 0]
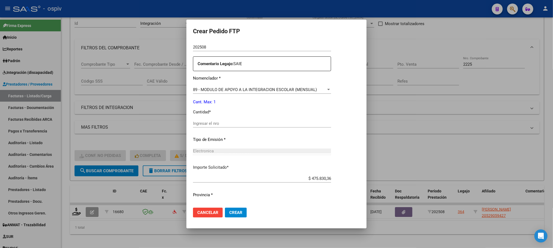
click at [241, 124] on input "Ingresar el nro" at bounding box center [262, 123] width 138 height 5
click at [225, 208] on button "Crear" at bounding box center [236, 213] width 22 height 10
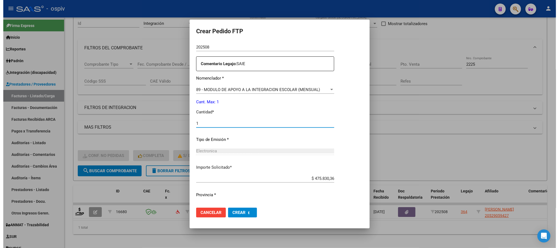
scroll to position [0, 0]
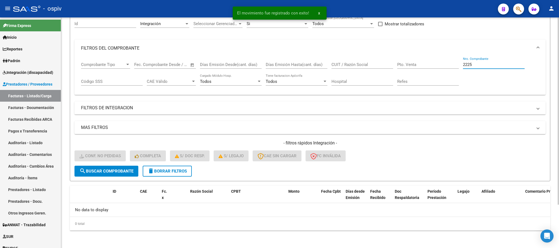
click at [475, 63] on input "2225" at bounding box center [494, 64] width 62 height 5
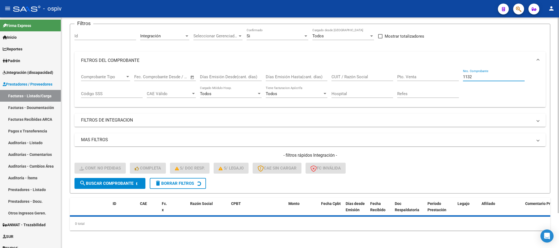
scroll to position [53, 0]
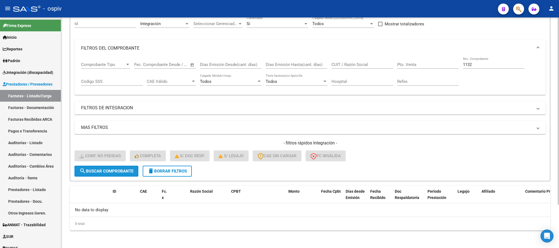
click at [121, 174] on button "search Buscar Comprobante" at bounding box center [106, 171] width 64 height 11
click at [468, 66] on input "1132" at bounding box center [494, 64] width 62 height 5
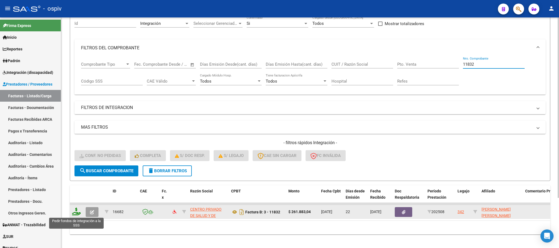
click at [78, 213] on icon at bounding box center [76, 212] width 9 height 8
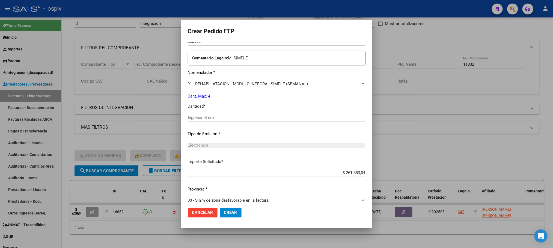
scroll to position [204, 0]
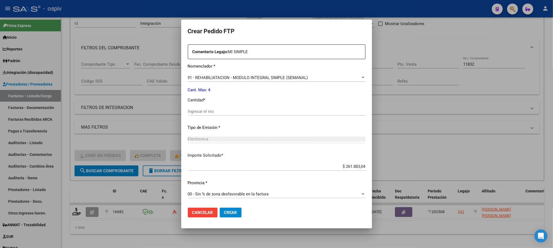
click at [234, 110] on input "Ingresar el nro" at bounding box center [277, 111] width 178 height 5
click at [220, 208] on button "Crear" at bounding box center [231, 213] width 22 height 10
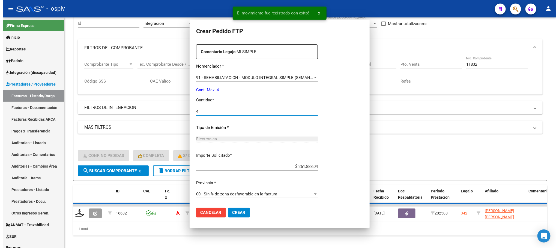
scroll to position [173, 0]
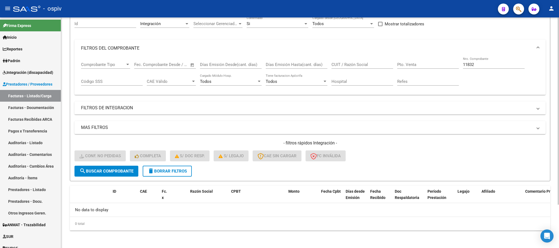
click at [477, 61] on div "11832 Nro. Comprobante" at bounding box center [494, 63] width 62 height 12
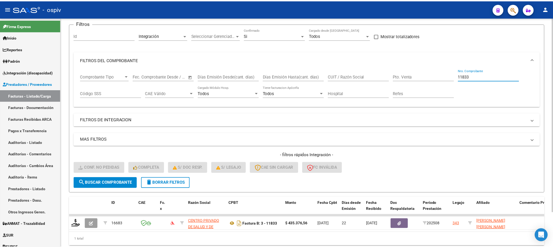
scroll to position [53, 0]
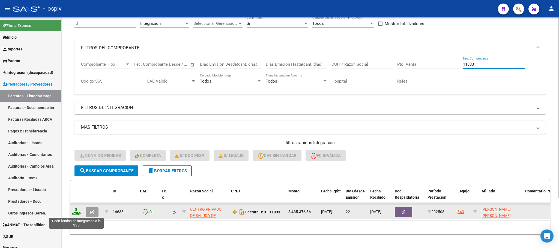
click at [75, 212] on icon at bounding box center [76, 212] width 9 height 8
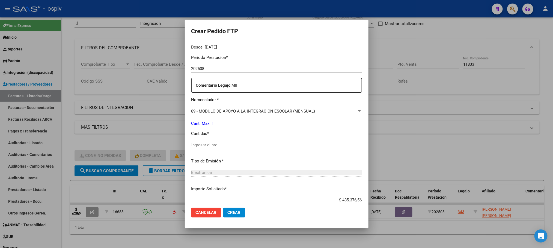
scroll to position [184, 0]
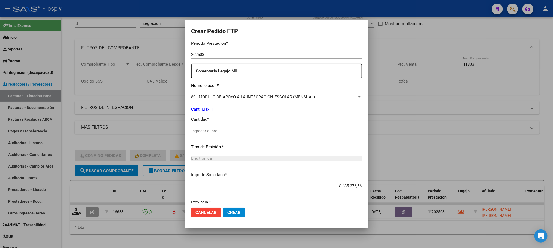
click at [252, 132] on input "Ingresar el nro" at bounding box center [276, 131] width 171 height 5
click at [360, 97] on div at bounding box center [359, 97] width 5 height 4
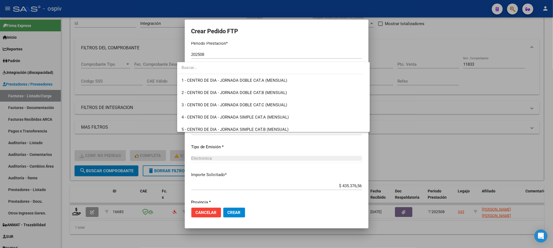
scroll to position [1064, 0]
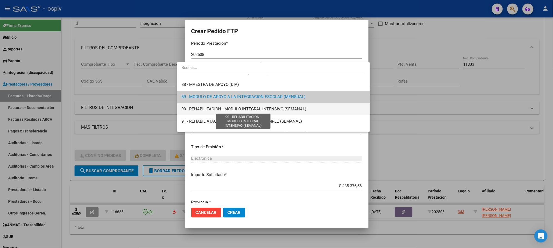
click at [272, 108] on span "90 - REHABILITACION - MODULO INTEGRAL INTENSIVO (SEMANAL)" at bounding box center [243, 109] width 125 height 5
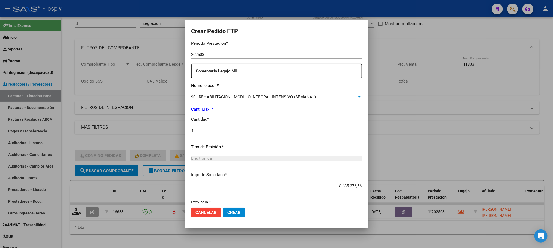
click at [228, 211] on span "Crear" at bounding box center [234, 212] width 13 height 5
click at [228, 214] on span "Crear" at bounding box center [234, 212] width 13 height 5
click at [242, 130] on input "4" at bounding box center [276, 131] width 171 height 5
click at [309, 98] on div "90 - REHABILITACION - MODULO INTEGRAL INTENSIVO (SEMANAL)" at bounding box center [274, 97] width 166 height 5
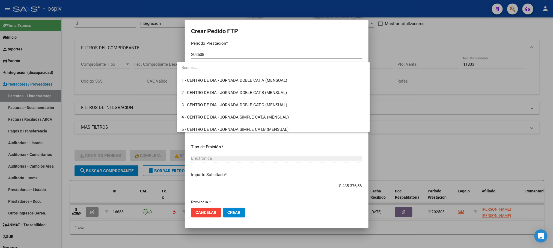
scroll to position [1077, 0]
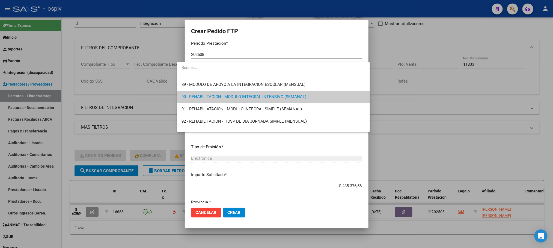
click at [288, 99] on span "90 - REHABILITACION - MODULO INTEGRAL INTENSIVO (SEMANAL)" at bounding box center [273, 97] width 184 height 12
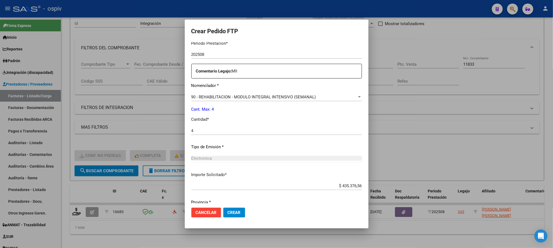
click at [220, 134] on div "4 Ingresar el nro" at bounding box center [276, 131] width 171 height 8
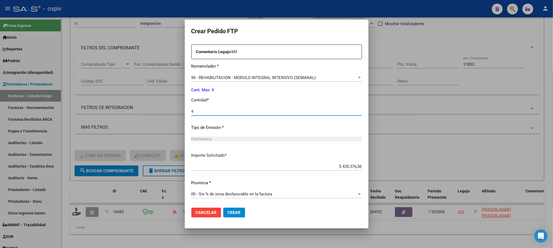
click at [228, 213] on span "Crear" at bounding box center [234, 212] width 13 height 5
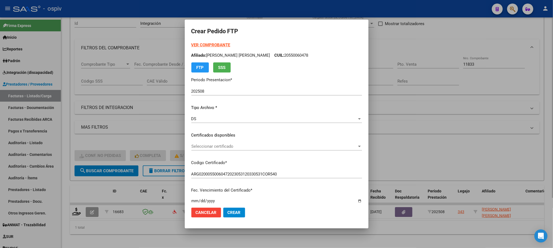
click at [436, 120] on div at bounding box center [276, 124] width 553 height 248
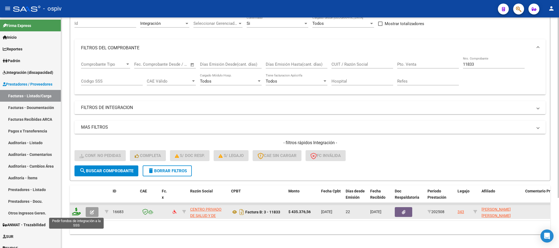
click at [77, 214] on icon at bounding box center [76, 212] width 9 height 8
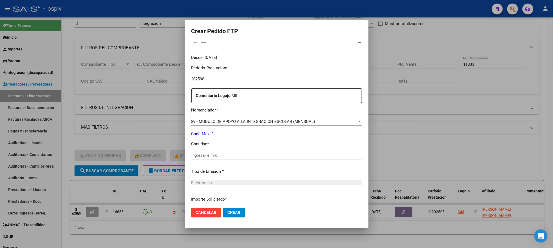
scroll to position [204, 0]
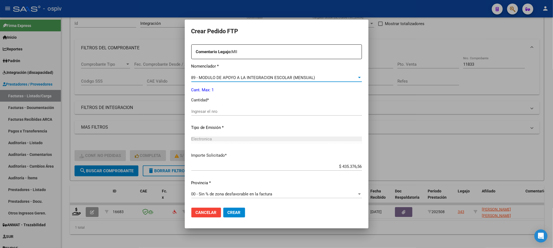
click at [342, 78] on div "89 - MODULO DE APOYO A LA INTEGRACION ESCOLAR (MENSUAL)" at bounding box center [274, 77] width 166 height 5
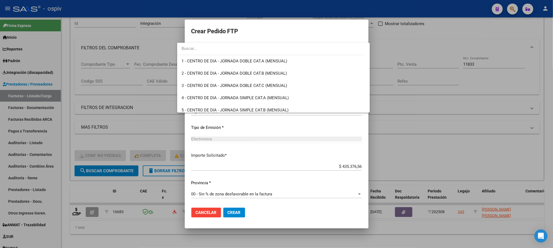
scroll to position [1064, 0]
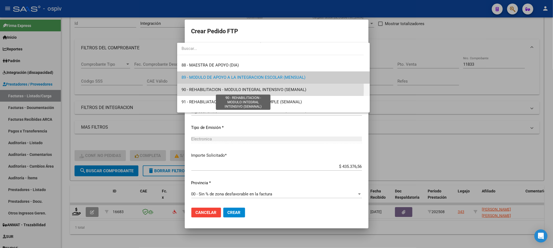
click at [216, 89] on span "90 - REHABILITACION - MODULO INTEGRAL INTENSIVO (SEMANAL)" at bounding box center [243, 89] width 125 height 5
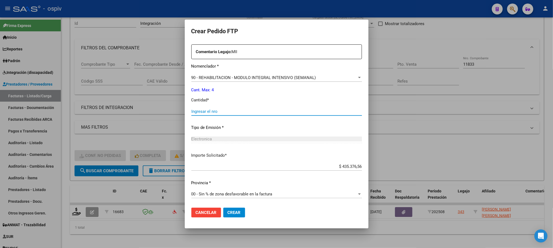
click at [230, 111] on input "Ingresar el nro" at bounding box center [276, 111] width 171 height 5
click at [228, 213] on span "Crear" at bounding box center [234, 212] width 13 height 5
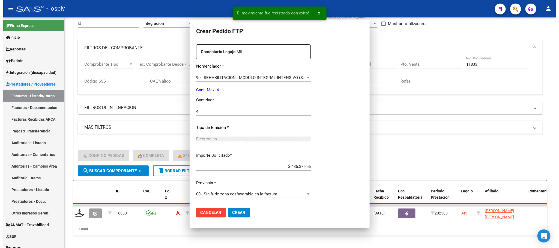
scroll to position [173, 0]
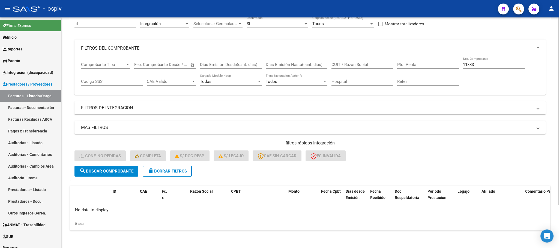
click at [481, 68] on div "11833 Nro. Comprobante" at bounding box center [494, 63] width 62 height 12
click at [481, 63] on input "11833" at bounding box center [494, 64] width 62 height 5
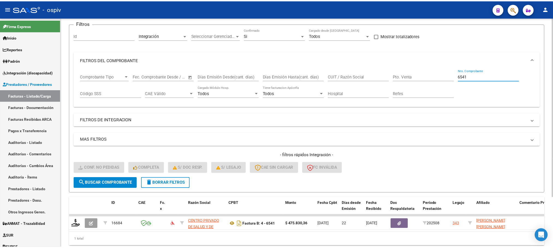
scroll to position [53, 0]
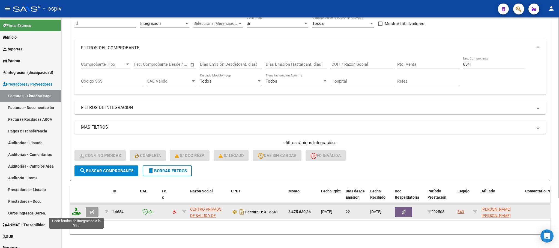
click at [79, 213] on icon at bounding box center [76, 212] width 9 height 8
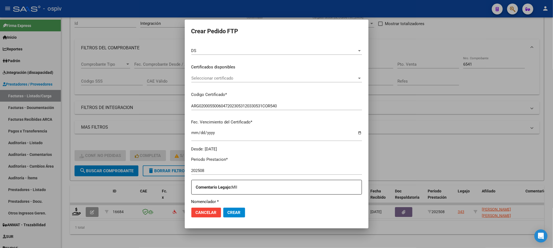
scroll to position [136, 0]
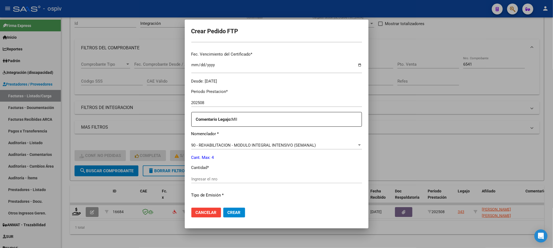
click at [258, 177] on input "Ingresar el nro" at bounding box center [276, 179] width 171 height 5
click at [297, 144] on span "90 - REHABILITACION - MODULO INTEGRAL INTENSIVO (SEMANAL)" at bounding box center [253, 145] width 125 height 5
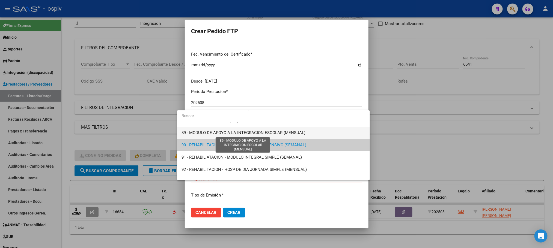
click at [196, 133] on span "89 - MODULO DE APOYO A LA INTEGRACION ESCOLAR (MENSUAL)" at bounding box center [243, 132] width 124 height 5
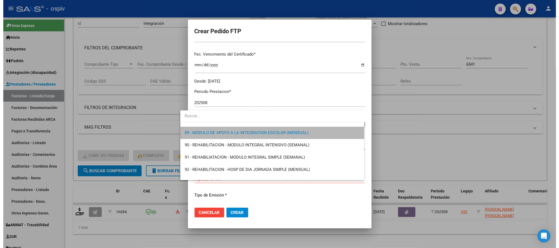
scroll to position [1081, 0]
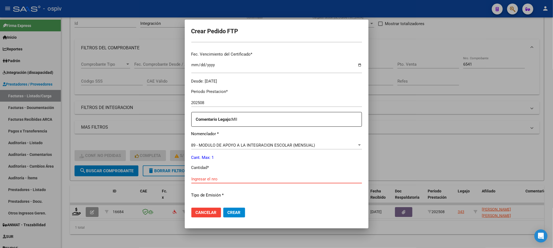
click at [195, 177] on input "Ingresar el nro" at bounding box center [276, 179] width 171 height 5
click at [225, 208] on button "Crear" at bounding box center [234, 213] width 22 height 10
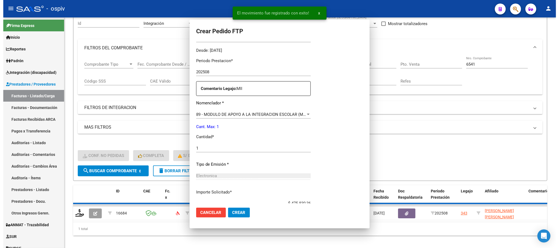
scroll to position [0, 0]
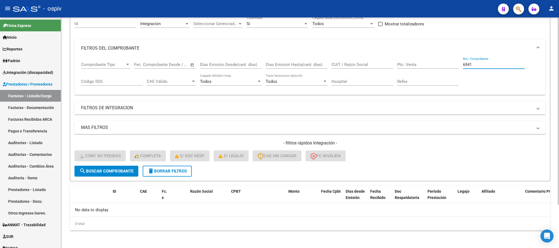
click at [484, 65] on input "6541" at bounding box center [494, 64] width 62 height 5
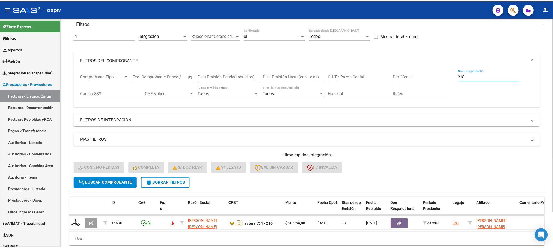
scroll to position [53, 0]
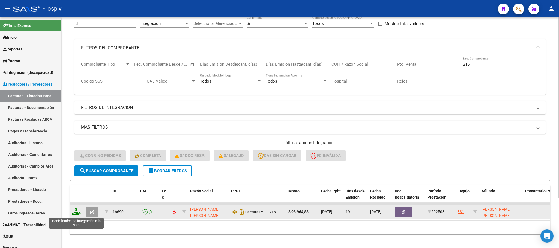
click at [76, 211] on icon at bounding box center [76, 212] width 9 height 8
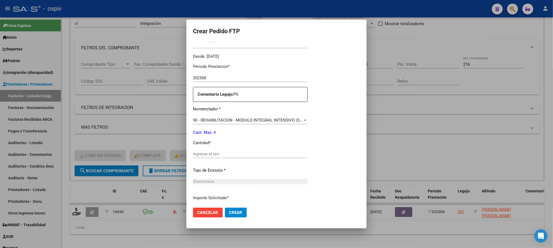
scroll to position [178, 0]
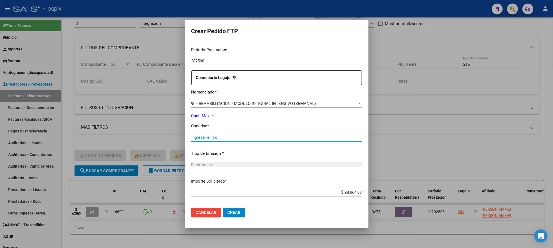
click at [252, 136] on input "Ingresar el nro" at bounding box center [276, 137] width 171 height 5
click at [223, 208] on button "Crear" at bounding box center [234, 213] width 22 height 10
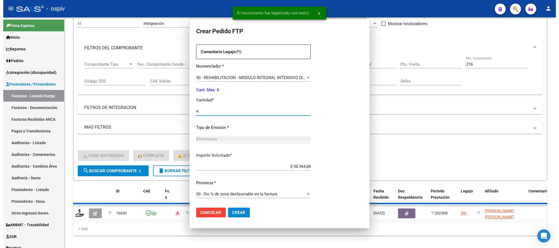
scroll to position [0, 0]
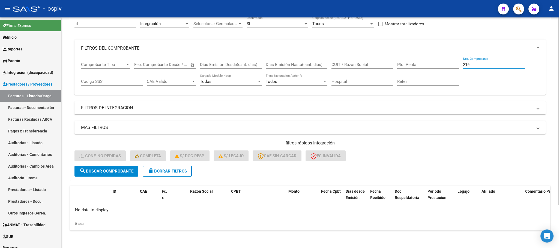
click at [493, 64] on input "216" at bounding box center [494, 64] width 62 height 5
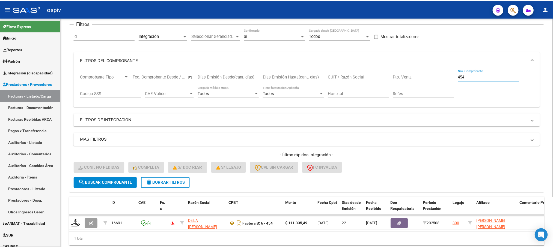
scroll to position [53, 0]
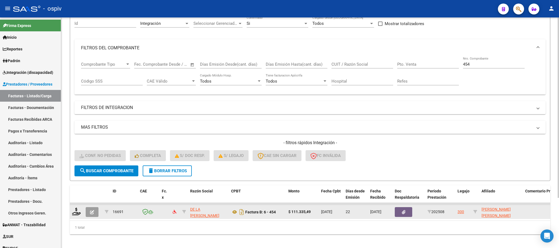
click at [77, 216] on div at bounding box center [76, 212] width 9 height 8
click at [76, 214] on icon at bounding box center [76, 212] width 9 height 8
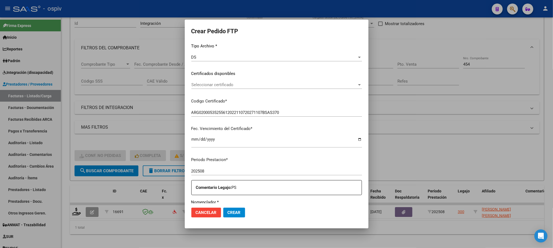
scroll to position [136, 0]
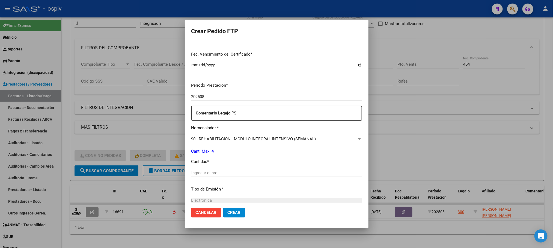
click at [269, 173] on input "Ingresar el nro" at bounding box center [276, 173] width 171 height 5
click at [267, 170] on div "4 Ingresar el nro" at bounding box center [276, 173] width 171 height 8
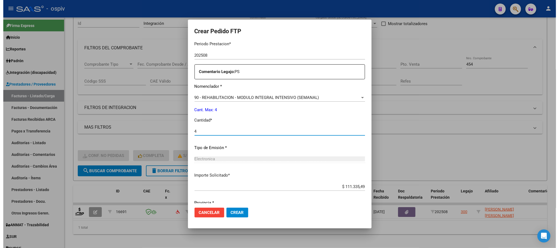
scroll to position [198, 0]
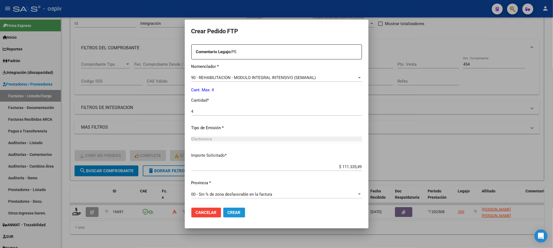
click at [239, 211] on span "Crear" at bounding box center [234, 212] width 13 height 5
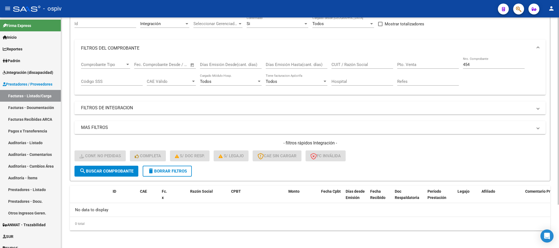
click at [483, 64] on input "454" at bounding box center [494, 64] width 62 height 5
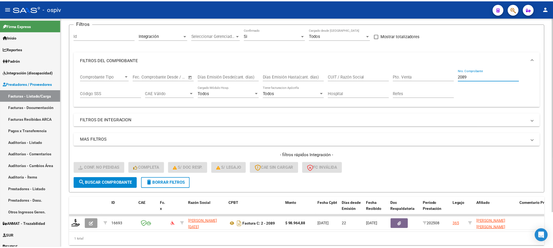
scroll to position [53, 0]
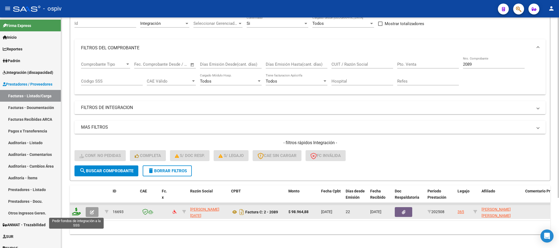
click at [75, 213] on icon at bounding box center [76, 212] width 9 height 8
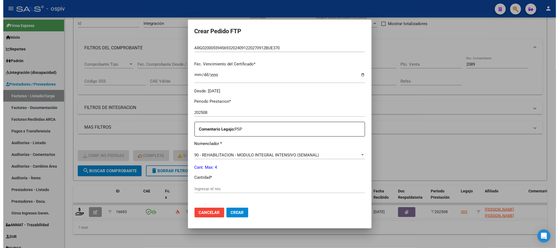
scroll to position [136, 0]
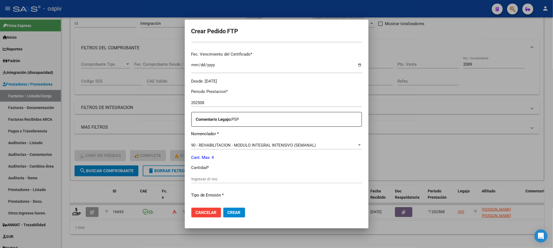
click at [279, 179] on input "Ingresar el nro" at bounding box center [276, 179] width 171 height 5
click at [223, 208] on button "Crear" at bounding box center [234, 213] width 22 height 10
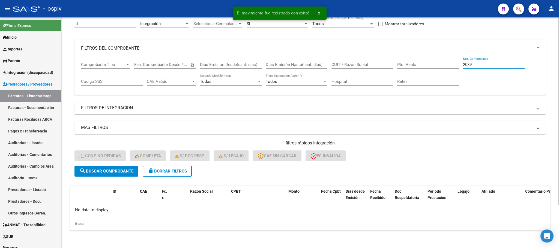
click at [495, 66] on input "2089" at bounding box center [494, 64] width 62 height 5
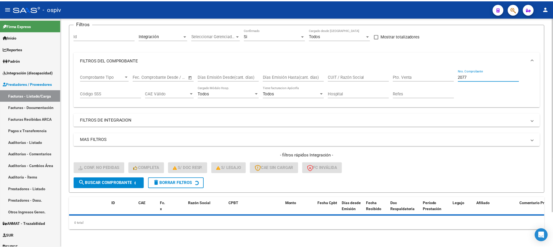
scroll to position [53, 0]
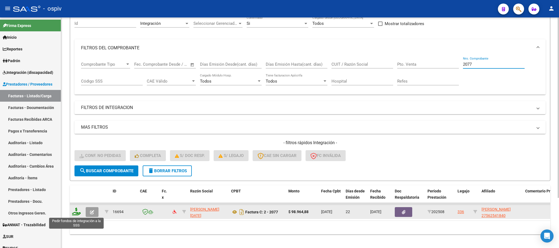
click at [78, 212] on icon at bounding box center [76, 212] width 9 height 8
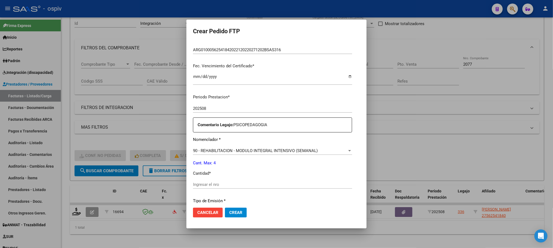
scroll to position [151, 0]
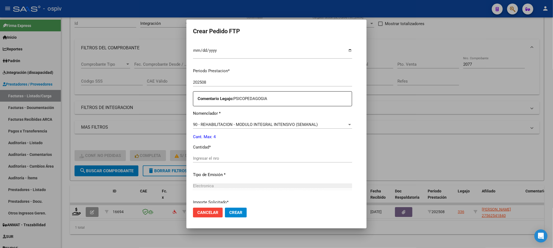
click at [266, 159] on input "Ingresar el nro" at bounding box center [272, 158] width 159 height 5
click at [225, 208] on button "Crear" at bounding box center [236, 213] width 22 height 10
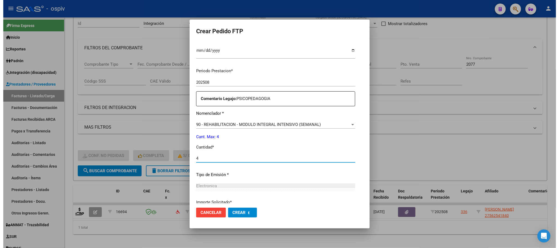
scroll to position [0, 0]
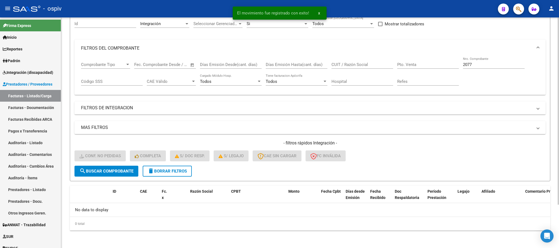
click at [503, 65] on input "2077" at bounding box center [494, 64] width 62 height 5
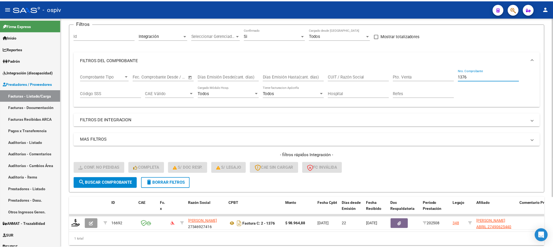
scroll to position [53, 0]
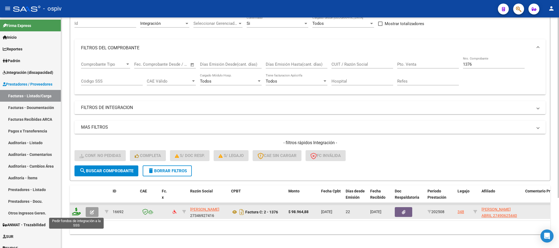
click at [77, 213] on icon at bounding box center [76, 212] width 9 height 8
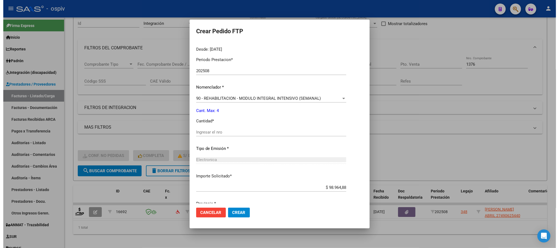
scroll to position [183, 0]
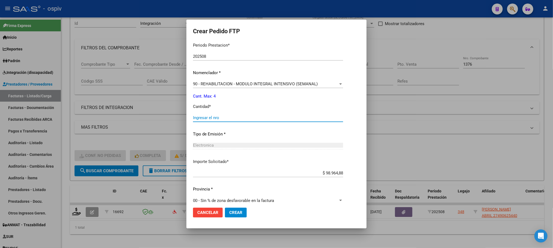
click at [237, 119] on input "Ingresar el nro" at bounding box center [268, 117] width 150 height 5
click at [225, 208] on button "Crear" at bounding box center [236, 213] width 22 height 10
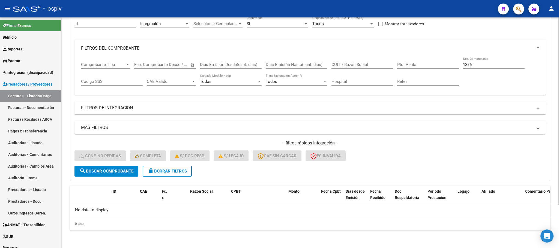
click at [478, 66] on input "1376" at bounding box center [494, 64] width 62 height 5
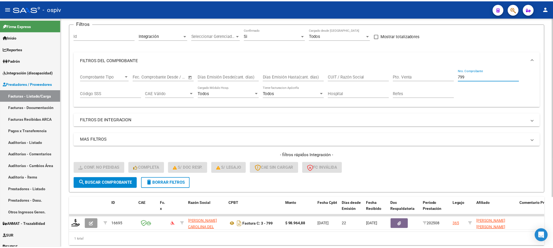
scroll to position [53, 0]
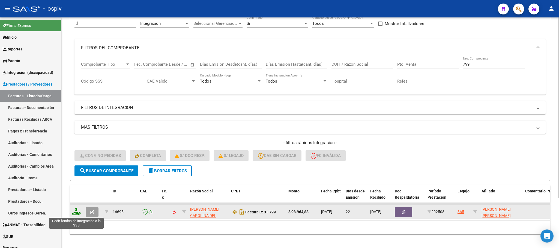
click at [74, 214] on icon at bounding box center [76, 212] width 9 height 8
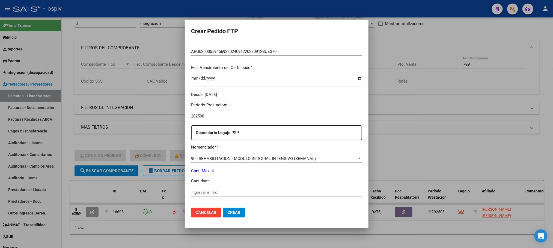
scroll to position [151, 0]
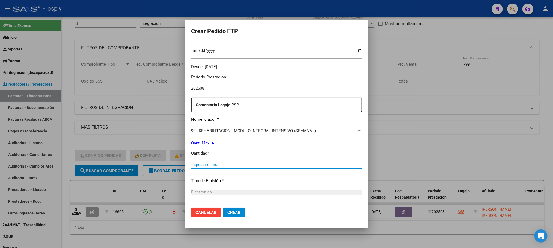
click at [238, 166] on input "Ingresar el nro" at bounding box center [276, 164] width 171 height 5
click at [223, 208] on button "Crear" at bounding box center [234, 213] width 22 height 10
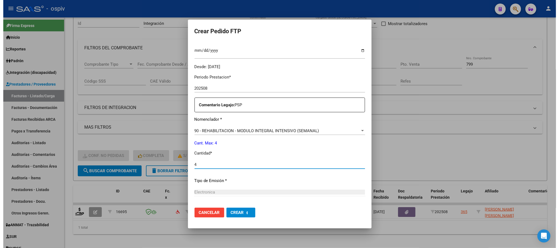
scroll to position [0, 0]
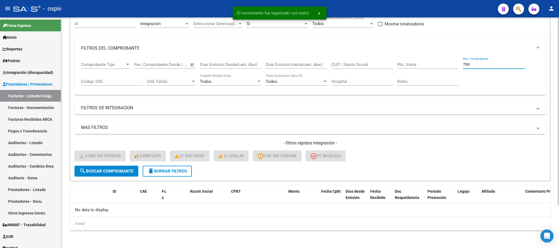
click at [499, 63] on input "799" at bounding box center [494, 64] width 62 height 5
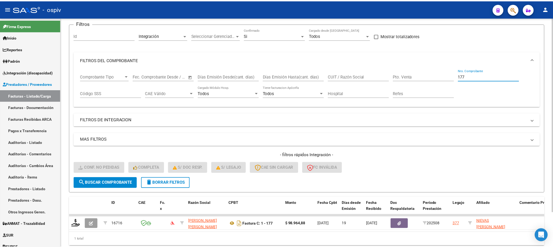
scroll to position [53, 0]
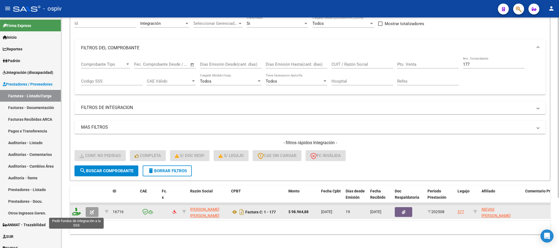
click at [77, 211] on icon at bounding box center [76, 212] width 9 height 8
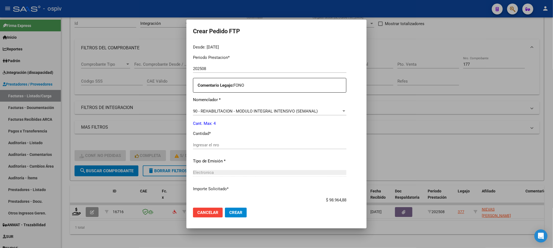
scroll to position [184, 0]
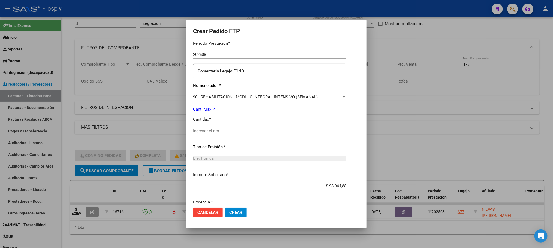
click at [234, 130] on input "Ingresar el nro" at bounding box center [269, 131] width 153 height 5
click at [225, 208] on button "Crear" at bounding box center [236, 213] width 22 height 10
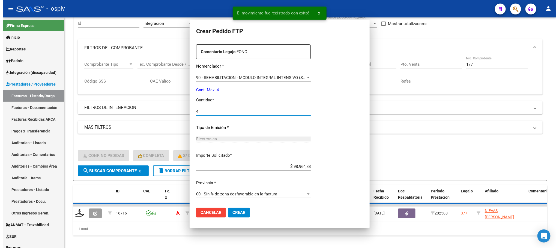
scroll to position [154, 0]
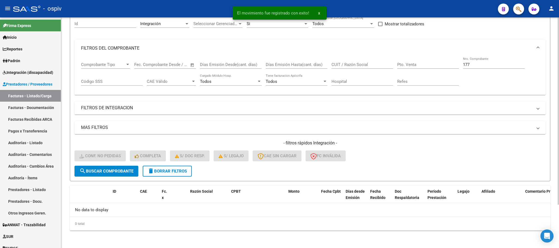
click at [477, 66] on input "177" at bounding box center [494, 64] width 62 height 5
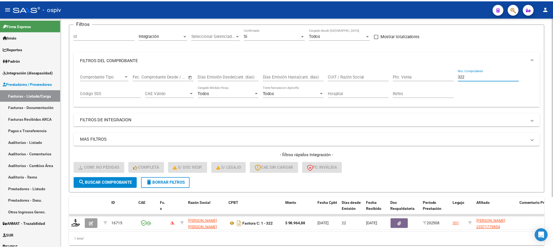
scroll to position [53, 0]
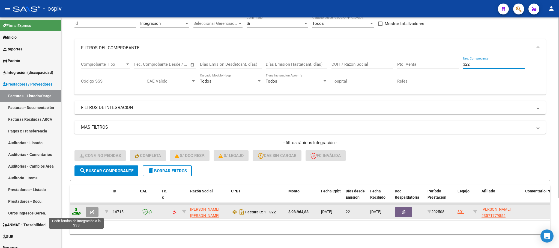
click at [76, 215] on icon at bounding box center [76, 212] width 9 height 8
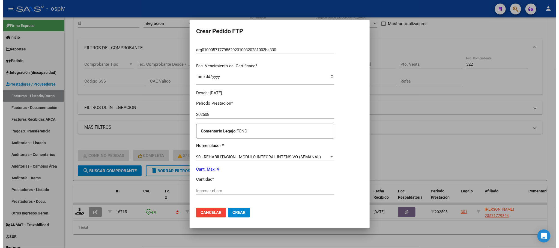
scroll to position [151, 0]
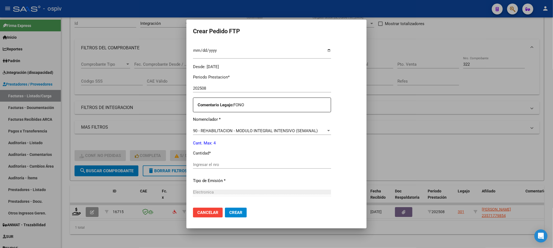
click at [250, 167] on input "Ingresar el nro" at bounding box center [262, 164] width 138 height 5
click at [225, 208] on button "Crear" at bounding box center [236, 213] width 22 height 10
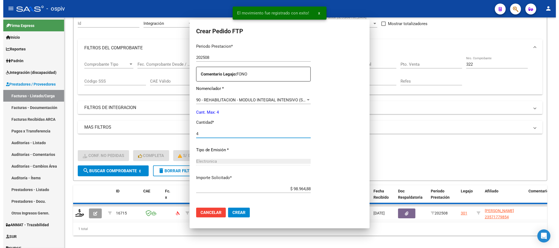
scroll to position [0, 0]
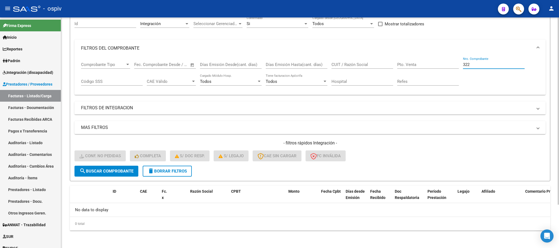
click at [500, 65] on input "322" at bounding box center [494, 64] width 62 height 5
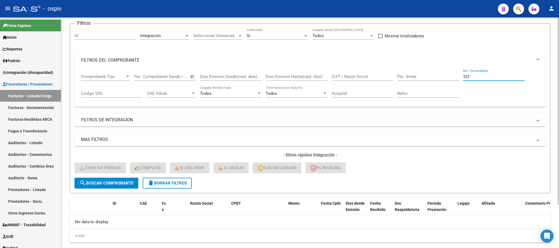
scroll to position [53, 0]
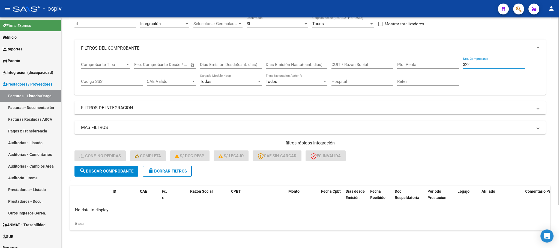
click at [485, 66] on input "322" at bounding box center [494, 64] width 62 height 5
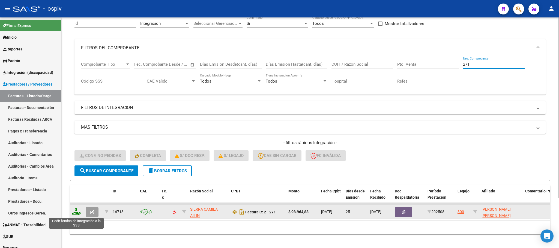
click at [76, 214] on icon at bounding box center [76, 212] width 9 height 8
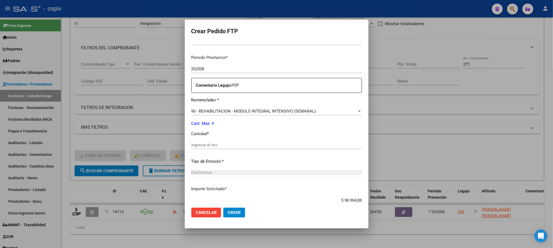
scroll to position [178, 0]
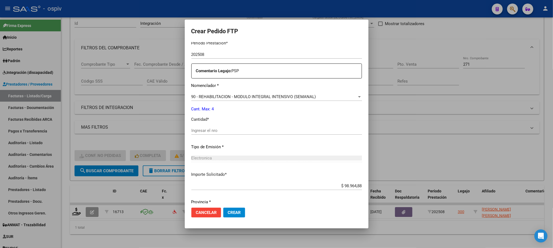
click at [245, 130] on input "Ingresar el nro" at bounding box center [276, 130] width 171 height 5
click at [223, 208] on button "Crear" at bounding box center [234, 213] width 22 height 10
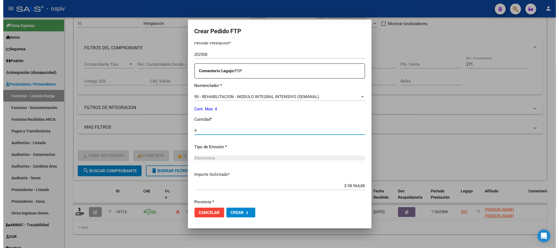
scroll to position [0, 0]
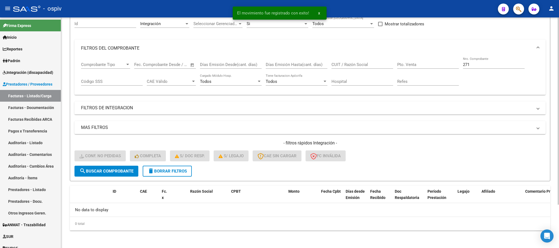
click at [491, 66] on input "271" at bounding box center [494, 64] width 62 height 5
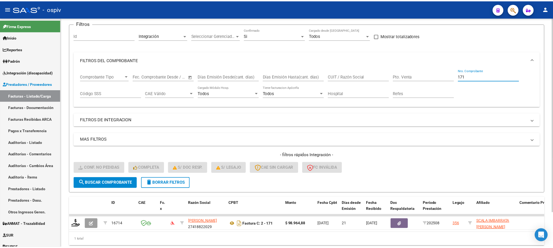
scroll to position [53, 0]
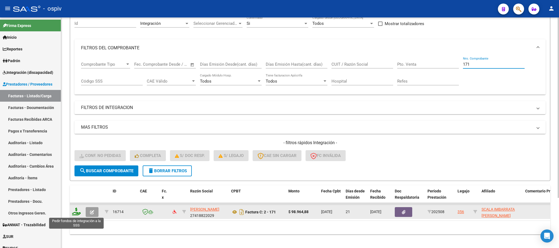
click at [75, 211] on icon at bounding box center [76, 212] width 9 height 8
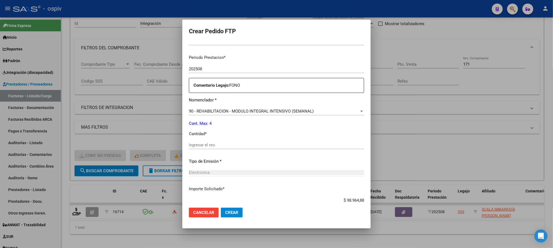
scroll to position [178, 0]
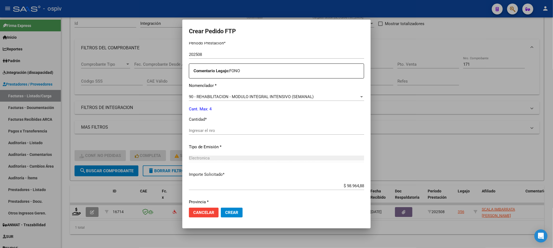
click at [275, 130] on input "Ingresar el nro" at bounding box center [276, 130] width 175 height 5
click at [221, 208] on button "Crear" at bounding box center [232, 213] width 22 height 10
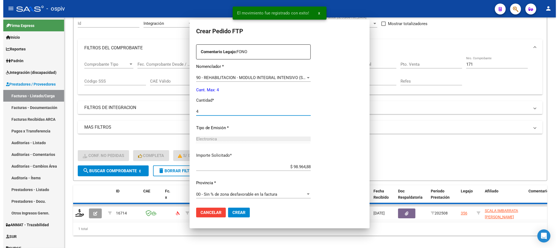
scroll to position [148, 0]
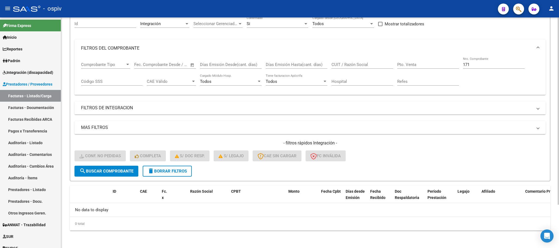
click at [487, 63] on input "171" at bounding box center [494, 64] width 62 height 5
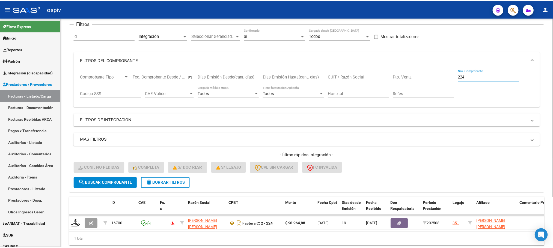
scroll to position [53, 0]
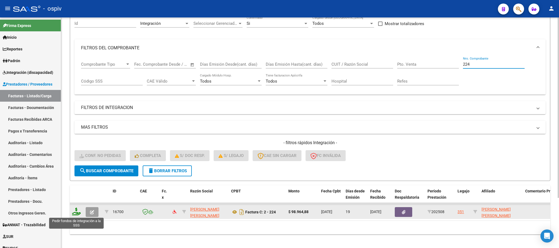
click at [76, 211] on icon at bounding box center [76, 212] width 9 height 8
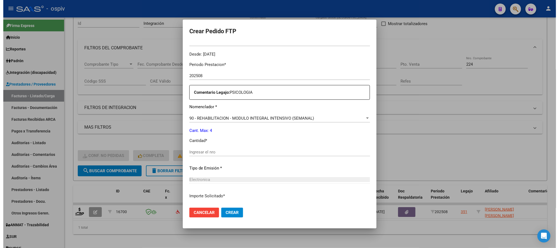
scroll to position [164, 0]
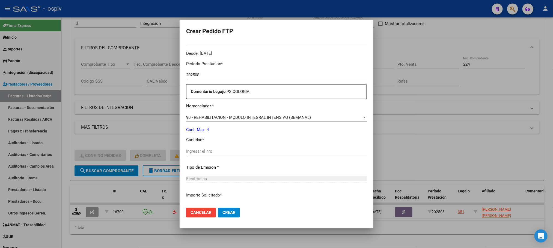
click at [231, 153] on input "Ingresar el nro" at bounding box center [276, 151] width 181 height 5
click at [218, 208] on button "Crear" at bounding box center [229, 213] width 22 height 10
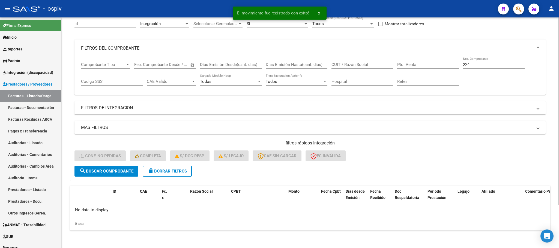
click at [489, 61] on div "224 Nro. Comprobante" at bounding box center [494, 63] width 62 height 12
click at [489, 63] on input "224" at bounding box center [494, 64] width 62 height 5
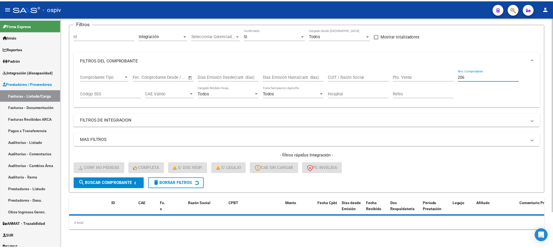
scroll to position [53, 0]
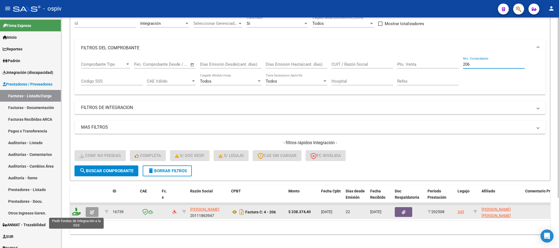
click at [76, 214] on icon at bounding box center [76, 212] width 9 height 8
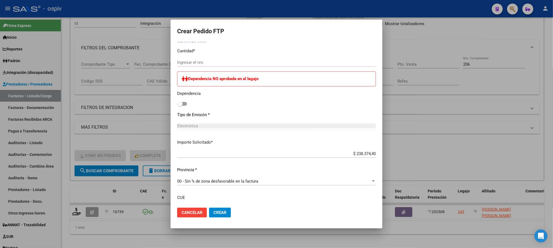
scroll to position [184, 0]
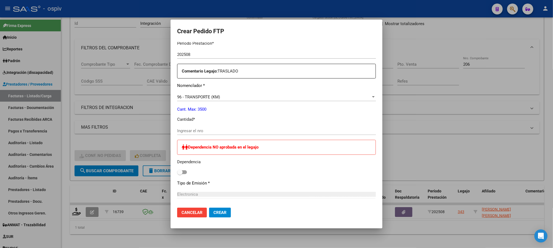
click at [206, 130] on input "Ingresar el nro" at bounding box center [276, 131] width 199 height 5
click at [209, 208] on button "Crear" at bounding box center [220, 213] width 22 height 10
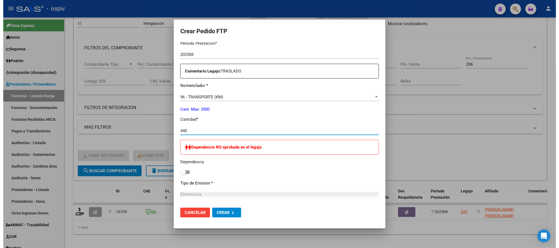
scroll to position [0, 0]
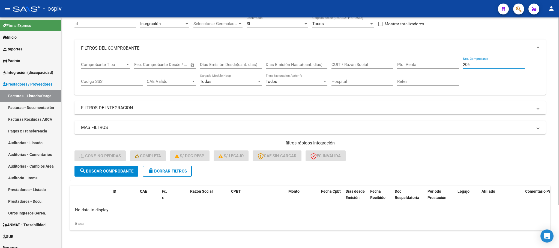
click at [479, 65] on input "206" at bounding box center [494, 64] width 62 height 5
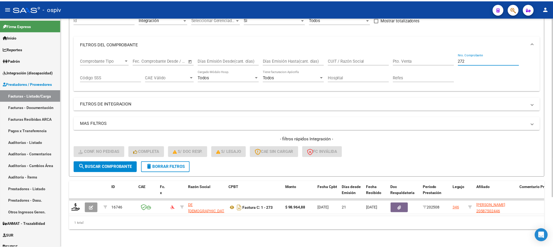
scroll to position [64, 0]
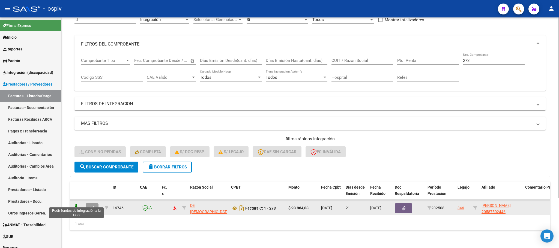
click at [77, 204] on icon at bounding box center [76, 208] width 9 height 8
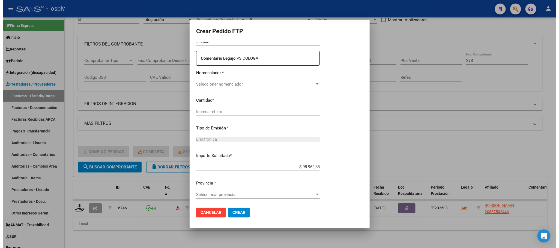
scroll to position [198, 0]
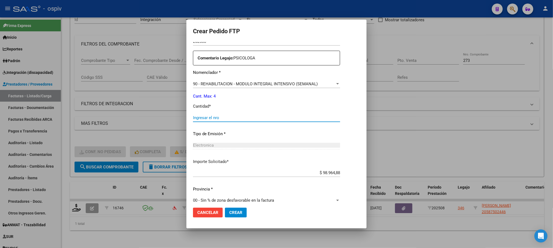
click at [236, 119] on input "Ingresar el nro" at bounding box center [266, 117] width 147 height 5
click at [225, 208] on button "Crear" at bounding box center [236, 213] width 22 height 10
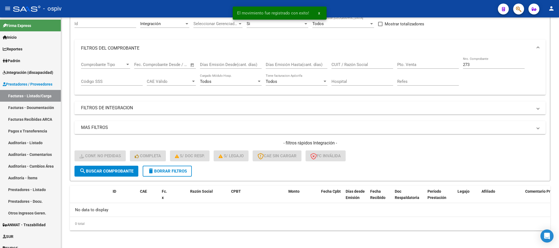
scroll to position [53, 0]
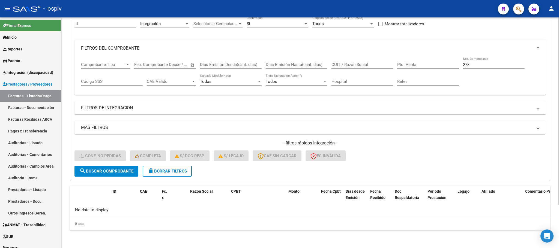
click at [476, 65] on input "273" at bounding box center [494, 64] width 62 height 5
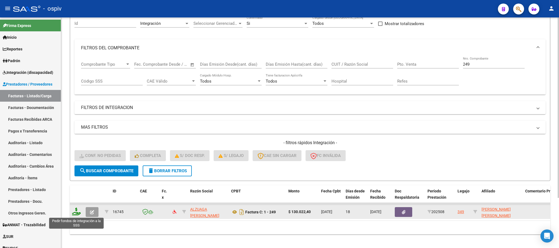
click at [74, 215] on icon at bounding box center [76, 212] width 9 height 8
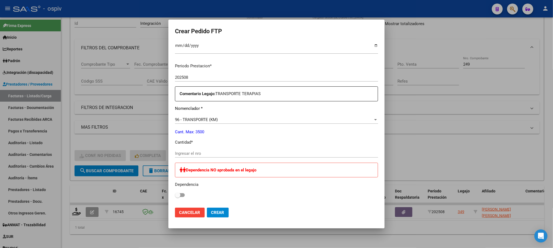
scroll to position [178, 0]
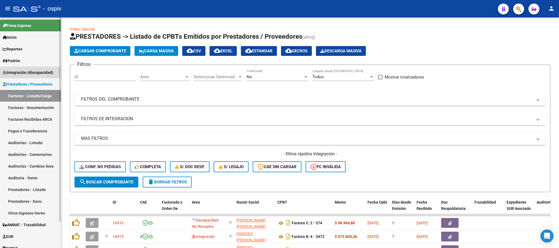
click at [26, 73] on span "Integración (discapacidad)" at bounding box center [28, 73] width 50 height 6
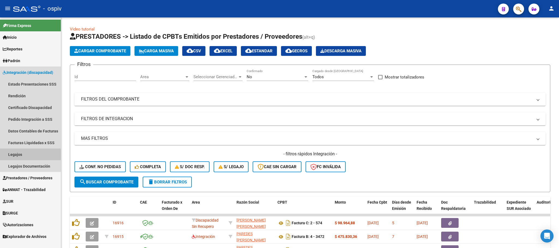
click at [17, 155] on link "Legajos" at bounding box center [30, 155] width 61 height 12
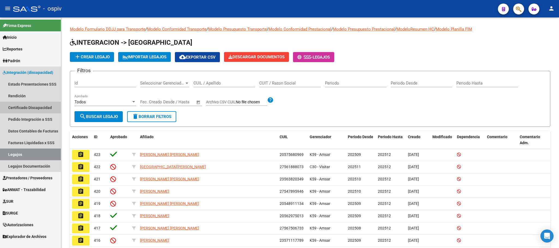
click at [27, 110] on link "Certificado Discapacidad" at bounding box center [30, 108] width 61 height 12
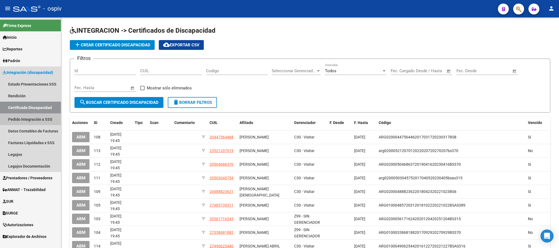
click at [27, 120] on link "Pedido Integración a SSS" at bounding box center [30, 120] width 61 height 12
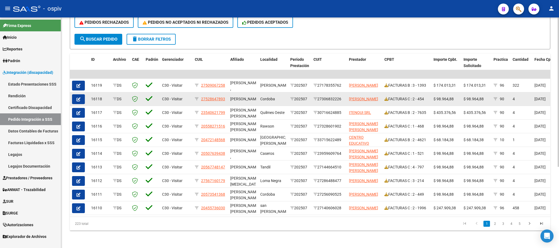
scroll to position [57, 0]
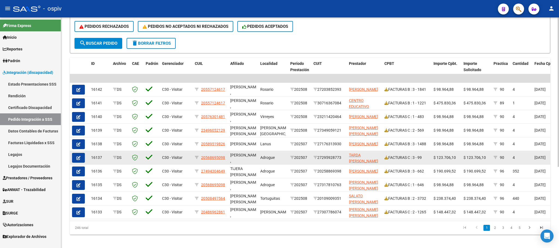
scroll to position [125, 0]
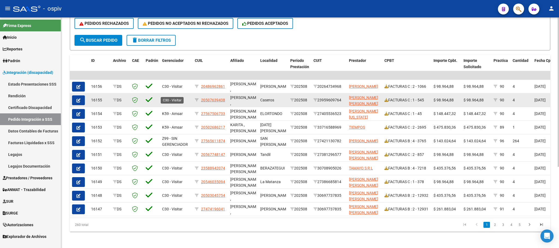
scroll to position [125, 0]
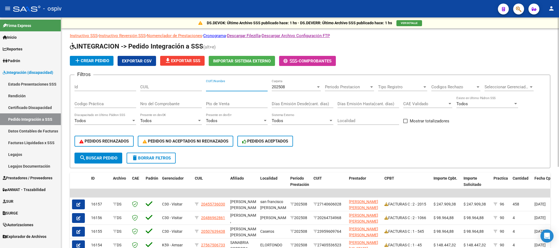
click at [223, 87] on input "CUIT/Nombre" at bounding box center [237, 87] width 62 height 5
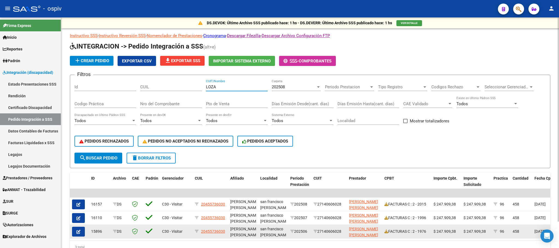
scroll to position [30, 0]
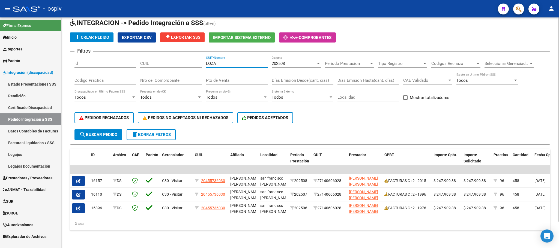
click at [317, 61] on div at bounding box center [318, 63] width 5 height 4
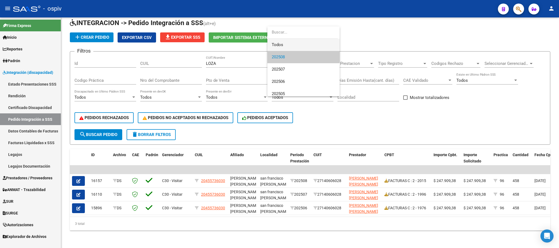
click at [314, 46] on span "Todos" at bounding box center [304, 45] width 64 height 12
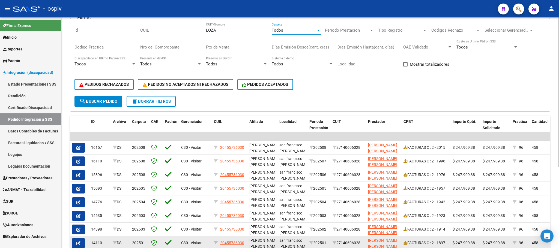
scroll to position [0, 0]
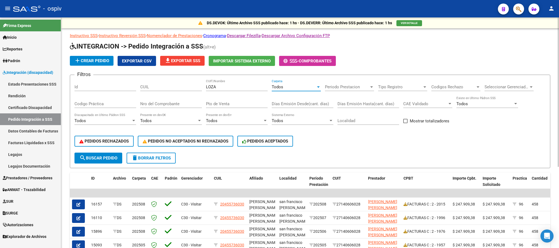
click at [312, 88] on div "Todos" at bounding box center [294, 87] width 44 height 5
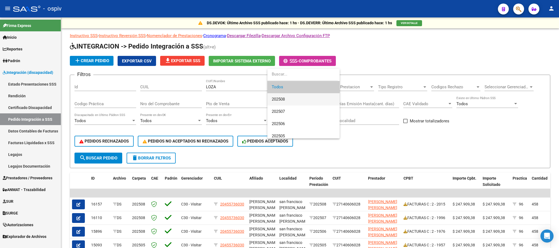
click at [300, 99] on span "202508" at bounding box center [304, 99] width 64 height 12
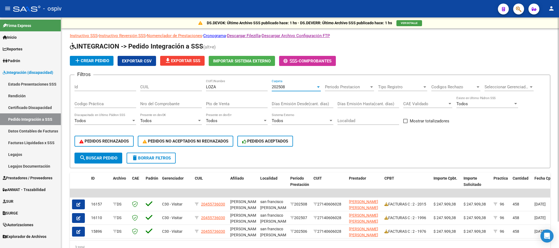
click at [252, 88] on input "LOZA" at bounding box center [237, 87] width 62 height 5
type input "L"
click at [83, 157] on mat-icon "search" at bounding box center [82, 158] width 7 height 7
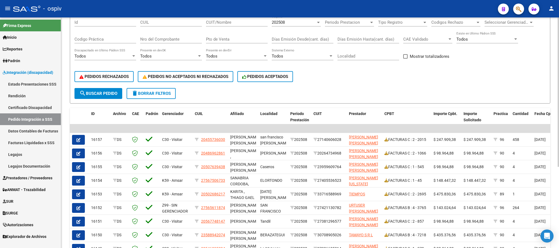
scroll to position [68, 0]
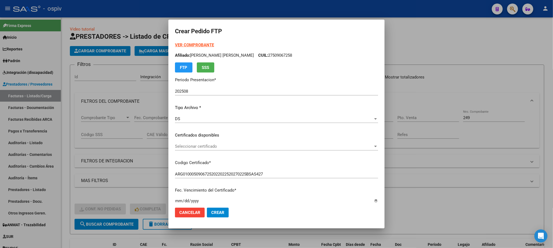
scroll to position [178, 0]
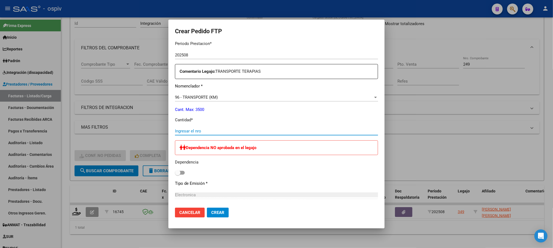
type input "4"
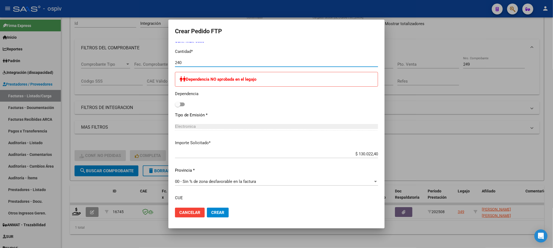
type input "240"
click at [217, 213] on span "Crear" at bounding box center [217, 212] width 13 height 5
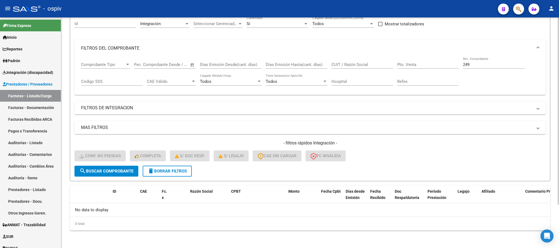
scroll to position [53, 0]
click at [117, 174] on button "search Buscar Comprobante" at bounding box center [106, 171] width 64 height 11
click at [478, 65] on input "249" at bounding box center [494, 64] width 62 height 5
type input "2"
click at [469, 64] on input "Nro. Comprobante" at bounding box center [494, 64] width 62 height 5
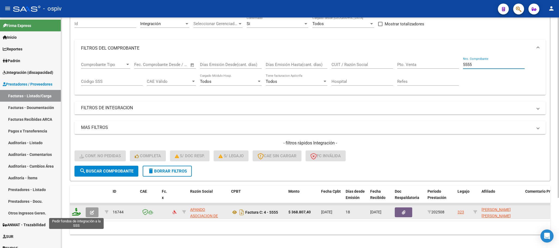
type input "5555"
click at [76, 214] on icon at bounding box center [76, 212] width 9 height 8
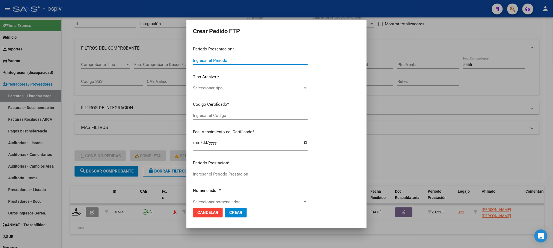
type input "202508"
type input "$ 368.807,40"
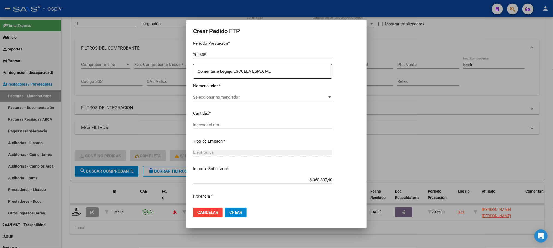
type input "ARG01000489685472019031420260314MZA204"
type input "2026-03-14"
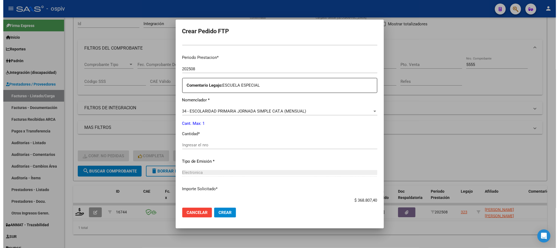
scroll to position [178, 0]
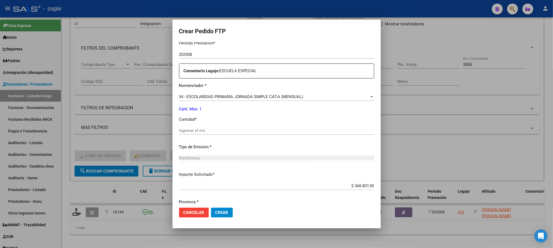
click at [259, 130] on input "Ingresar el nro" at bounding box center [276, 130] width 195 height 5
type input "1"
click at [211, 208] on button "Crear" at bounding box center [222, 213] width 22 height 10
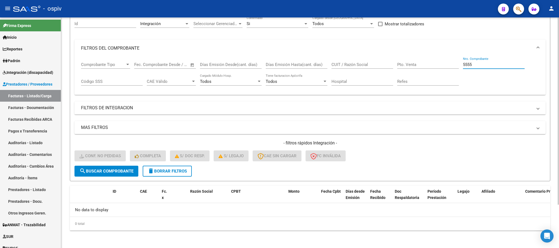
click at [496, 66] on input "5555" at bounding box center [494, 64] width 62 height 5
type input "5"
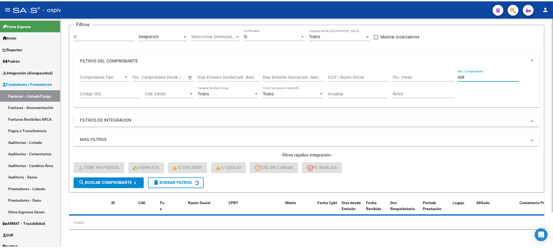
scroll to position [53, 0]
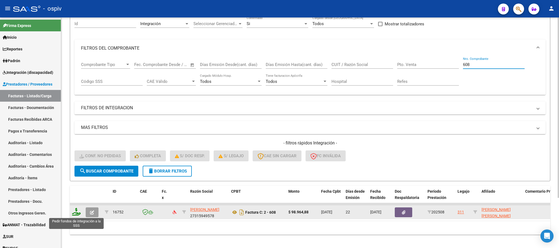
type input "608"
click at [74, 214] on icon at bounding box center [76, 212] width 9 height 8
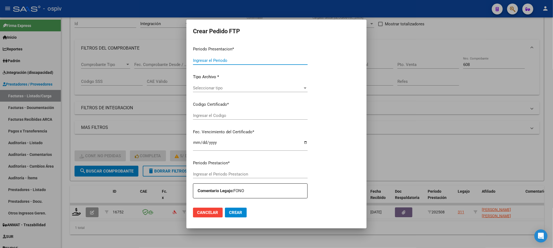
type input "202508"
type input "$ 98.964,88"
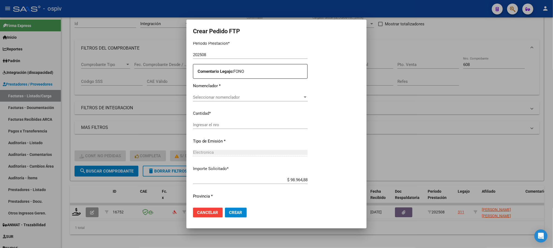
type input "ARG02000563857702022122820271228CBA536"
type input "2027-12-28"
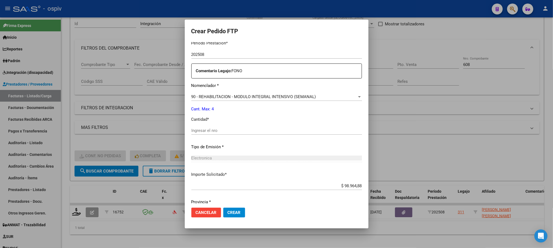
click at [264, 130] on input "Ingresar el nro" at bounding box center [276, 130] width 171 height 5
type input "4"
click at [223, 208] on button "Crear" at bounding box center [234, 213] width 22 height 10
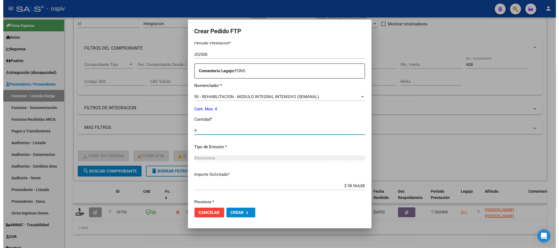
scroll to position [0, 0]
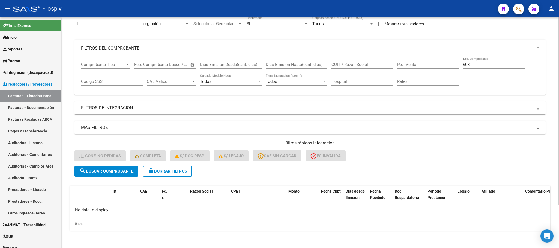
click at [484, 65] on input "608" at bounding box center [494, 64] width 62 height 5
type input "6"
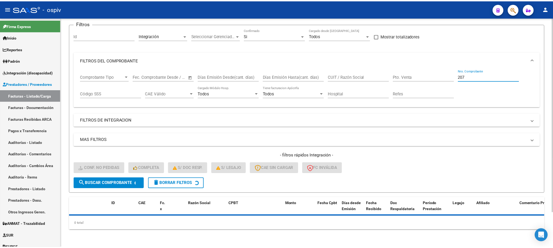
scroll to position [53, 0]
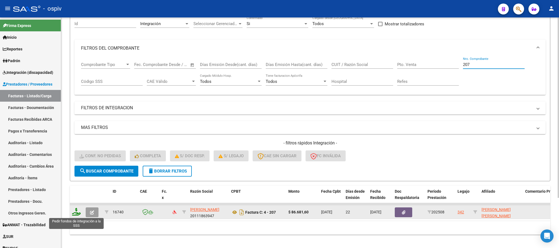
type input "207"
click at [75, 213] on icon at bounding box center [76, 212] width 9 height 8
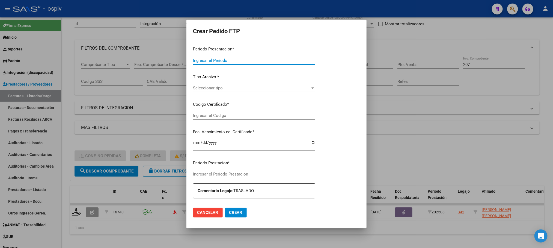
type input "202508"
type input "$ 86.681,60"
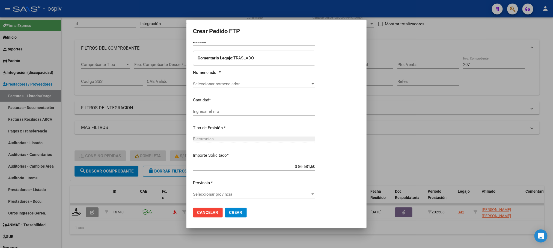
type input "ARG01000250900582023051820330518COR234"
type input "2033-05-18"
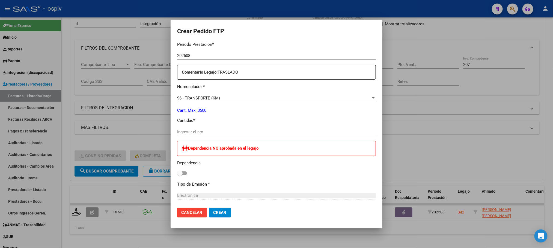
scroll to position [198, 0]
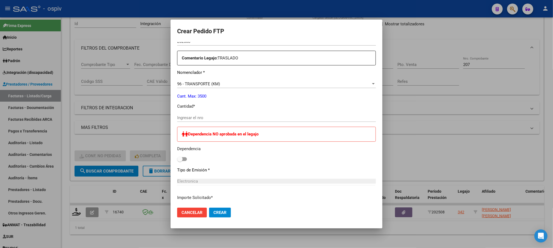
click at [247, 117] on input "Ingresar el nro" at bounding box center [276, 117] width 199 height 5
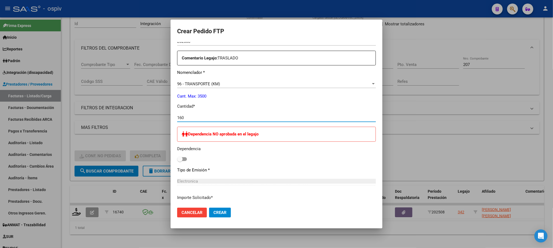
type input "160"
click at [209, 208] on button "Crear" at bounding box center [220, 213] width 22 height 10
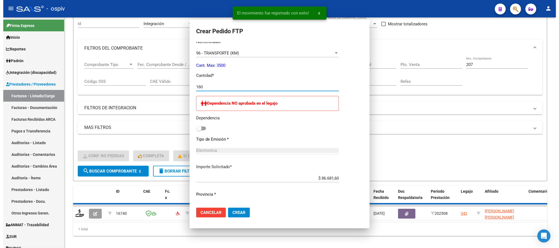
scroll to position [0, 0]
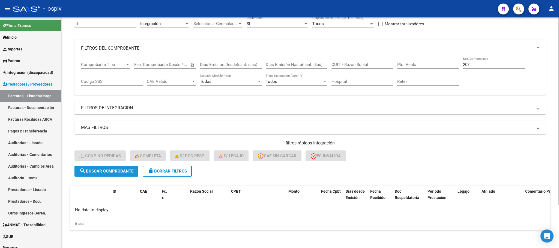
click at [120, 174] on span "search Buscar Comprobante" at bounding box center [106, 171] width 54 height 5
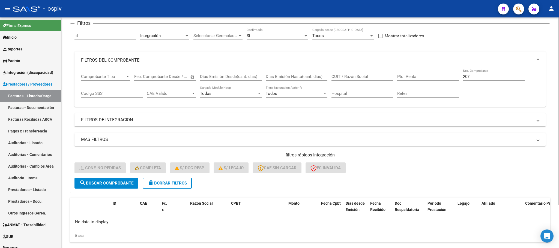
scroll to position [53, 0]
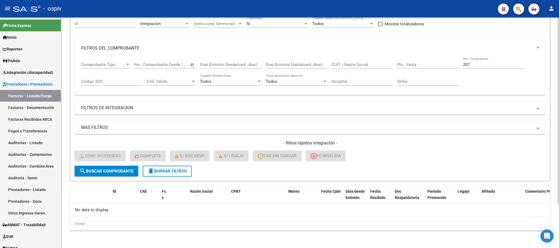
click at [479, 65] on input "207" at bounding box center [494, 64] width 62 height 5
type input "2"
click at [477, 64] on input "411" at bounding box center [494, 64] width 62 height 5
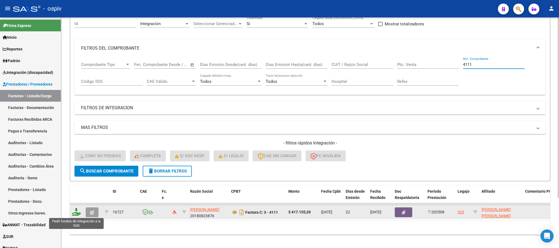
type input "4111"
click at [76, 212] on icon at bounding box center [76, 212] width 9 height 8
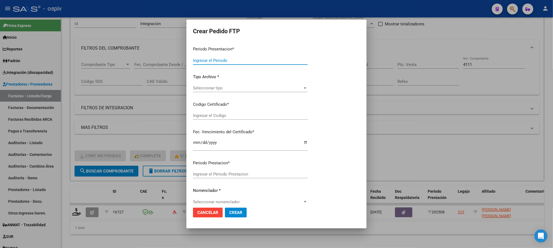
type input "202508"
type input "$ 417.155,20"
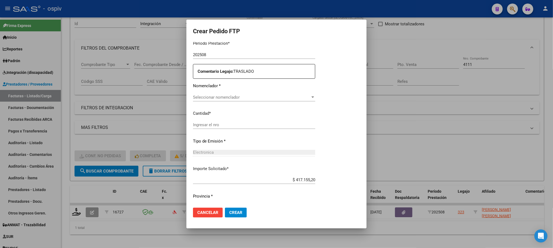
type input "ARG01000489685472019031420260314MZA204"
type input "2026-03-14"
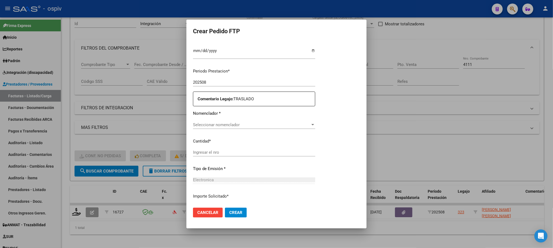
scroll to position [178, 0]
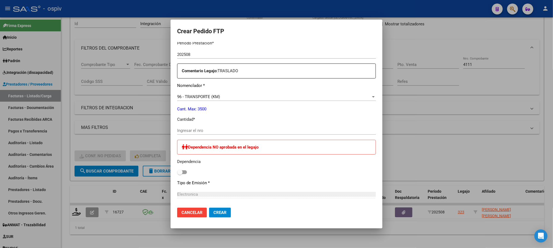
click at [229, 133] on input "Ingresar el nro" at bounding box center [276, 130] width 199 height 5
type input "770"
click at [209, 208] on button "Crear" at bounding box center [220, 213] width 22 height 10
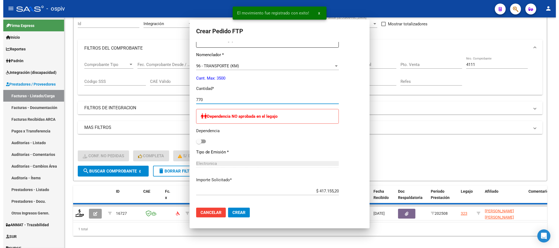
scroll to position [0, 0]
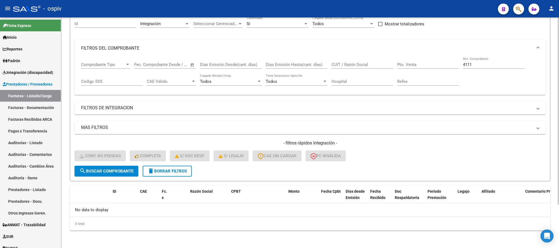
click at [479, 65] on input "4111" at bounding box center [494, 64] width 62 height 5
type input "4"
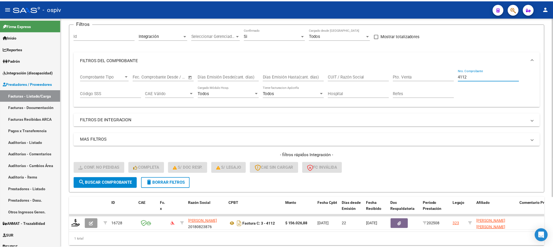
scroll to position [53, 0]
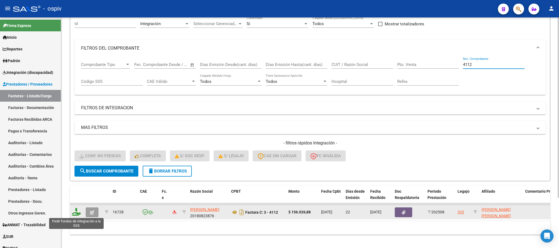
type input "4112"
click at [75, 214] on icon at bounding box center [76, 212] width 9 height 8
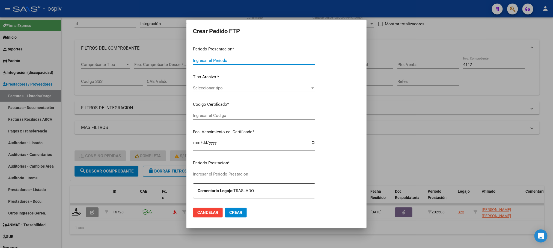
type input "202508"
type input "$ 156.026,88"
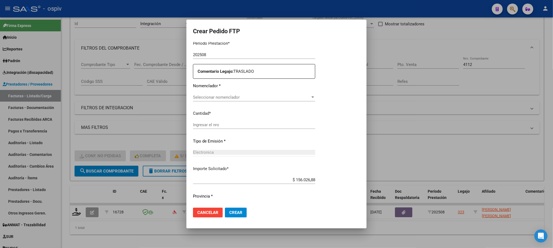
type input "ARG01000489685472019031420260314MZA204"
type input "2026-03-14"
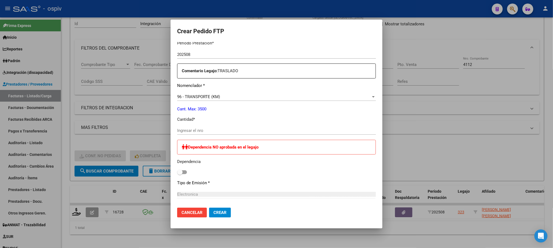
click at [253, 130] on input "Ingresar el nro" at bounding box center [276, 130] width 199 height 5
type input "288"
click at [209, 208] on button "Crear" at bounding box center [220, 213] width 22 height 10
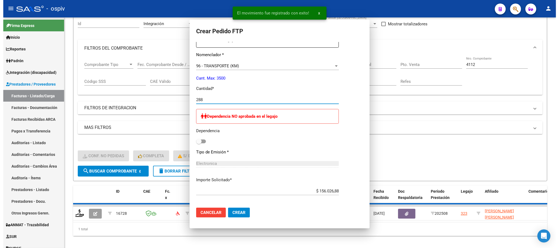
scroll to position [0, 0]
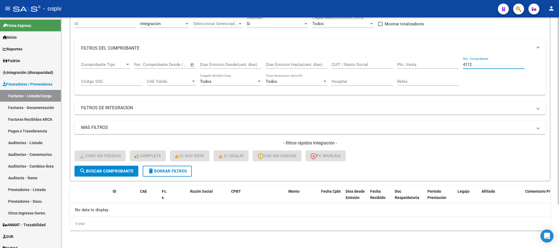
click at [485, 64] on input "4112" at bounding box center [494, 64] width 62 height 5
type input "4"
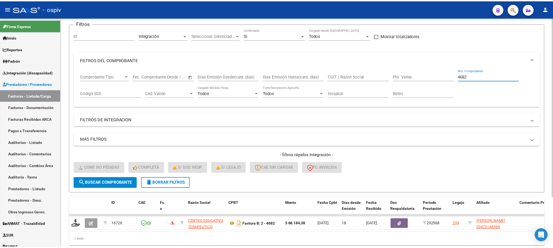
scroll to position [53, 0]
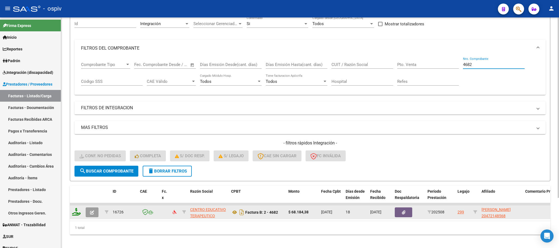
type input "4682"
click at [78, 212] on icon at bounding box center [76, 212] width 9 height 8
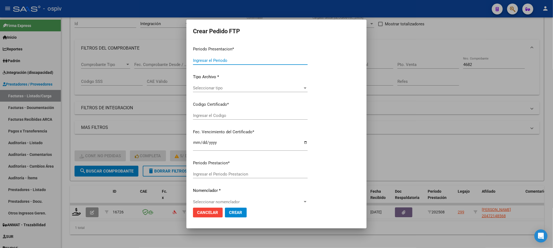
type input "202508"
type input "$ 68.184,38"
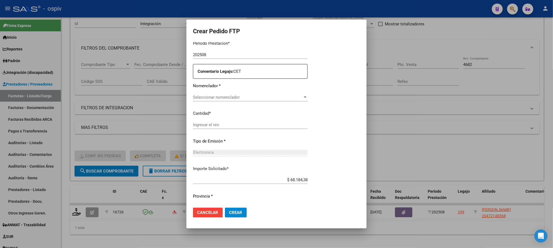
type input "arg02000472148562017101820251018bsas427"
type input "2025-10-18"
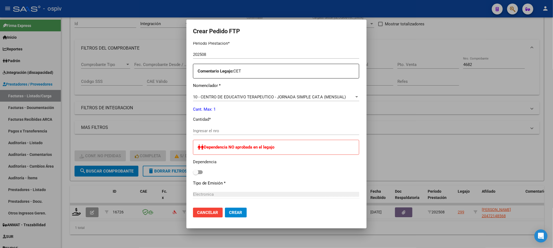
click at [234, 131] on input "Ingresar el nro" at bounding box center [276, 131] width 166 height 5
click at [312, 94] on div "10 - CENTRO DE EDUCATIVO TERAPEUTICO - JORNADA SIMPLE CAT.A (MENSUAL) Seleccion…" at bounding box center [276, 97] width 166 height 8
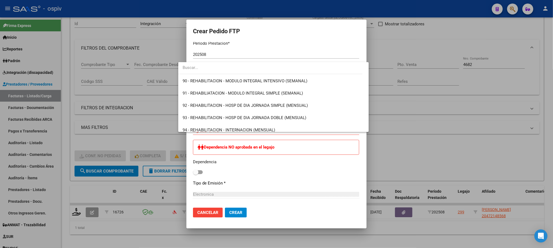
scroll to position [1158, 0]
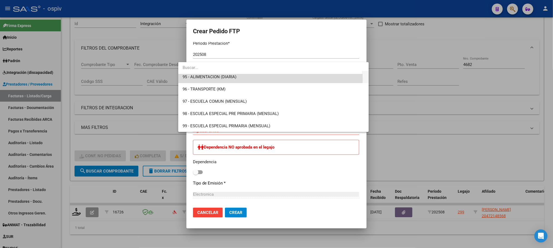
click at [205, 79] on span "95 - ALIMENTACION (DIARIA)" at bounding box center [273, 77] width 181 height 12
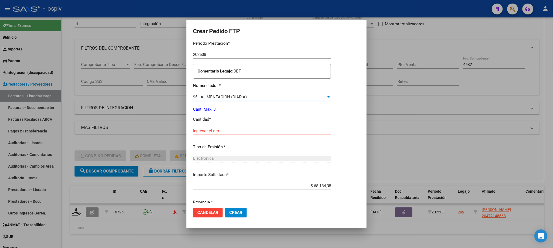
click at [231, 130] on input "Ingresar el nro" at bounding box center [262, 131] width 138 height 5
type input "22"
click at [225, 208] on button "Crear" at bounding box center [236, 213] width 22 height 10
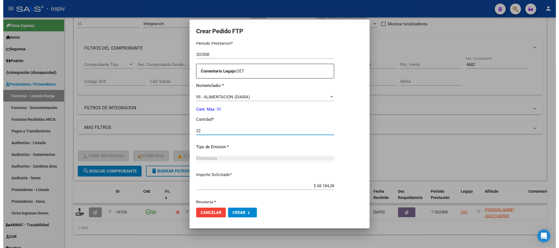
scroll to position [0, 0]
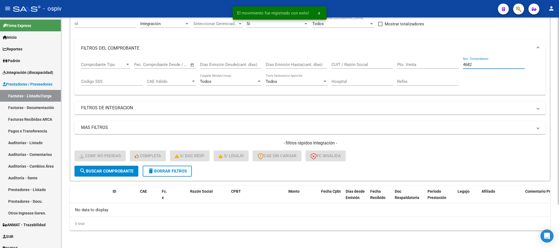
click at [482, 66] on input "4682" at bounding box center [494, 64] width 62 height 5
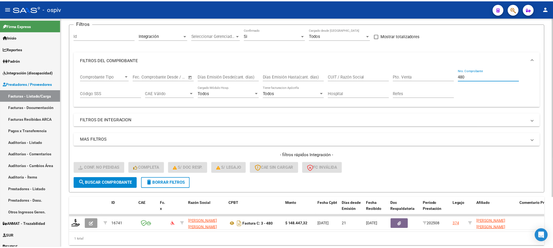
scroll to position [53, 0]
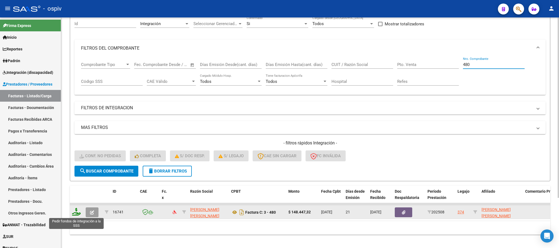
type input "480"
click at [78, 215] on icon at bounding box center [76, 212] width 9 height 8
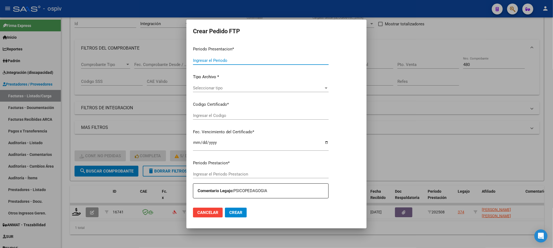
type input "202508"
type input "$ 148.447,32"
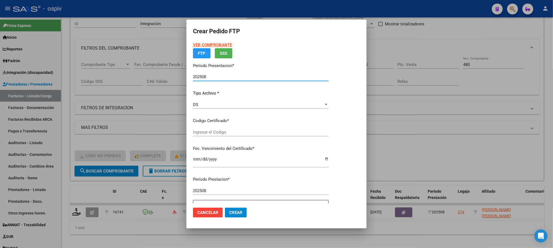
type input "ARG02000546202972024072320290723SAN168"
type input "2029-07-23"
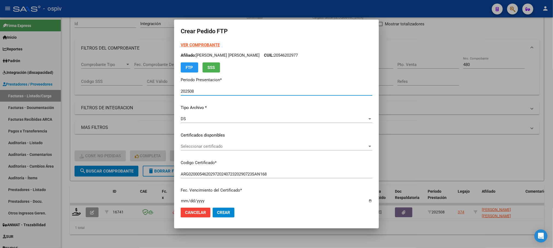
scroll to position [136, 0]
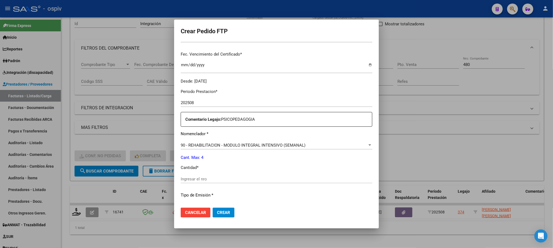
click at [244, 177] on input "Ingresar el nro" at bounding box center [277, 179] width 192 height 5
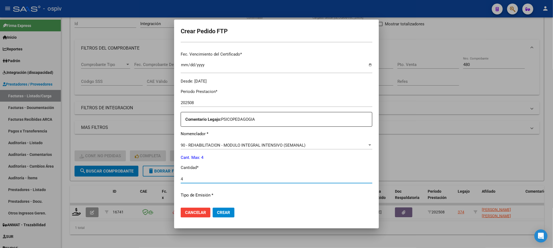
type input "4"
click at [213, 208] on button "Crear" at bounding box center [224, 213] width 22 height 10
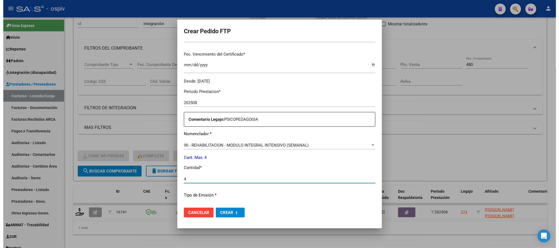
scroll to position [0, 0]
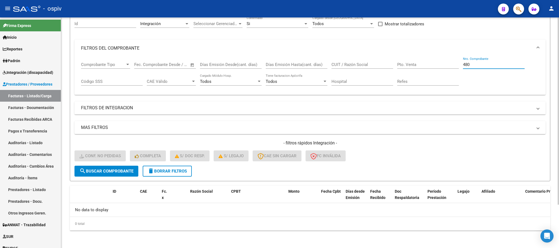
click at [485, 66] on input "480" at bounding box center [494, 64] width 62 height 5
type input "4"
click at [495, 64] on input "Nro. Comprobante" at bounding box center [494, 64] width 62 height 5
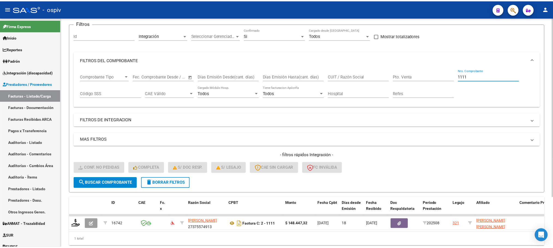
scroll to position [53, 0]
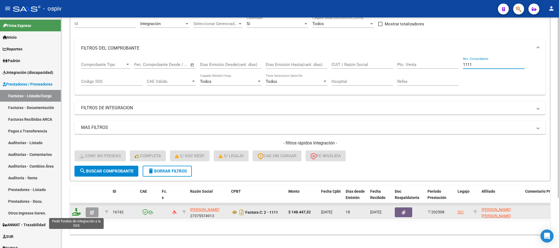
type input "1111"
click at [78, 213] on icon at bounding box center [76, 212] width 9 height 8
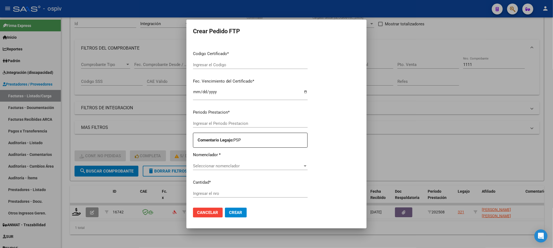
type input "202508"
type input "$ 148.447,32"
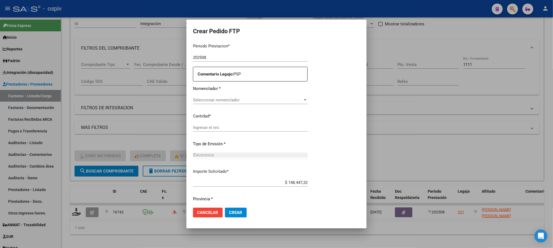
type input "ARG01000570245922022122920271229BSAS389"
type input "2027-12-29"
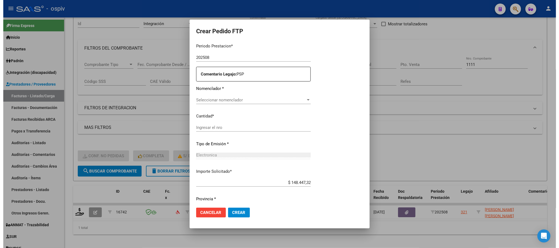
scroll to position [175, 0]
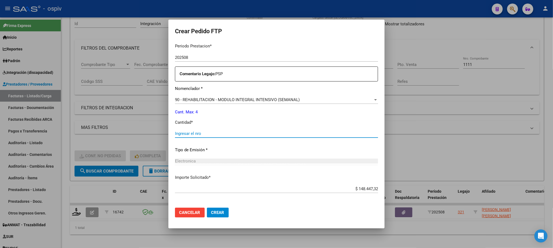
click at [236, 134] on input "Ingresar el nro" at bounding box center [276, 133] width 203 height 5
type input "4"
click at [207, 208] on button "Crear" at bounding box center [218, 213] width 22 height 10
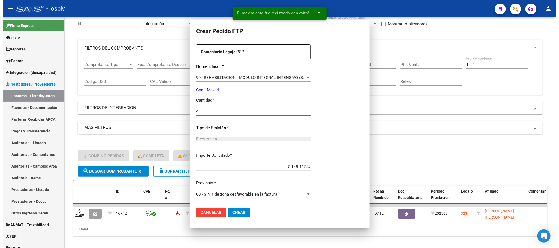
scroll to position [0, 0]
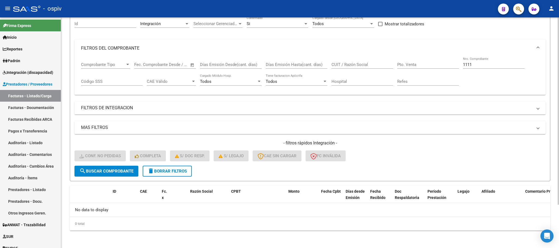
click at [480, 65] on input "1111" at bounding box center [494, 64] width 62 height 5
type input "1"
type input "6"
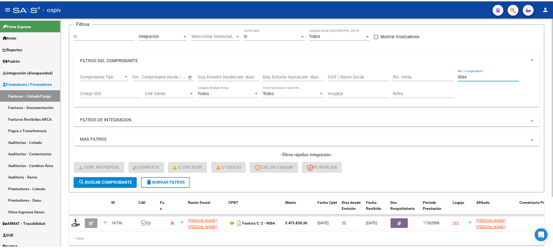
scroll to position [53, 0]
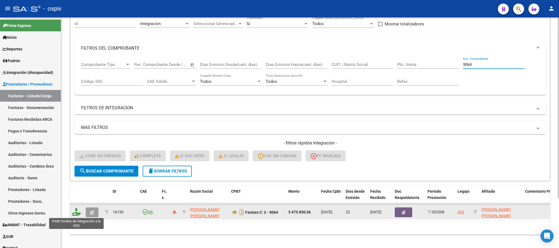
type input "9064"
click at [79, 214] on icon at bounding box center [76, 212] width 9 height 8
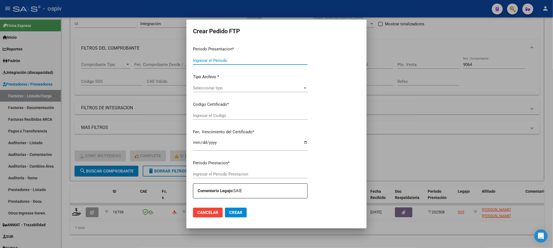
type input "202508"
type input "$ 475.830,36"
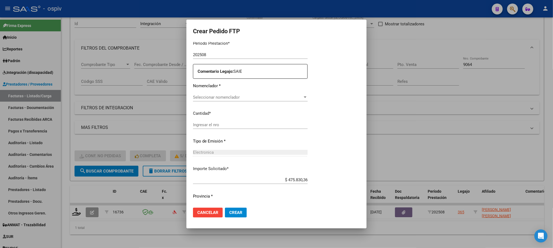
type input "ARG02000559456932024091220270912BUE370"
type input "2027-09-12"
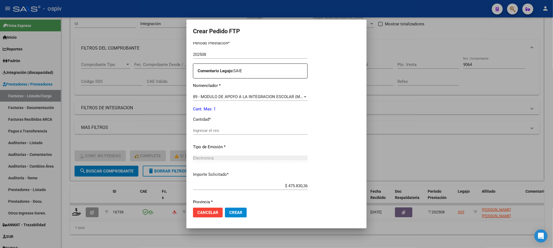
scroll to position [184, 0]
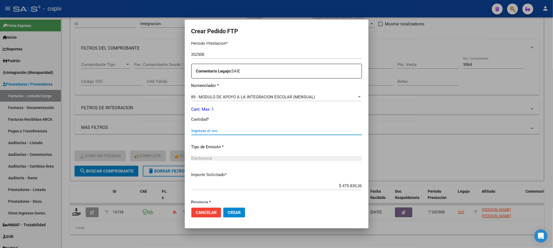
click at [242, 132] on input "Ingresar el nro" at bounding box center [276, 131] width 171 height 5
type input "1"
click at [223, 208] on button "Crear" at bounding box center [234, 213] width 22 height 10
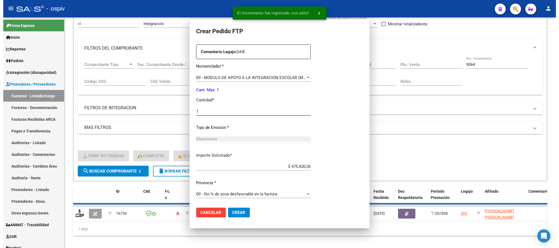
scroll to position [0, 0]
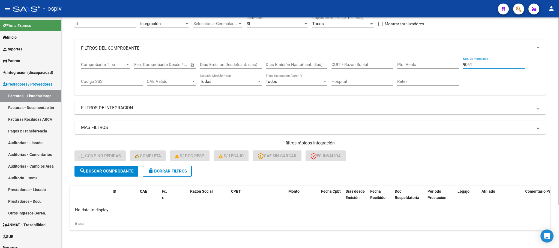
click at [479, 67] on input "9064" at bounding box center [494, 64] width 62 height 5
type input "9"
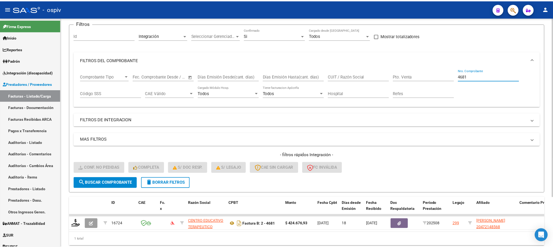
scroll to position [53, 0]
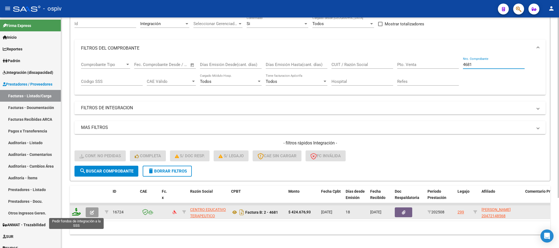
type input "4681"
click at [74, 214] on icon at bounding box center [76, 212] width 9 height 8
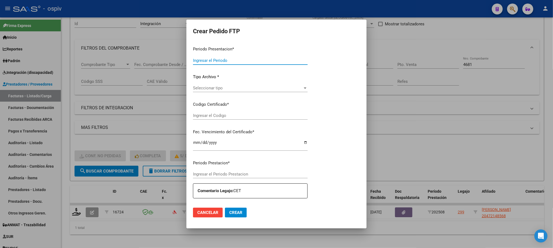
type input "202508"
type input "$ 424.676,93"
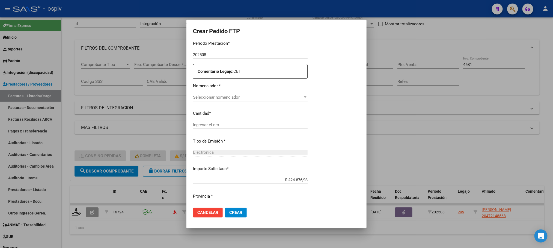
type input "arg02000472148562017101820251018bsas427"
type input "2025-10-18"
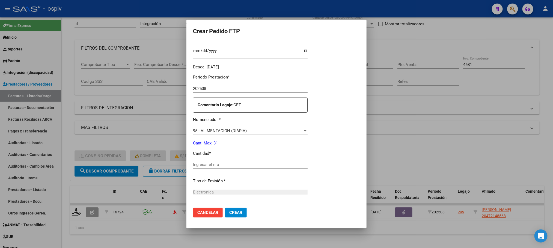
scroll to position [184, 0]
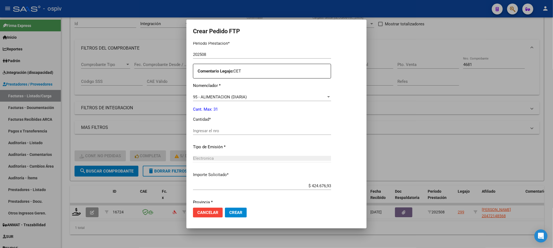
click at [263, 131] on input "Ingresar el nro" at bounding box center [262, 131] width 138 height 5
click at [293, 97] on div "95 - ALIMENTACION (DIARIA)" at bounding box center [259, 97] width 133 height 5
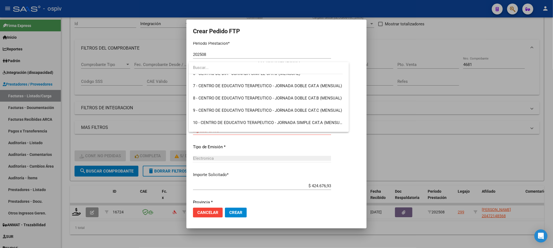
scroll to position [85, 0]
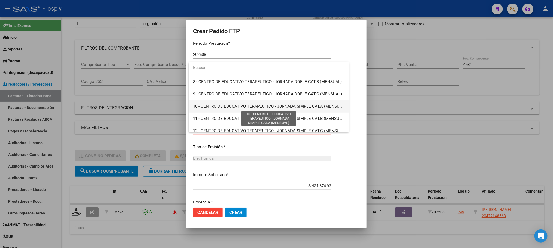
click at [320, 107] on span "10 - CENTRO DE EDUCATIVO TERAPEUTICO - JORNADA SIMPLE CAT.A (MENSUAL)" at bounding box center [269, 106] width 153 height 5
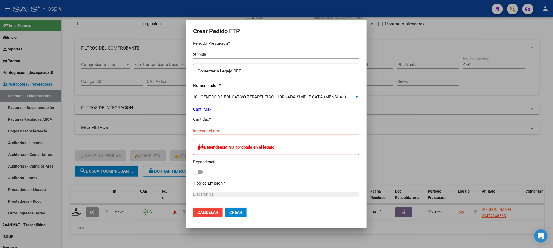
click at [222, 129] on input "Ingresar el nro" at bounding box center [276, 131] width 166 height 5
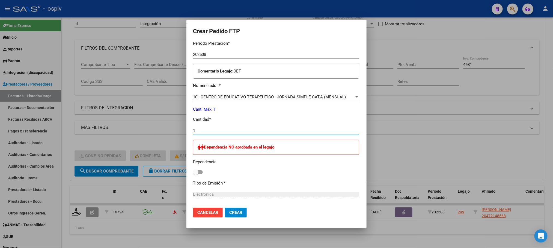
type input "1"
click at [225, 208] on button "Crear" at bounding box center [236, 213] width 22 height 10
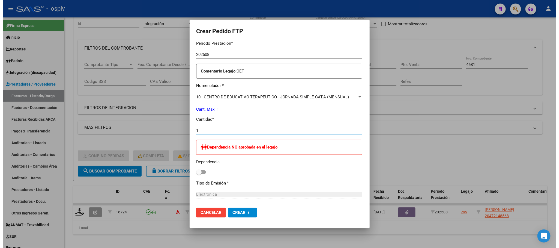
scroll to position [0, 0]
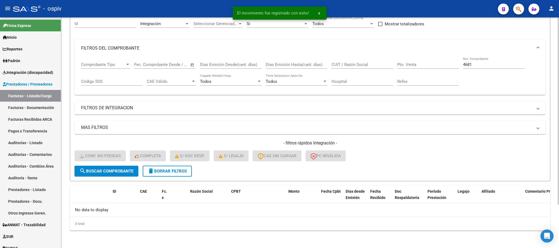
click at [474, 63] on input "4681" at bounding box center [494, 64] width 62 height 5
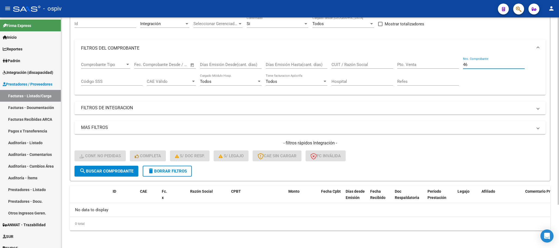
type input "4"
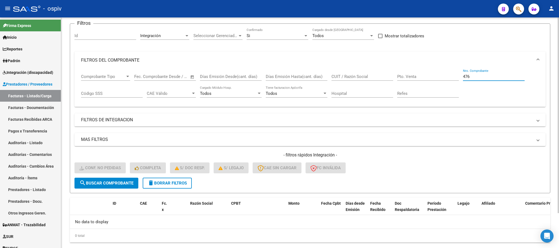
scroll to position [53, 0]
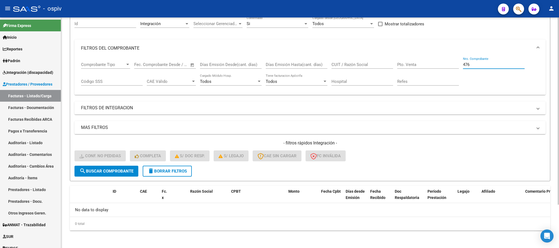
click at [124, 169] on span "search Buscar Comprobante" at bounding box center [106, 171] width 54 height 5
click at [497, 65] on input "476" at bounding box center [494, 64] width 62 height 5
type input "4"
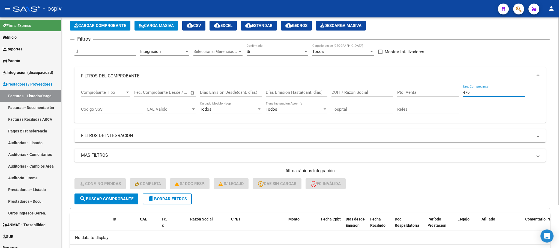
scroll to position [0, 0]
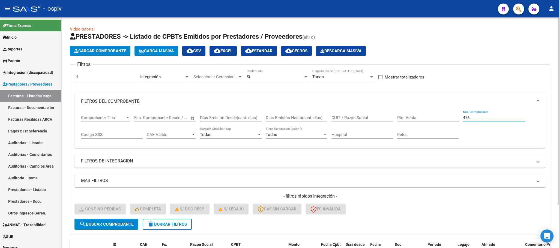
click at [472, 119] on input "476" at bounding box center [494, 117] width 62 height 5
type input "4"
type input "1182"
click at [112, 224] on span "search Buscar Comprobante" at bounding box center [106, 224] width 54 height 5
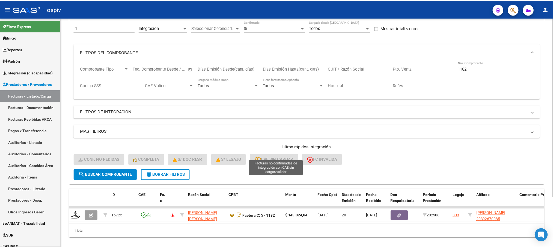
scroll to position [64, 0]
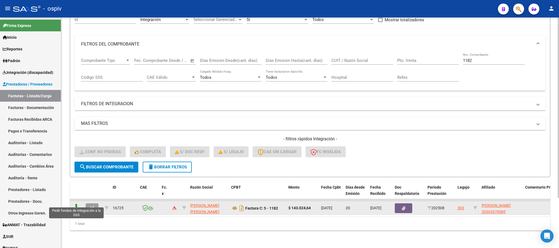
click at [76, 204] on icon at bounding box center [76, 208] width 9 height 8
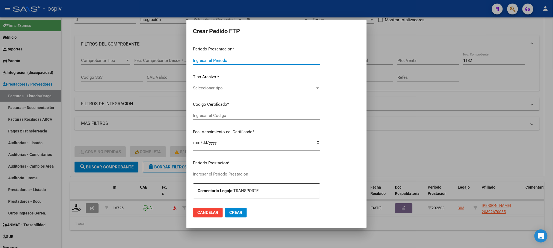
type input "202508"
type input "$ 143.024,64"
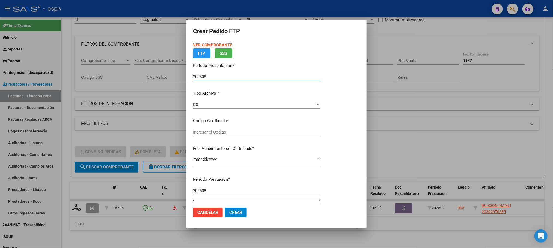
type input "ARG02000392670082024101620341016CIU13650"
type input "2034-10-16"
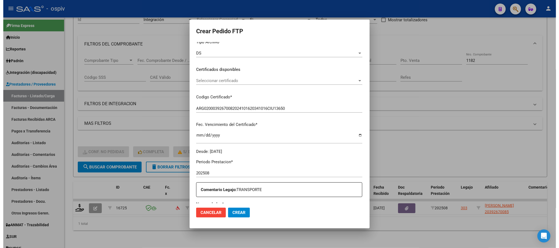
scroll to position [136, 0]
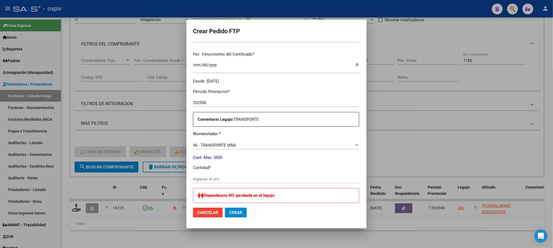
click at [258, 175] on div "Ingresar el nro" at bounding box center [276, 179] width 166 height 8
type input "264"
click at [225, 208] on button "Crear" at bounding box center [236, 213] width 22 height 10
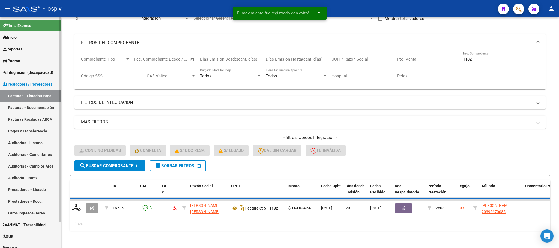
scroll to position [53, 0]
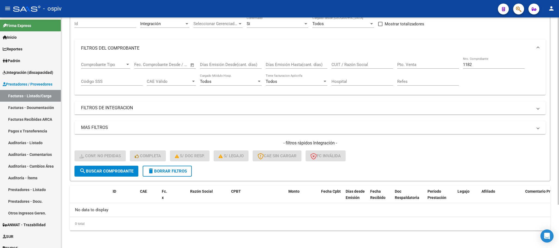
click at [485, 63] on input "1182" at bounding box center [494, 64] width 62 height 5
type input "1"
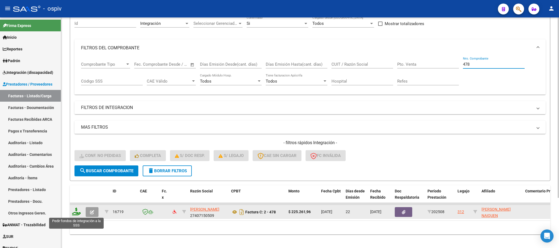
type input "478"
click at [77, 212] on icon at bounding box center [76, 212] width 9 height 8
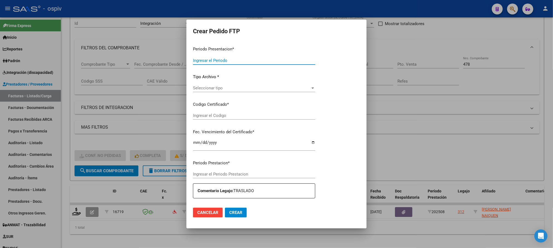
type input "202508"
type input "$ 225.261,96"
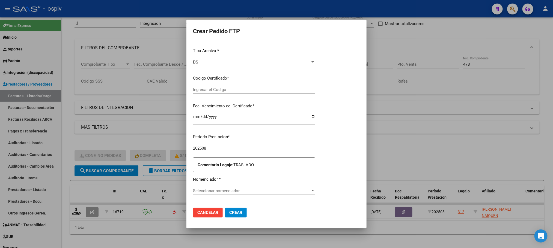
scroll to position [68, 0]
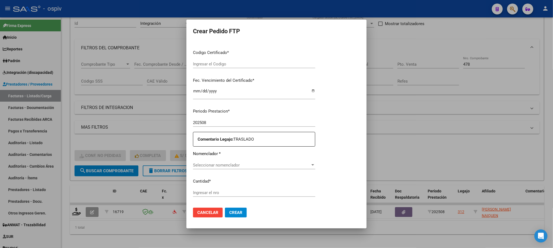
type input "arg01000456727752024081520390517bue370"
type input "2039-08-15"
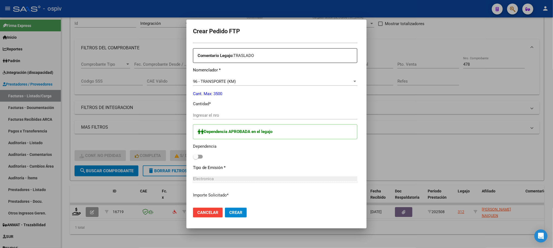
scroll to position [219, 0]
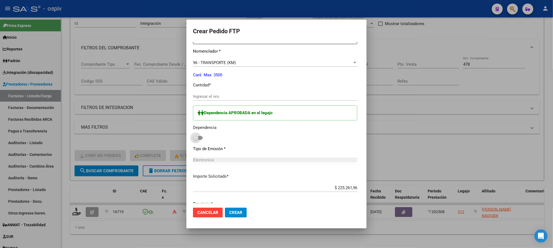
click at [193, 139] on span at bounding box center [198, 138] width 10 height 4
click at [195, 140] on input "checkbox" at bounding box center [195, 140] width 0 height 0
checkbox input "true"
click at [213, 98] on input "Ingresar el nro" at bounding box center [275, 96] width 164 height 5
type input "308"
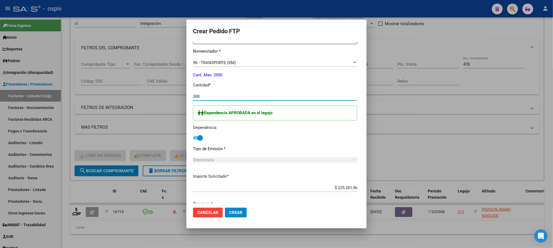
click at [225, 208] on button "Crear" at bounding box center [236, 213] width 22 height 10
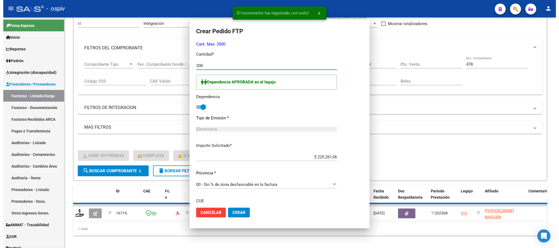
scroll to position [0, 0]
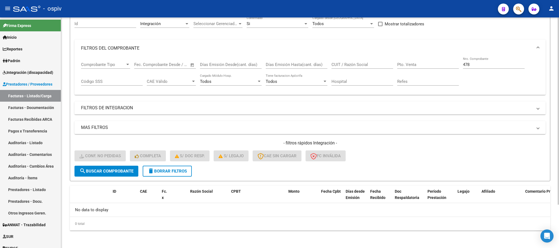
click at [495, 65] on input "478" at bounding box center [494, 64] width 62 height 5
type input "4"
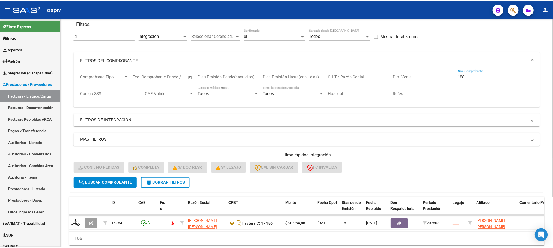
scroll to position [53, 0]
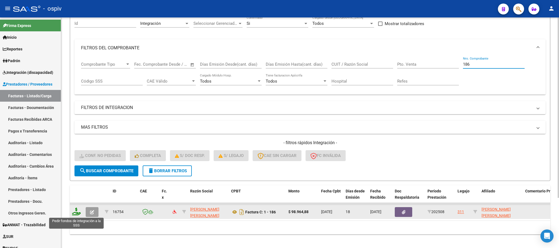
type input "186"
click at [77, 213] on icon at bounding box center [76, 212] width 9 height 8
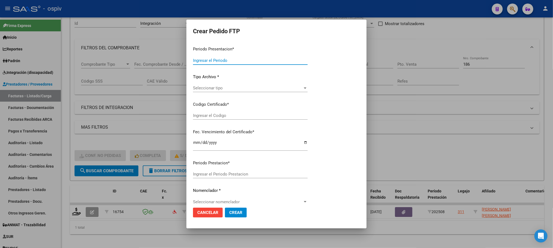
type input "202508"
type input "$ 98.964,88"
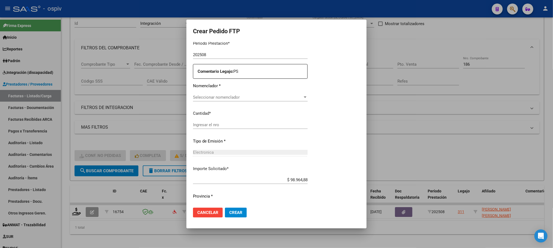
type input "ARG02000563857702022122820271228CBA536"
type input "2027-12-28"
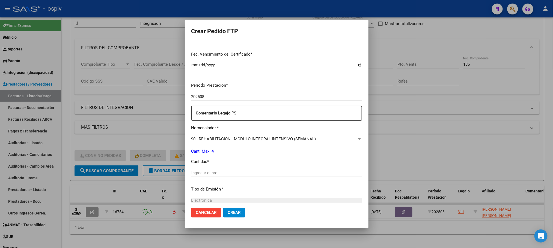
scroll to position [178, 0]
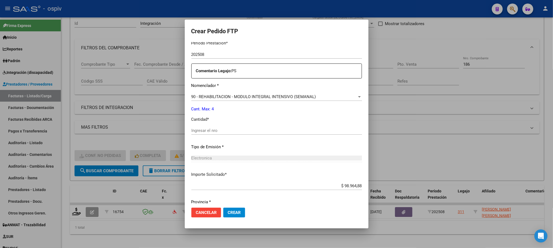
click at [244, 129] on input "Ingresar el nro" at bounding box center [276, 130] width 171 height 5
type input "4"
click at [223, 208] on button "Crear" at bounding box center [234, 213] width 22 height 10
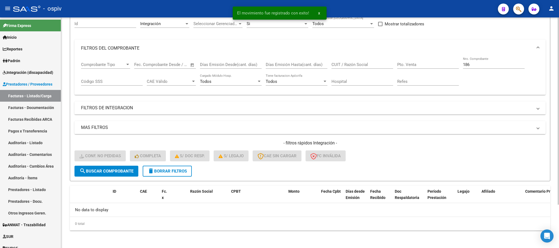
scroll to position [0, 0]
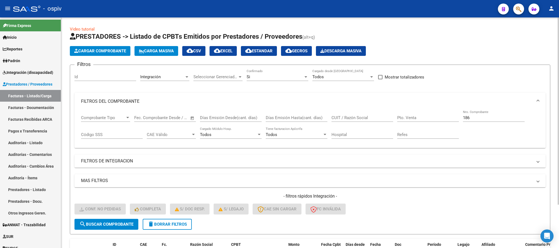
click at [483, 117] on input "186" at bounding box center [494, 117] width 62 height 5
type input "1"
type input "477"
click at [105, 224] on span "search Buscar Comprobante" at bounding box center [106, 224] width 54 height 5
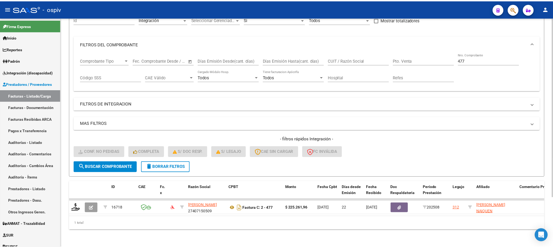
scroll to position [64, 0]
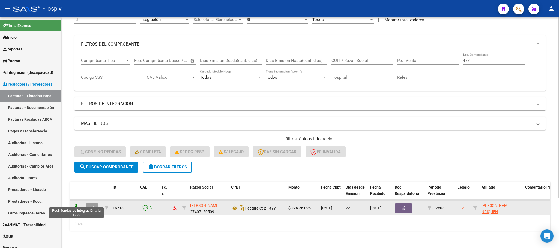
click at [76, 204] on icon at bounding box center [76, 208] width 9 height 8
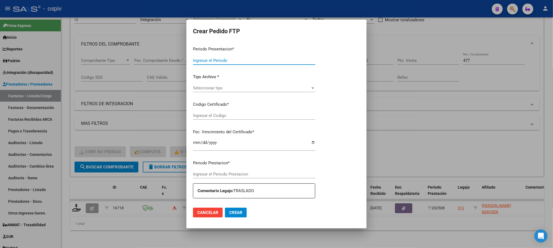
type input "202508"
type input "$ 225.261,96"
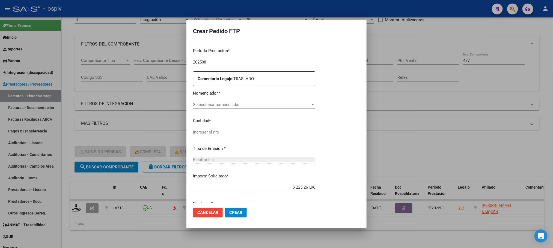
type input "arg01000456727752024081520390517bue370"
type input "2039-08-15"
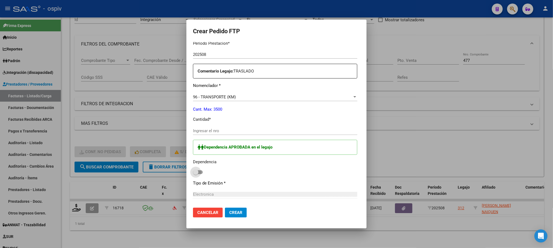
click at [193, 174] on span at bounding box center [198, 173] width 10 height 4
click at [195, 174] on input "checkbox" at bounding box center [195, 174] width 0 height 0
checkbox input "true"
click at [226, 130] on input "Ingresar el nro" at bounding box center [275, 131] width 164 height 5
type input "308"
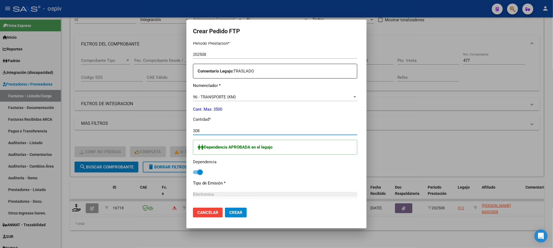
click at [225, 208] on button "Crear" at bounding box center [236, 213] width 22 height 10
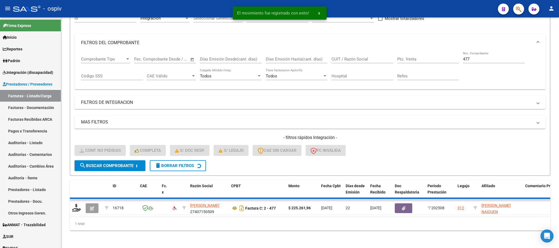
scroll to position [53, 0]
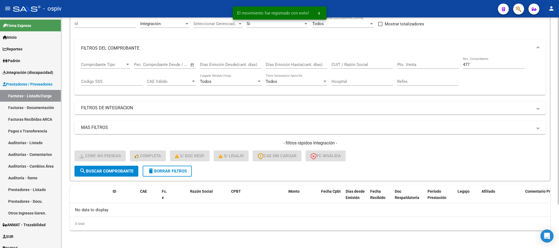
click at [482, 65] on input "477" at bounding box center [494, 64] width 62 height 5
type input "4"
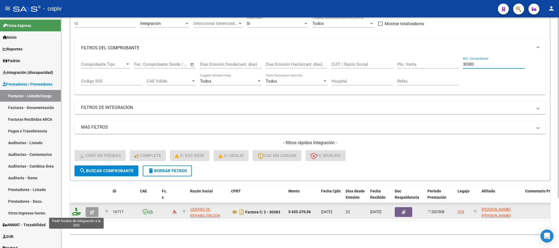
type input "30383"
click at [74, 210] on icon at bounding box center [76, 212] width 9 height 8
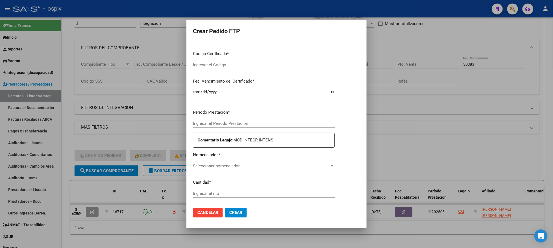
type input "202508"
type input "$ 435.376,56"
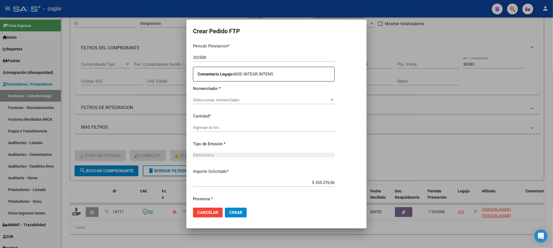
type input "ARG02000489771252021122020261220BSAS-352"
type input "2026-12-20"
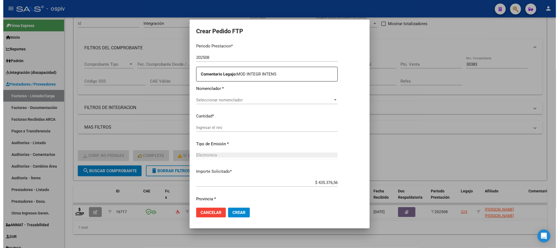
scroll to position [175, 0]
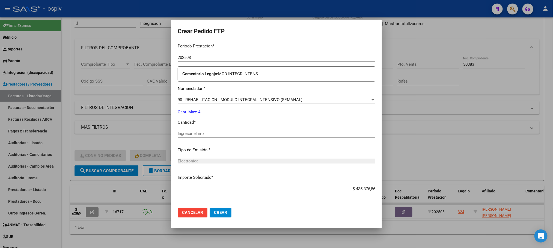
click at [240, 131] on input "Ingresar el nro" at bounding box center [277, 133] width 198 height 5
type input "4"
click at [210, 208] on button "Crear" at bounding box center [221, 213] width 22 height 10
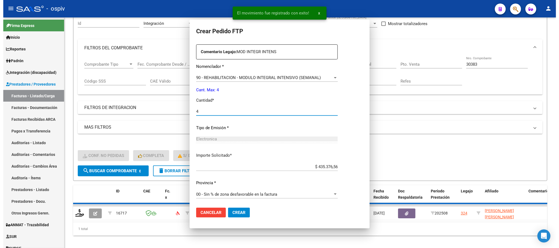
scroll to position [0, 0]
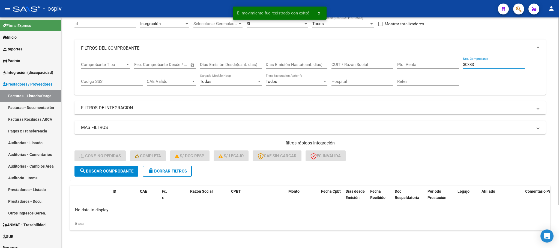
click at [489, 64] on input "30383" at bounding box center [494, 64] width 62 height 5
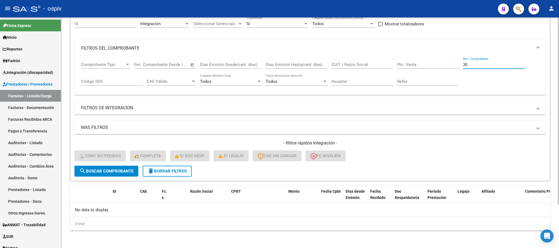
type input "3"
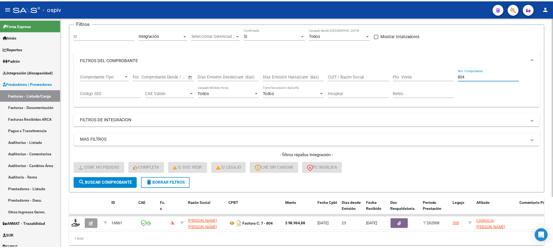
scroll to position [53, 0]
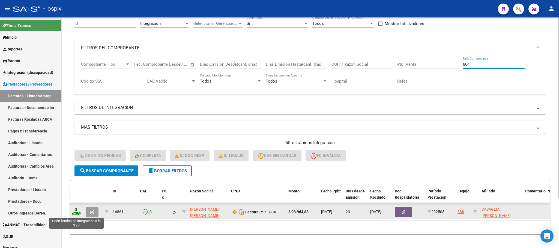
type input "804"
click at [77, 214] on icon at bounding box center [76, 212] width 9 height 8
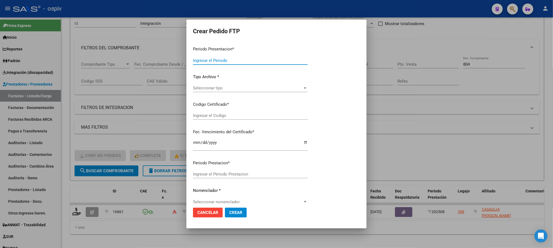
type input "202508"
type input "$ 98.964,88"
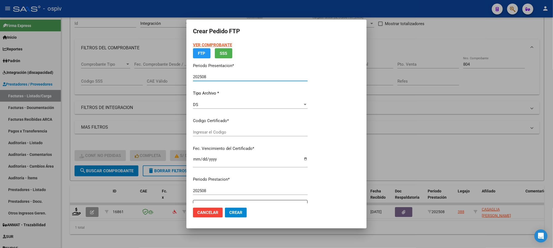
type input "ARG02000583624442023080120280801AND102"
type input "2028-08-01"
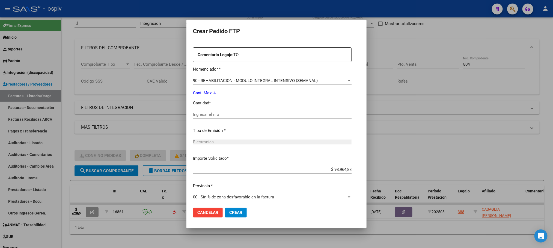
scroll to position [204, 0]
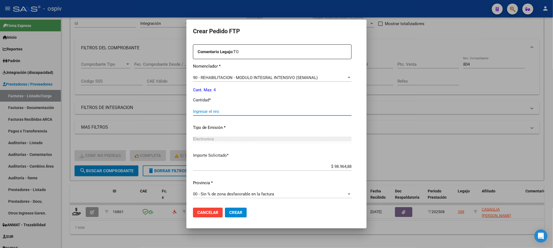
click at [252, 111] on input "Ingresar el nro" at bounding box center [272, 111] width 159 height 5
type input "9"
type input "4"
click at [225, 208] on button "Crear" at bounding box center [236, 213] width 22 height 10
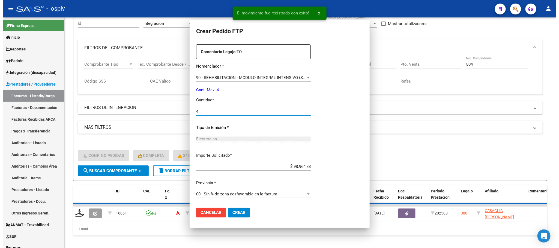
scroll to position [173, 0]
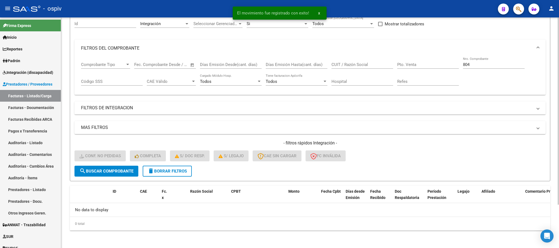
click at [494, 64] on input "804" at bounding box center [494, 64] width 62 height 5
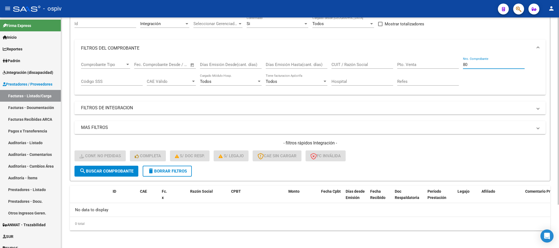
type input "8"
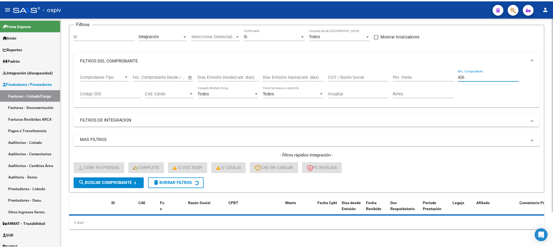
scroll to position [53, 0]
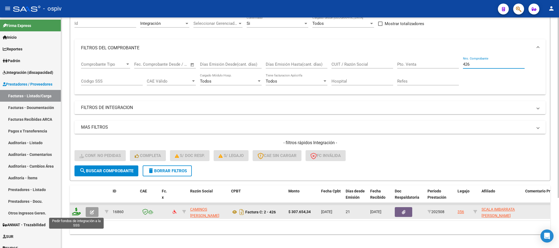
type input "426"
click at [74, 213] on icon at bounding box center [76, 212] width 9 height 8
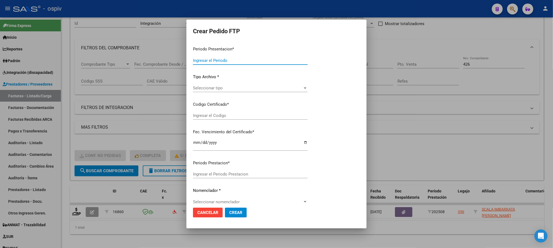
type input "202508"
type input "$ 307.654,34"
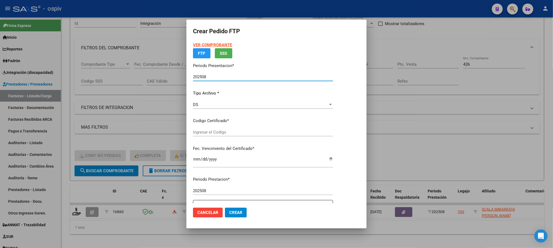
type input "ARG02000562452222020102020251020COR540"
type input "2025-10-20"
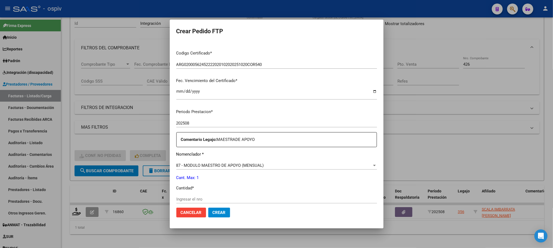
scroll to position [136, 0]
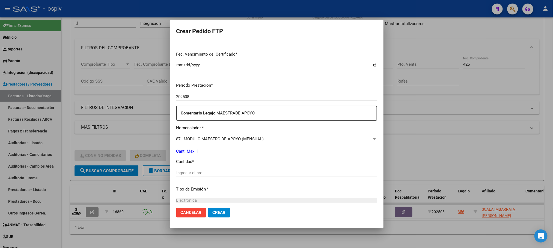
click at [222, 174] on input "Ingresar el nro" at bounding box center [276, 173] width 201 height 5
type input "1"
click at [208, 208] on button "Crear" at bounding box center [219, 213] width 22 height 10
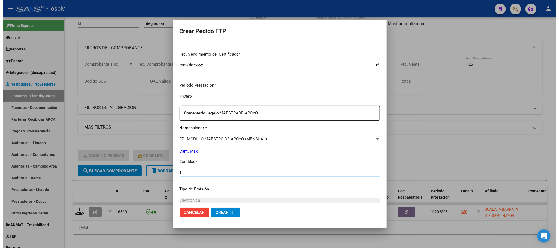
scroll to position [0, 0]
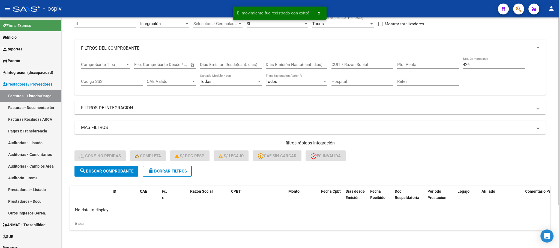
click at [477, 65] on input "426" at bounding box center [494, 64] width 62 height 5
type input "4"
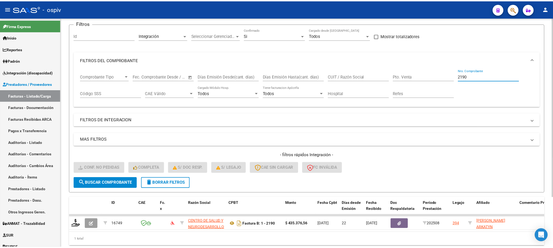
scroll to position [53, 0]
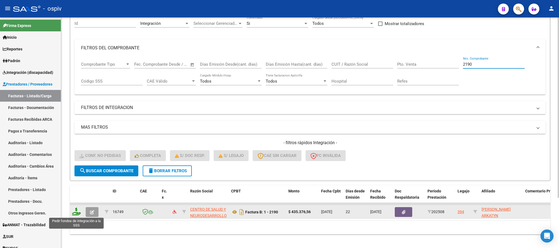
type input "2190"
click at [77, 214] on icon at bounding box center [76, 212] width 9 height 8
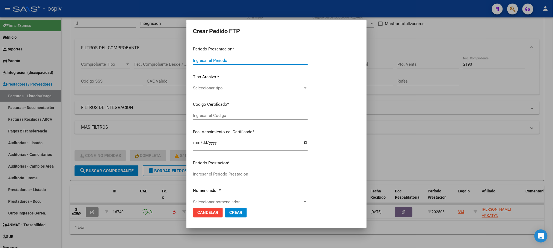
type input "202508"
type input "$ 435.376,56"
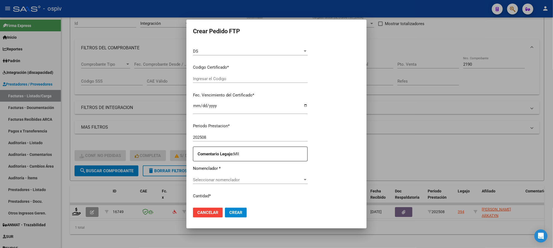
type input "ARG02000572159922021120220261202BS430"
type input "2025-12-02"
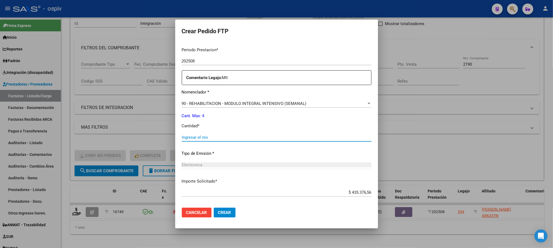
click at [243, 139] on input "Ingresar el nro" at bounding box center [277, 137] width 190 height 5
type input "4"
click at [214, 208] on button "Crear" at bounding box center [225, 213] width 22 height 10
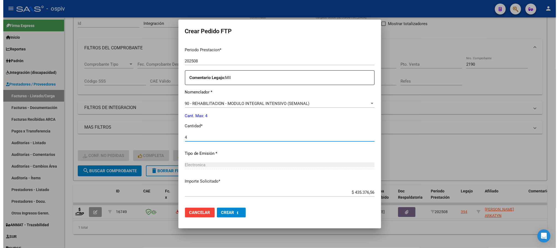
scroll to position [0, 0]
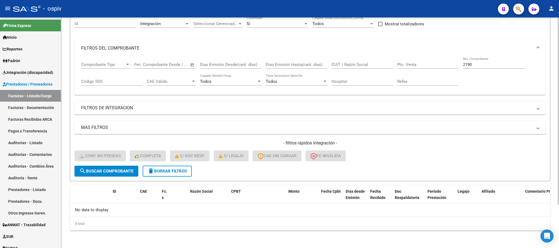
click at [480, 62] on input "2190" at bounding box center [494, 64] width 62 height 5
type input "2"
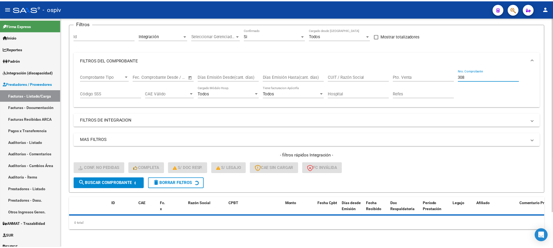
scroll to position [53, 0]
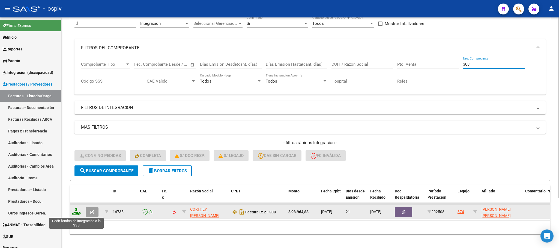
type input "308"
click at [77, 215] on icon at bounding box center [76, 212] width 9 height 8
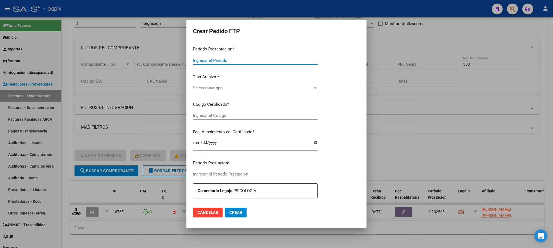
type input "202508"
type input "$ 98.964,88"
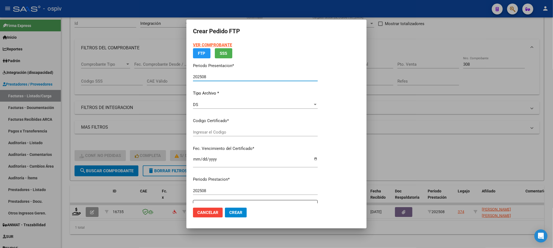
type input "ARG02000546202972024072320290723SAN168"
type input "2029-07-23"
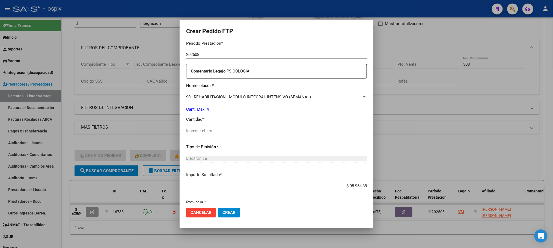
scroll to position [204, 0]
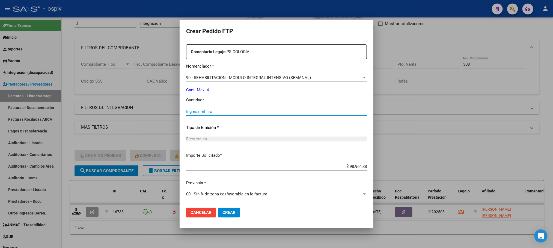
click at [282, 112] on input "Ingresar el nro" at bounding box center [276, 111] width 181 height 5
type input "4"
click at [218, 208] on button "Crear" at bounding box center [229, 213] width 22 height 10
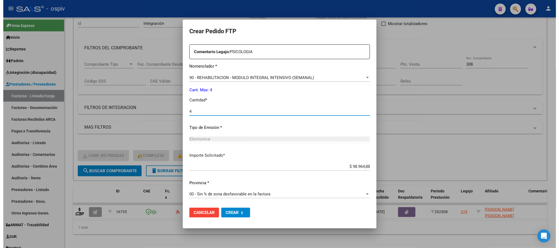
scroll to position [0, 0]
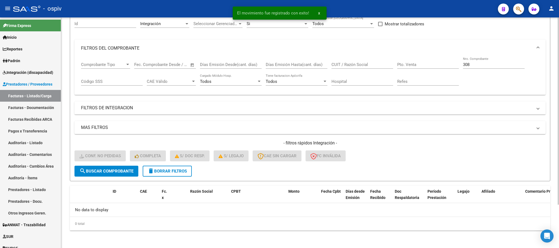
click at [482, 65] on input "308" at bounding box center [494, 64] width 62 height 5
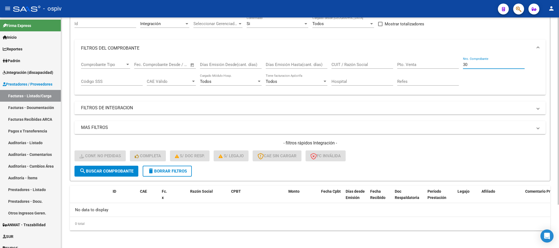
type input "3"
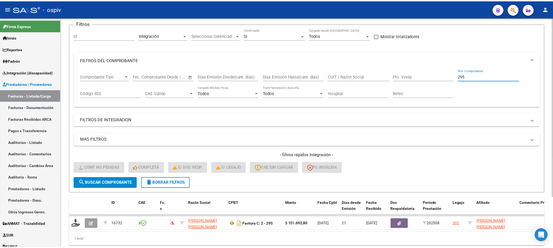
scroll to position [53, 0]
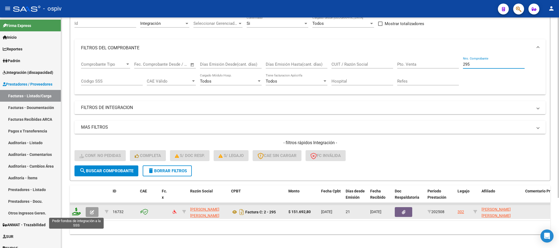
type input "295"
drag, startPoint x: 76, startPoint y: 212, endPoint x: 80, endPoint y: 211, distance: 4.2
click at [80, 211] on icon at bounding box center [76, 212] width 9 height 8
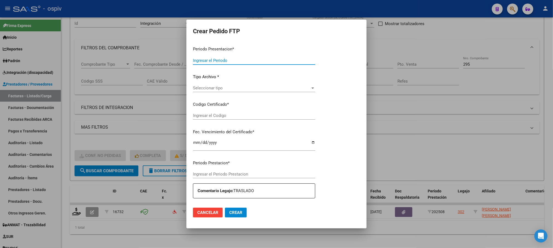
type input "202508"
type input "$ 151.692,80"
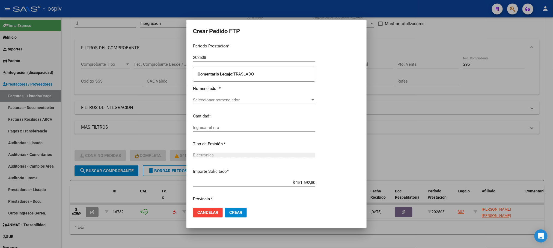
type input "ARG02000450591622014090520250905BSAB437"
type input "2025-09-05"
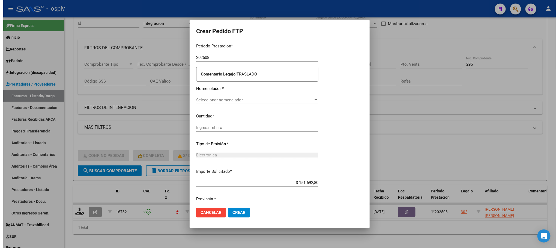
scroll to position [182, 0]
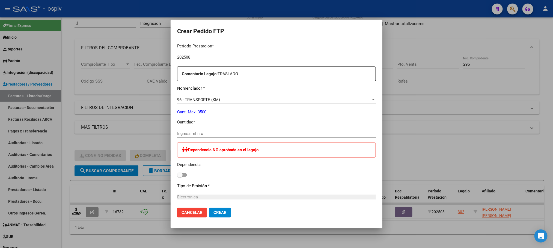
click at [234, 134] on input "Ingresar el nro" at bounding box center [276, 133] width 199 height 5
type input "280"
click at [209, 208] on button "Crear" at bounding box center [220, 213] width 22 height 10
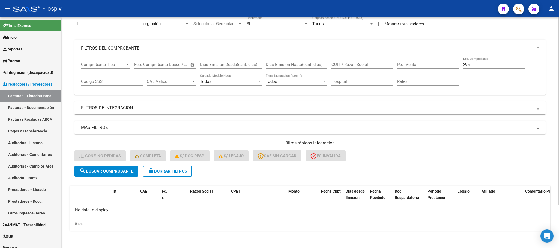
click at [478, 63] on input "295" at bounding box center [494, 64] width 62 height 5
type input "2"
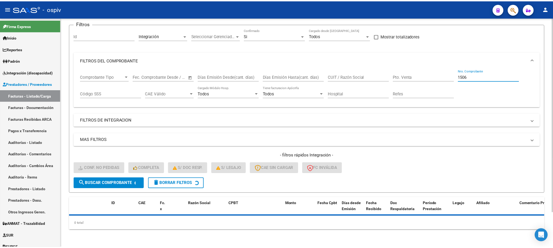
scroll to position [53, 0]
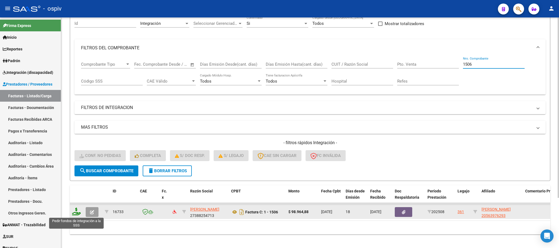
type input "1506"
click at [79, 211] on icon at bounding box center [76, 212] width 9 height 8
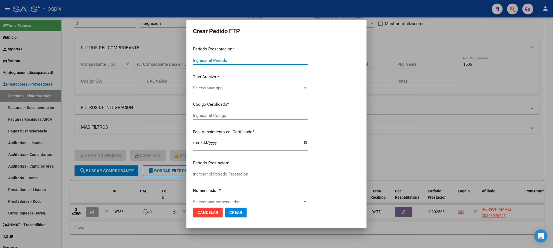
type input "202508"
type input "$ 98.964,88"
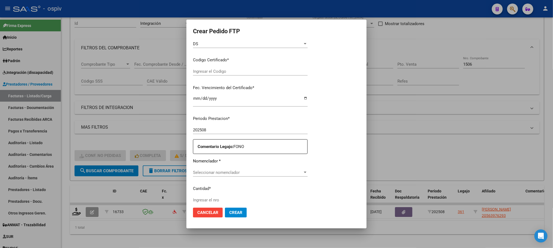
type input "ARG02000563976292021111620261116BS330"
type input "2026-11-16"
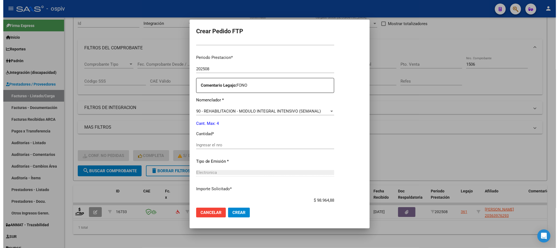
scroll to position [178, 0]
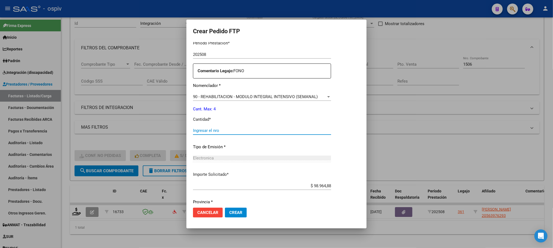
click at [221, 131] on input "Ingresar el nro" at bounding box center [262, 130] width 138 height 5
type input "4"
click at [225, 208] on button "Crear" at bounding box center [236, 213] width 22 height 10
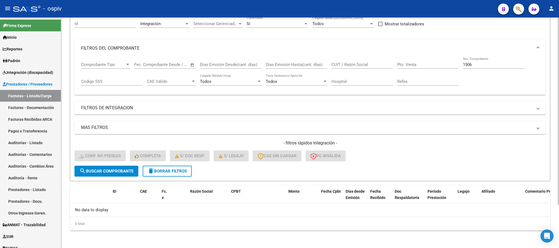
click at [500, 67] on div "1506 Nro. Comprobante" at bounding box center [494, 63] width 62 height 12
type input "1"
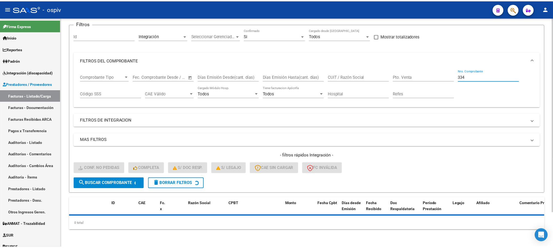
scroll to position [53, 0]
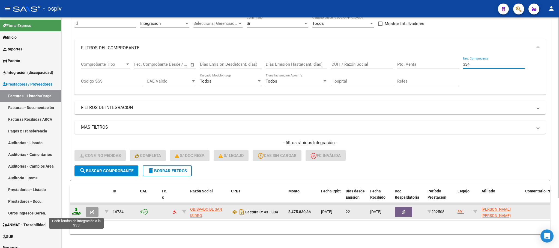
type input "334"
click at [79, 213] on icon at bounding box center [76, 212] width 9 height 8
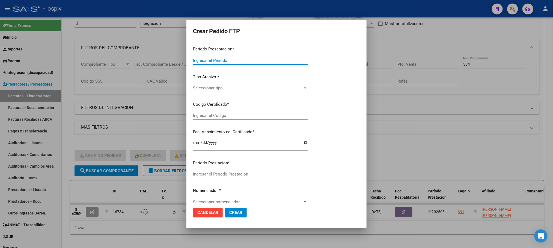
type input "202508"
type input "$ 475.830,36"
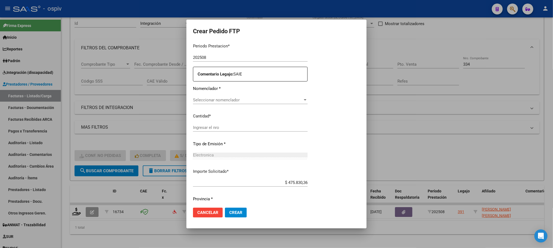
type input "ARG02000561166112021041420250414BSAS450"
type input "2025-04-14"
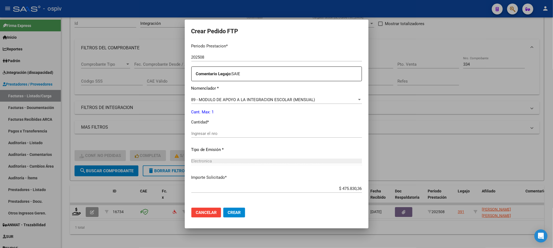
click at [245, 132] on input "Ingresar el nro" at bounding box center [276, 133] width 171 height 5
type input "1"
click at [223, 208] on button "Crear" at bounding box center [234, 213] width 22 height 10
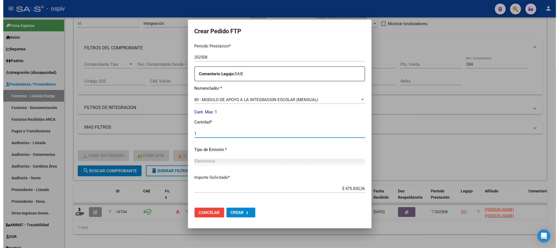
scroll to position [0, 0]
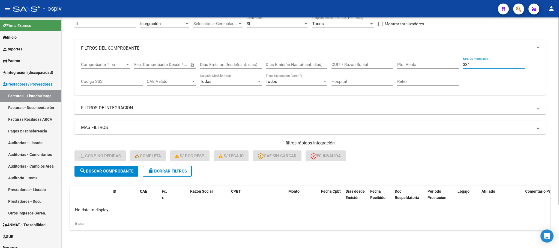
click at [486, 65] on input "334" at bounding box center [494, 64] width 62 height 5
type input "3"
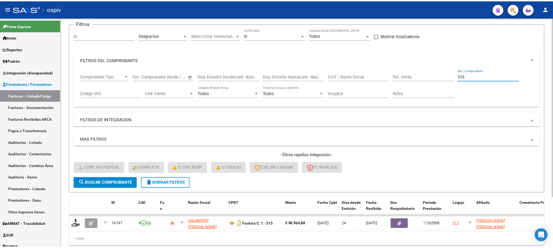
scroll to position [53, 0]
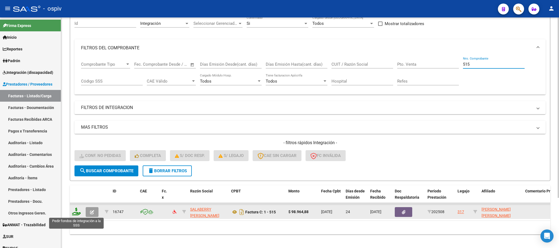
type input "515"
click at [79, 210] on icon at bounding box center [76, 212] width 9 height 8
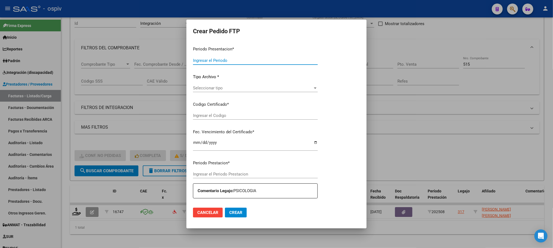
type input "202508"
type input "$ 98.964,88"
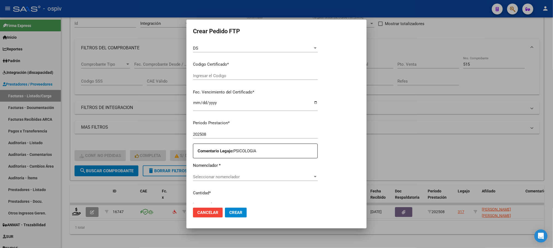
type input "ARG02000569401572021110420261104BS310"
type input "2026-11-04"
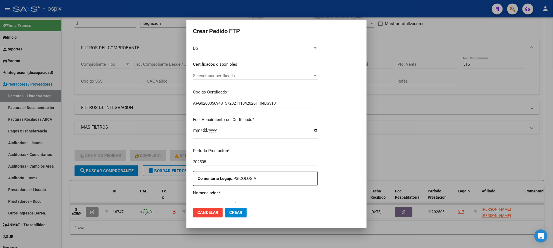
scroll to position [178, 0]
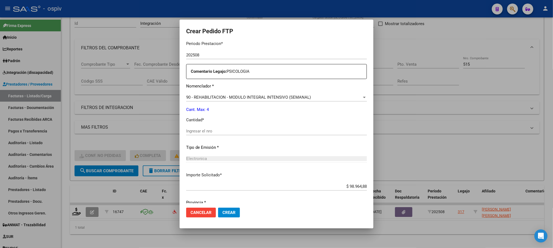
click at [262, 130] on input "Ingresar el nro" at bounding box center [276, 131] width 181 height 5
type input "4"
click at [218, 208] on button "Crear" at bounding box center [229, 213] width 22 height 10
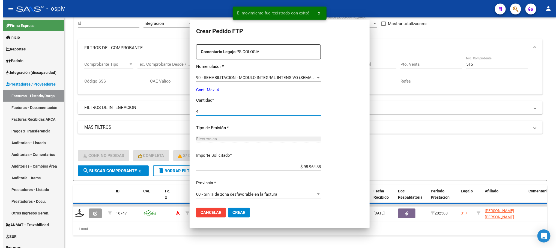
scroll to position [0, 0]
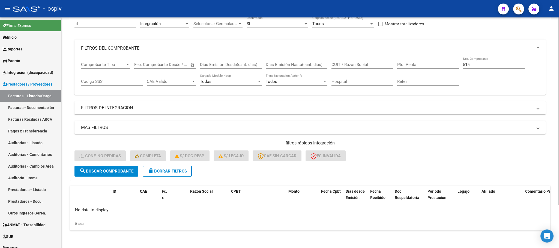
click at [476, 65] on input "515" at bounding box center [494, 64] width 62 height 5
type input "5"
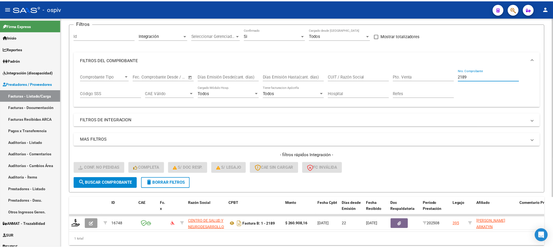
scroll to position [53, 0]
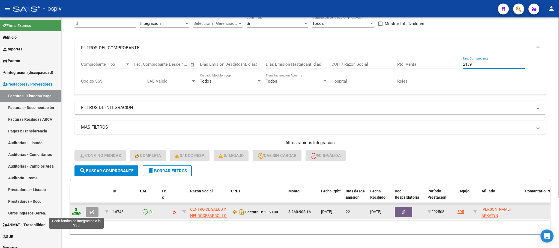
type input "2189"
click at [77, 211] on icon at bounding box center [76, 212] width 9 height 8
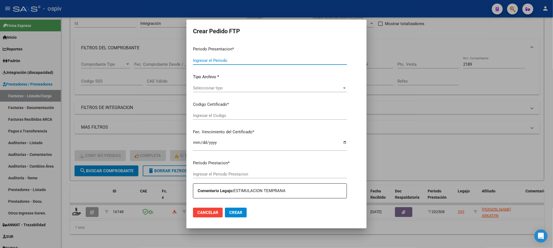
type input "202508"
type input "$ 260.908,16"
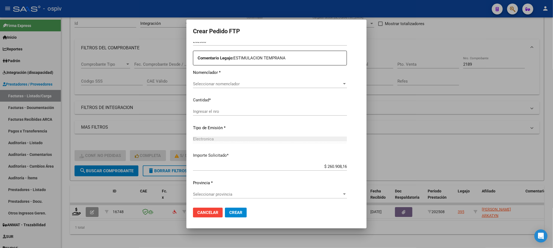
type input "ARG01000590369572023103120261031BS430"
type input "2026-10-31"
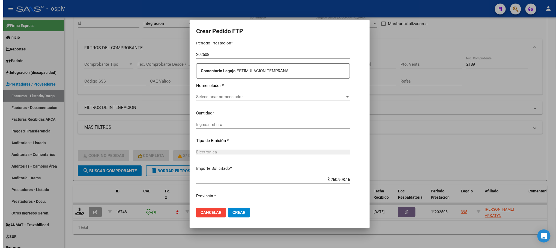
scroll to position [184, 0]
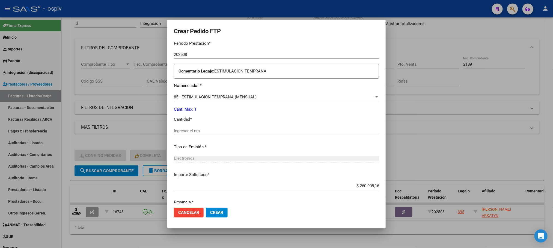
click at [264, 130] on input "Ingresar el nro" at bounding box center [276, 131] width 205 height 5
type input "1"
click at [206, 208] on button "Crear" at bounding box center [217, 213] width 22 height 10
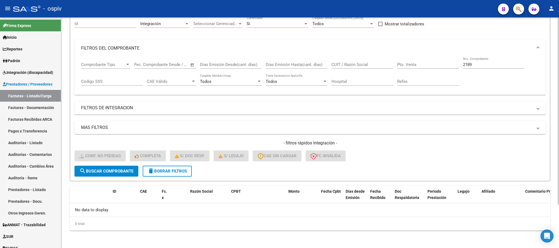
click at [490, 65] on input "2189" at bounding box center [494, 64] width 62 height 5
type input "2"
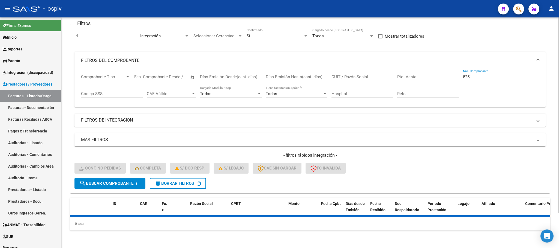
scroll to position [53, 0]
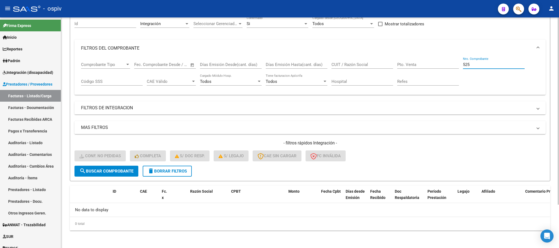
click at [476, 65] on input "525" at bounding box center [494, 64] width 62 height 5
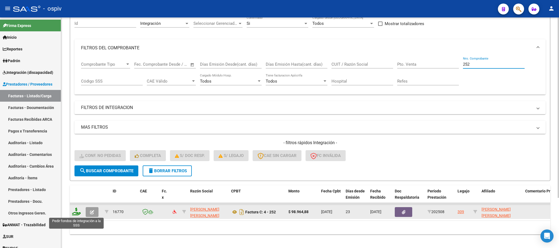
click at [78, 210] on icon at bounding box center [76, 212] width 9 height 8
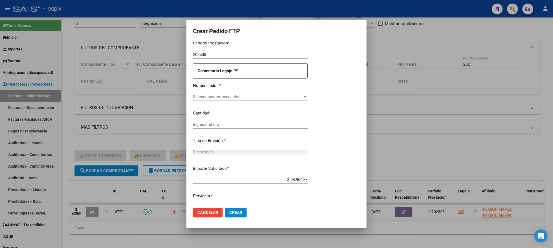
scroll to position [184, 0]
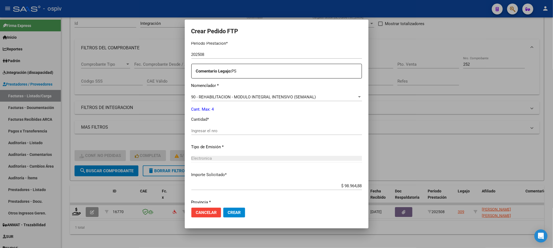
click at [237, 130] on input "Ingresar el nro" at bounding box center [276, 131] width 171 height 5
click at [223, 208] on button "Crear" at bounding box center [234, 213] width 22 height 10
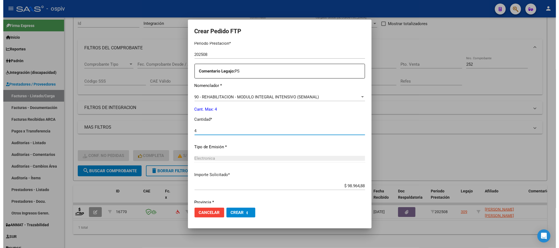
scroll to position [0, 0]
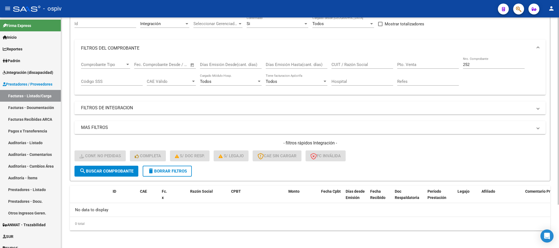
click at [485, 66] on input "252" at bounding box center [494, 64] width 62 height 5
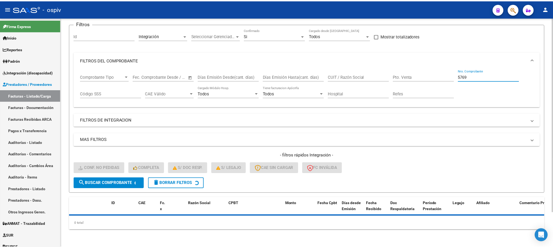
scroll to position [53, 0]
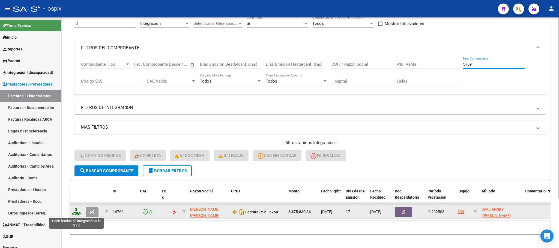
click at [77, 213] on icon at bounding box center [76, 212] width 9 height 8
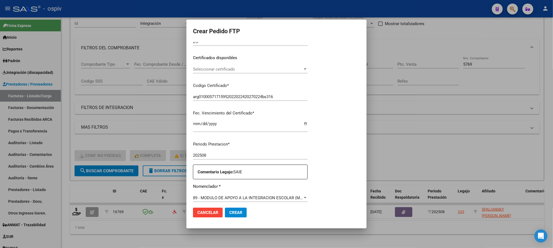
scroll to position [151, 0]
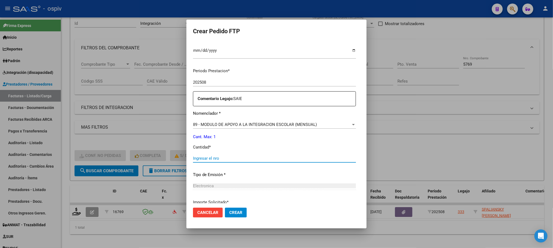
click at [259, 160] on input "Ingresar el nro" at bounding box center [274, 158] width 163 height 5
click at [225, 208] on button "Crear" at bounding box center [236, 213] width 22 height 10
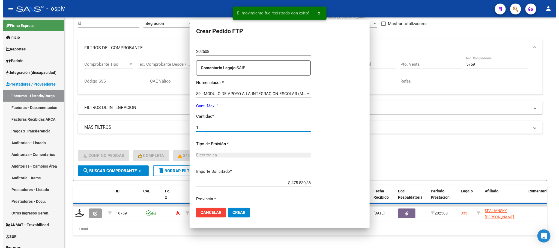
scroll to position [0, 0]
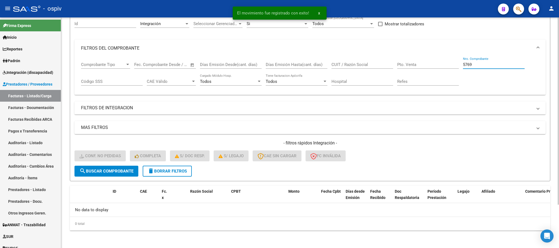
click at [481, 64] on input "5769" at bounding box center [494, 64] width 62 height 5
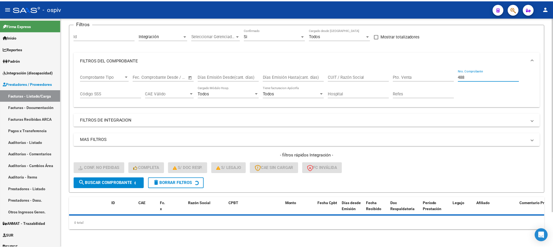
scroll to position [53, 0]
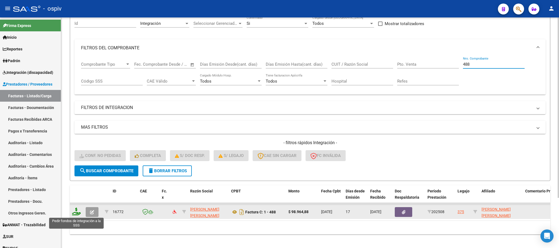
click at [75, 214] on icon at bounding box center [76, 212] width 9 height 8
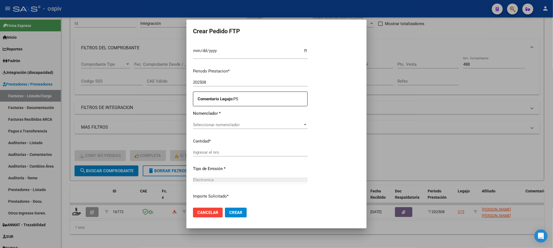
scroll to position [178, 0]
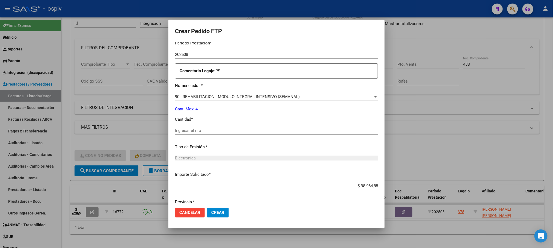
click at [230, 129] on input "Ingresar el nro" at bounding box center [276, 130] width 203 height 5
click at [207, 208] on button "Crear" at bounding box center [218, 213] width 22 height 10
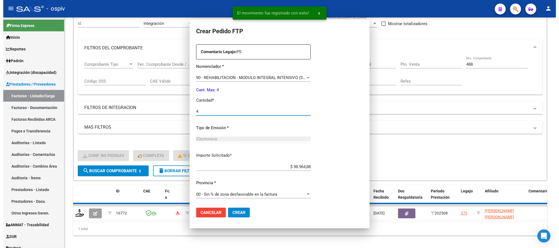
scroll to position [148, 0]
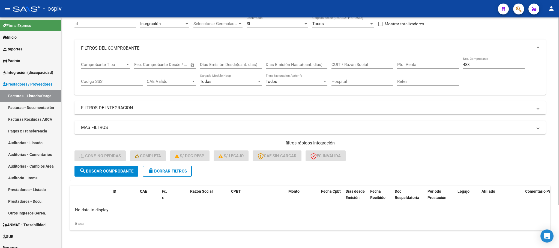
click at [478, 66] on input "488" at bounding box center [494, 64] width 62 height 5
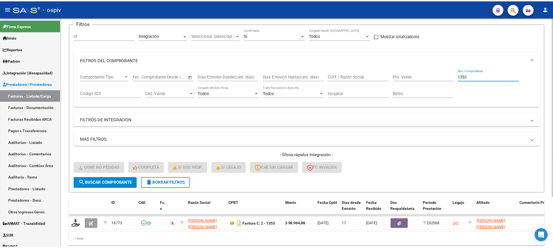
scroll to position [53, 0]
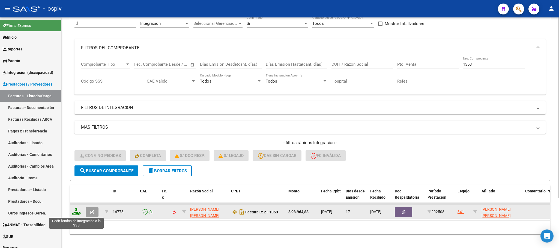
click at [80, 214] on icon at bounding box center [76, 212] width 9 height 8
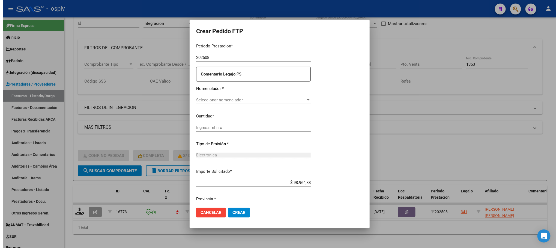
scroll to position [182, 0]
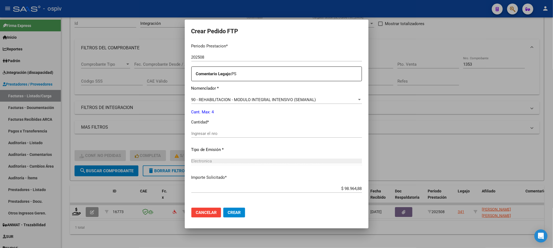
click at [234, 135] on input "Ingresar el nro" at bounding box center [276, 133] width 171 height 5
click at [223, 208] on button "Crear" at bounding box center [234, 213] width 22 height 10
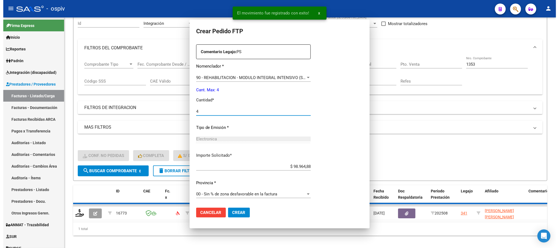
scroll to position [0, 0]
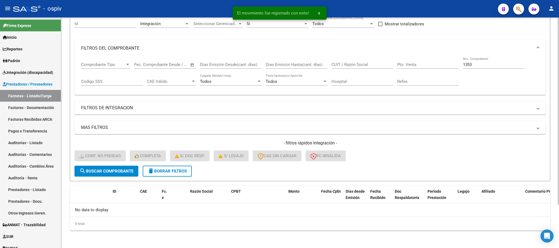
click at [495, 65] on input "1353" at bounding box center [494, 64] width 62 height 5
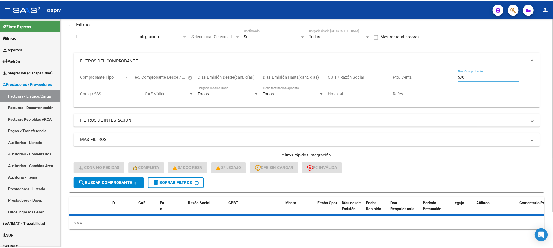
scroll to position [53, 0]
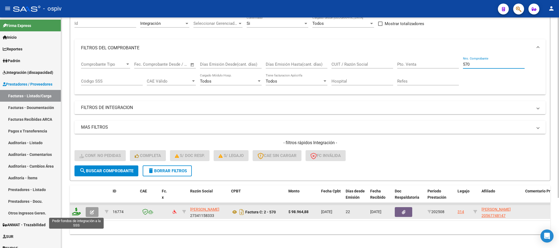
click at [75, 212] on icon at bounding box center [76, 212] width 9 height 8
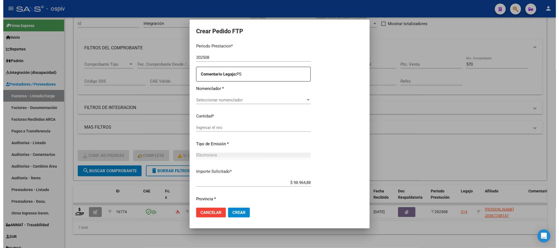
scroll to position [182, 0]
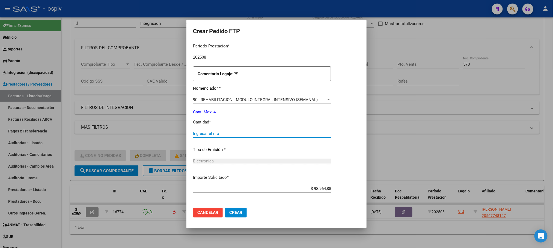
click at [247, 135] on input "Ingresar el nro" at bounding box center [262, 133] width 138 height 5
click at [225, 208] on button "Crear" at bounding box center [236, 213] width 22 height 10
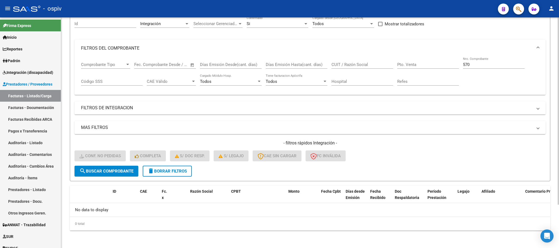
click at [499, 63] on input "570" at bounding box center [494, 64] width 62 height 5
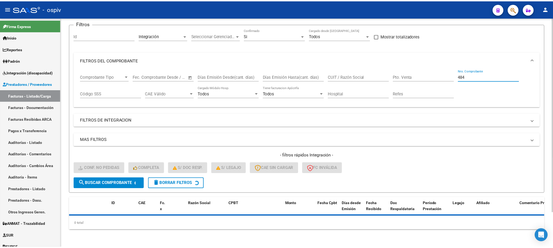
scroll to position [53, 0]
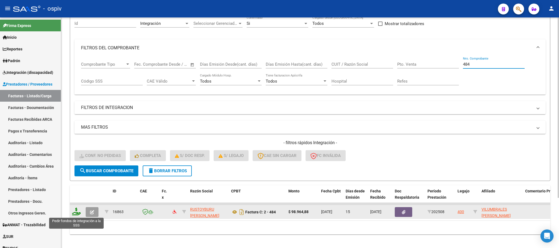
click at [76, 214] on icon at bounding box center [76, 212] width 9 height 8
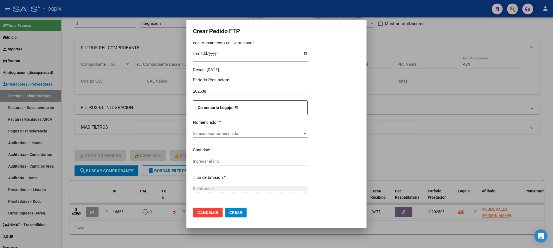
scroll to position [182, 0]
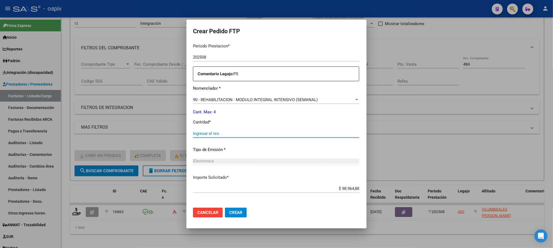
click at [247, 133] on input "Ingresar el nro" at bounding box center [276, 133] width 166 height 5
click at [225, 208] on button "Crear" at bounding box center [236, 213] width 22 height 10
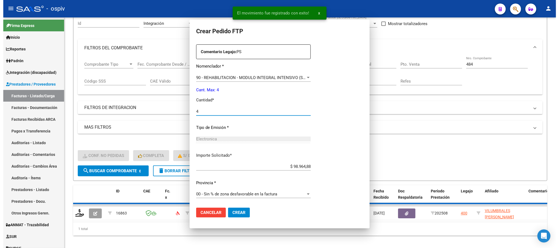
scroll to position [0, 0]
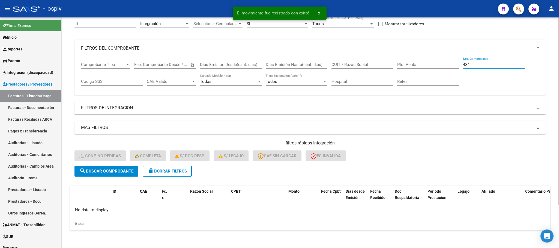
click at [473, 64] on input "484" at bounding box center [494, 64] width 62 height 5
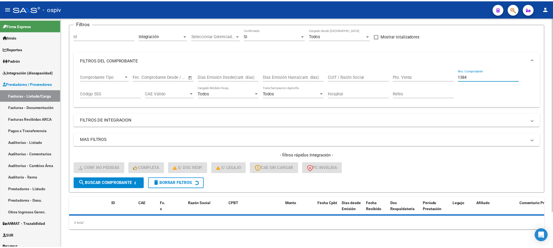
scroll to position [53, 0]
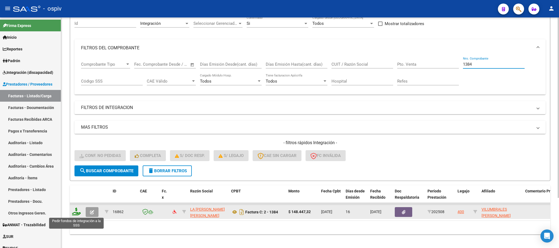
click at [75, 213] on icon at bounding box center [76, 212] width 9 height 8
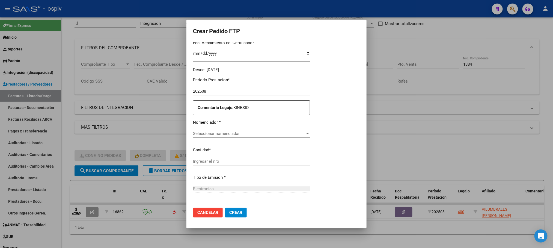
scroll to position [182, 0]
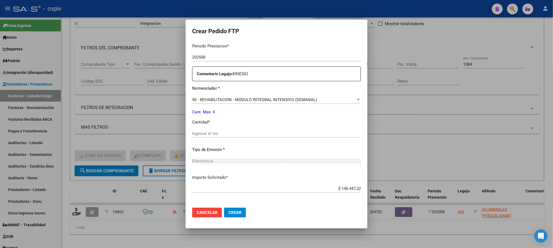
click at [243, 135] on input "Ingresar el nro" at bounding box center [276, 133] width 169 height 5
click at [224, 208] on button "Crear" at bounding box center [235, 213] width 22 height 10
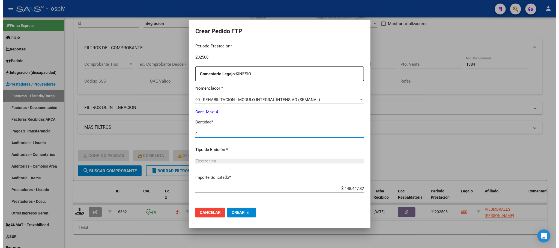
scroll to position [0, 0]
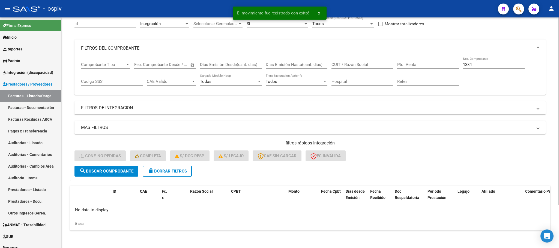
click at [491, 65] on input "1384" at bounding box center [494, 64] width 62 height 5
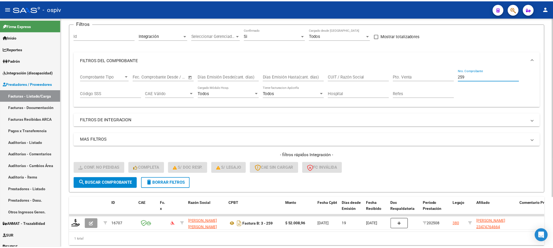
scroll to position [53, 0]
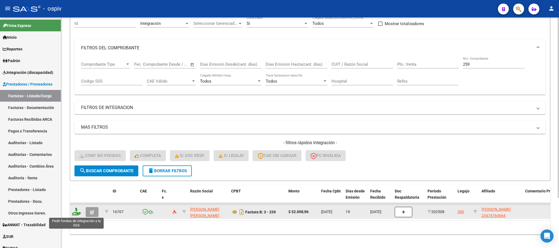
click at [76, 214] on icon at bounding box center [76, 212] width 9 height 8
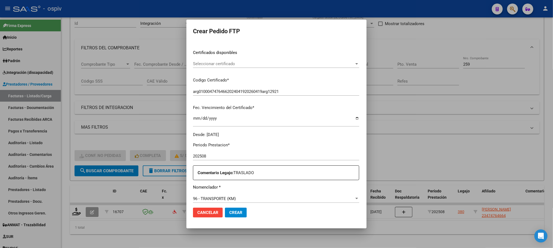
scroll to position [151, 0]
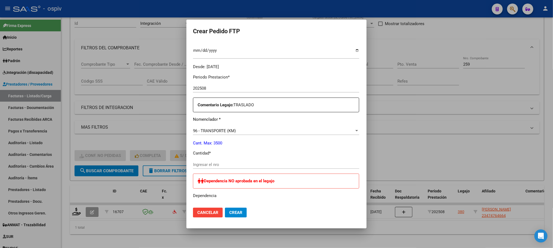
click at [221, 162] on input "Ingresar el nro" at bounding box center [276, 164] width 166 height 5
click at [225, 208] on button "Crear" at bounding box center [236, 213] width 22 height 10
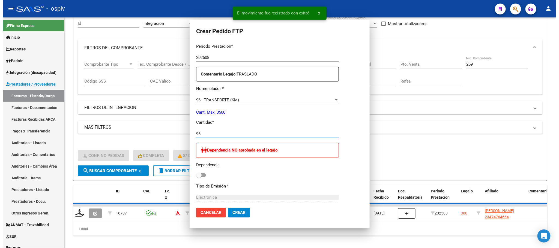
scroll to position [120, 0]
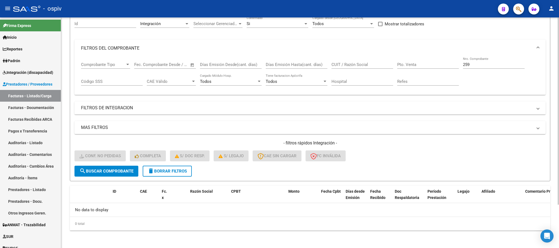
click at [496, 63] on input "259" at bounding box center [494, 64] width 62 height 5
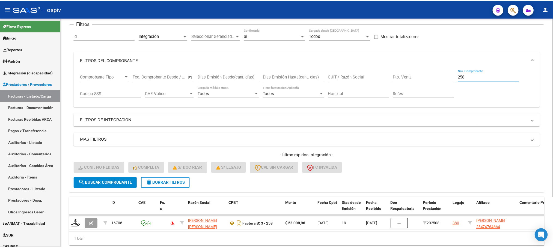
scroll to position [53, 0]
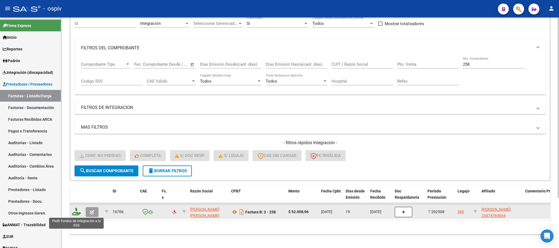
click at [77, 214] on icon at bounding box center [76, 212] width 9 height 8
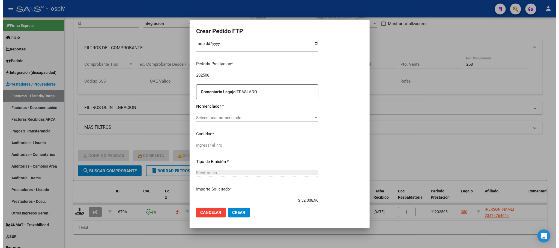
scroll to position [178, 0]
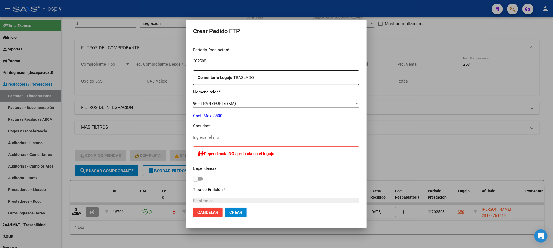
click at [248, 136] on input "Ingresar el nro" at bounding box center [276, 137] width 166 height 5
click at [225, 208] on button "Crear" at bounding box center [236, 213] width 22 height 10
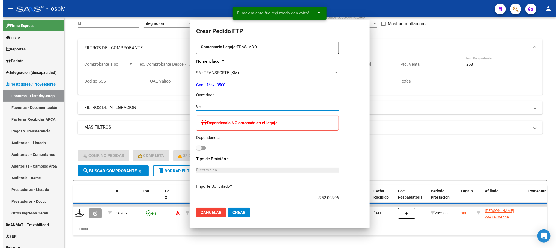
scroll to position [0, 0]
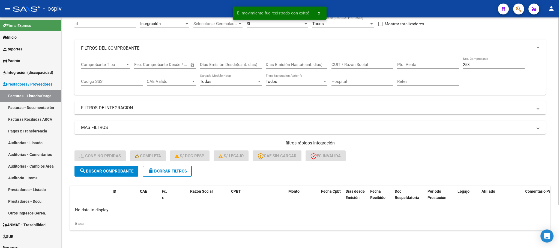
click at [477, 64] on input "258" at bounding box center [494, 64] width 62 height 5
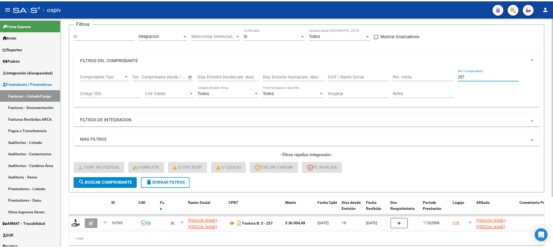
scroll to position [53, 0]
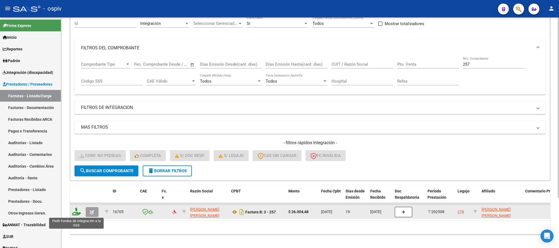
drag, startPoint x: 77, startPoint y: 213, endPoint x: 402, endPoint y: 126, distance: 336.3
click at [82, 213] on datatable-body-cell at bounding box center [77, 211] width 14 height 13
click at [75, 214] on icon at bounding box center [76, 212] width 9 height 8
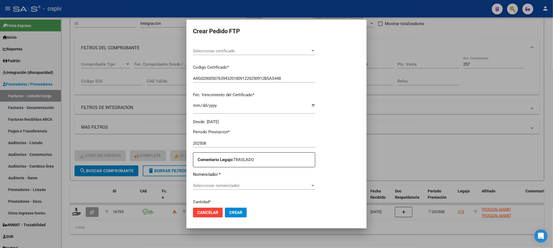
scroll to position [151, 0]
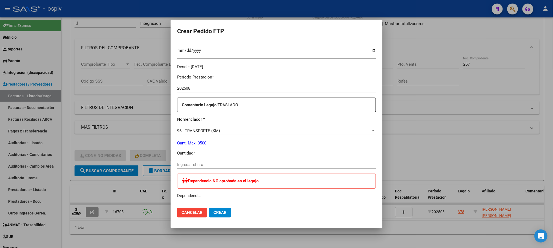
click at [254, 166] on input "Ingresar el nro" at bounding box center [276, 164] width 199 height 5
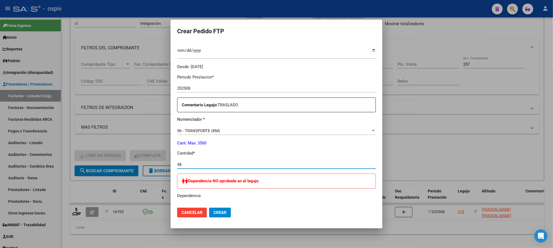
click at [209, 208] on button "Crear" at bounding box center [220, 213] width 22 height 10
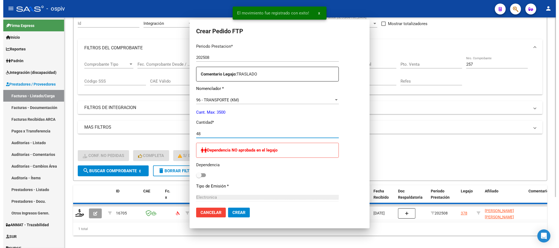
scroll to position [0, 0]
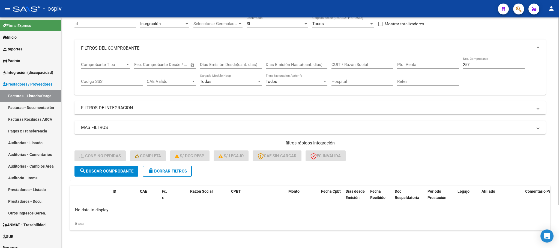
click at [478, 64] on input "257" at bounding box center [494, 64] width 62 height 5
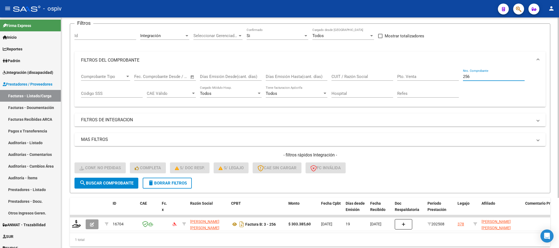
scroll to position [53, 0]
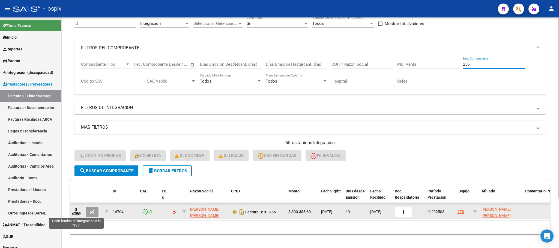
drag, startPoint x: 76, startPoint y: 213, endPoint x: 100, endPoint y: 208, distance: 24.5
click at [83, 212] on div "16704 BOGADO JORGE ERNESTO 20274791250 Factura B: 3 - 256 $ 303.385,60 04/09/20…" at bounding box center [507, 212] width 874 height 14
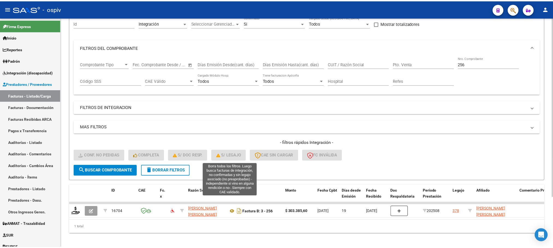
scroll to position [64, 0]
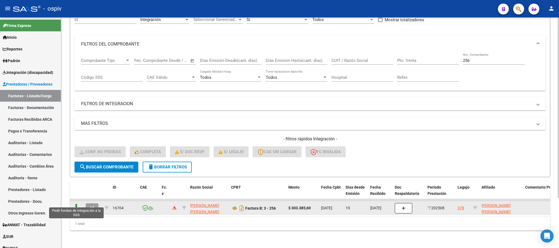
click at [78, 205] on icon at bounding box center [76, 208] width 9 height 8
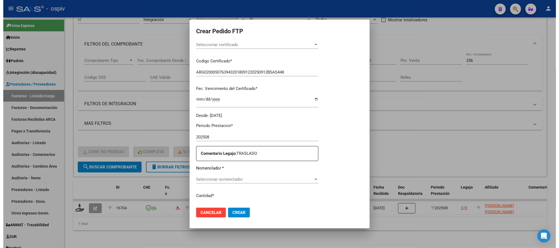
scroll to position [164, 0]
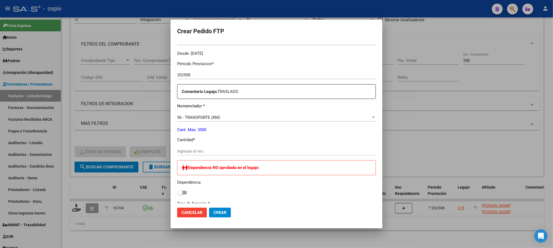
click at [233, 151] on input "Ingresar el nro" at bounding box center [276, 151] width 199 height 5
click at [209, 208] on button "Crear" at bounding box center [220, 213] width 22 height 10
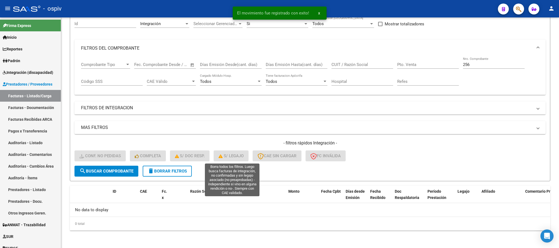
scroll to position [53, 0]
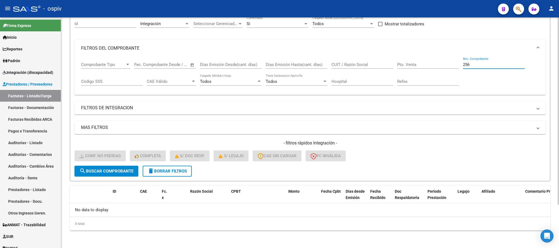
click at [490, 63] on input "256" at bounding box center [494, 64] width 62 height 5
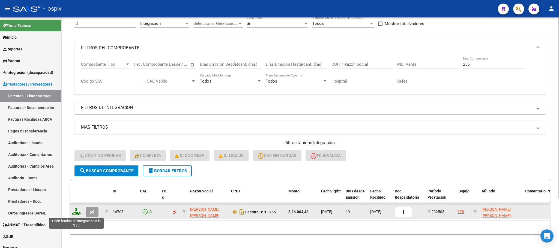
click at [76, 213] on icon at bounding box center [76, 212] width 9 height 8
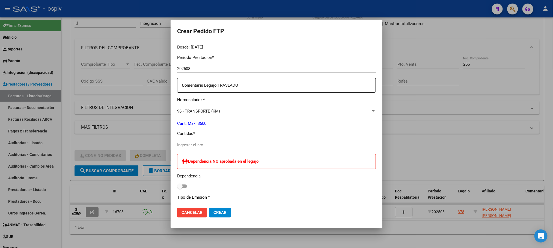
scroll to position [205, 0]
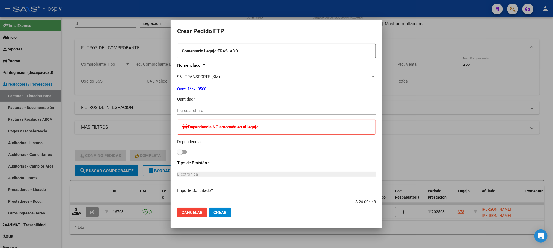
click at [238, 111] on input "Ingresar el nro" at bounding box center [276, 110] width 199 height 5
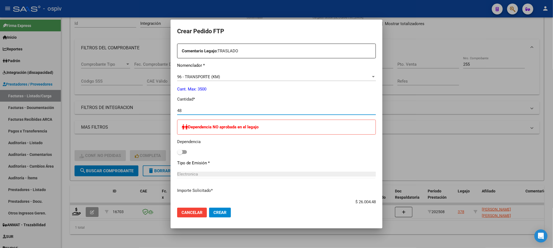
click at [209, 208] on button "Crear" at bounding box center [220, 213] width 22 height 10
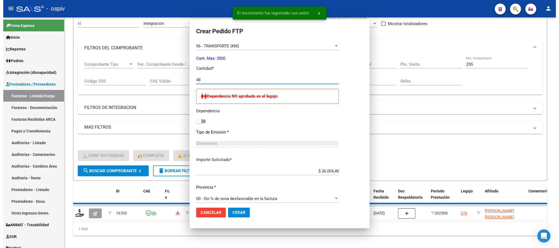
scroll to position [174, 0]
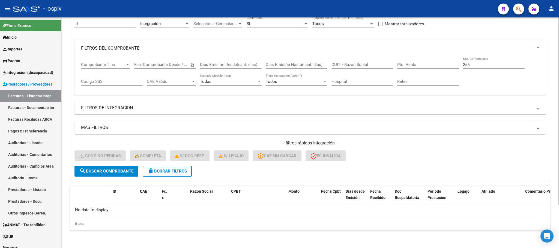
click at [478, 62] on div "255 Nro. Comprobante" at bounding box center [494, 63] width 62 height 12
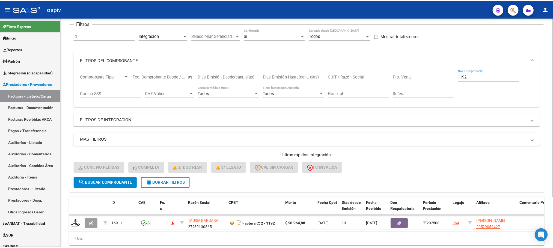
scroll to position [53, 0]
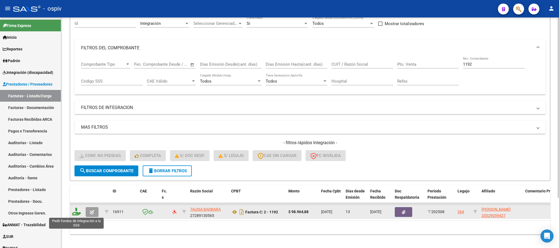
click at [78, 212] on icon at bounding box center [76, 212] width 9 height 8
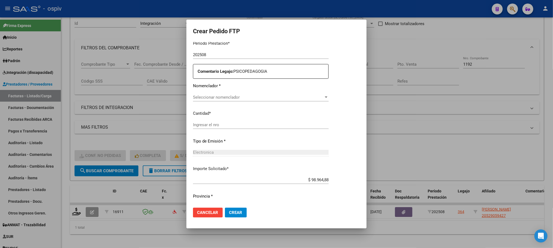
scroll to position [184, 0]
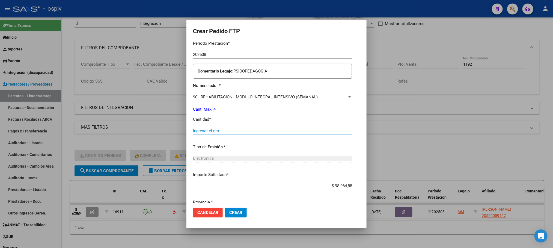
click at [229, 131] on input "Ingresar el nro" at bounding box center [272, 131] width 159 height 5
click at [225, 208] on button "Crear" at bounding box center [236, 213] width 22 height 10
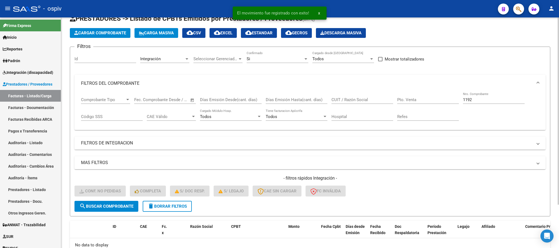
scroll to position [0, 0]
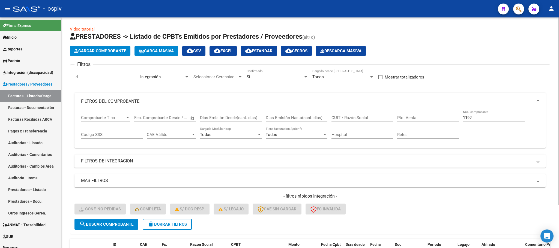
click at [484, 118] on input "1192" at bounding box center [494, 117] width 62 height 5
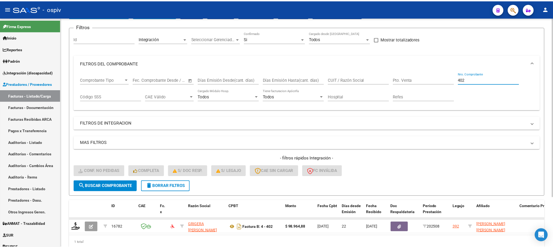
scroll to position [64, 0]
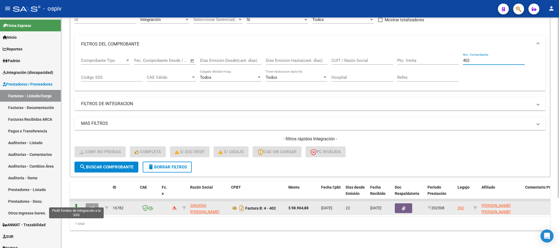
click at [76, 204] on icon at bounding box center [76, 208] width 9 height 8
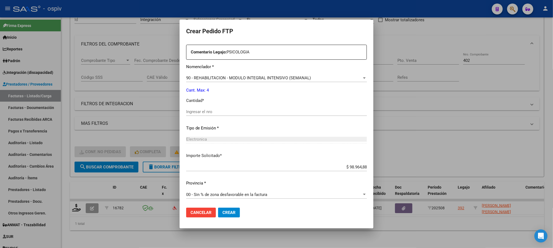
scroll to position [198, 0]
click at [234, 112] on input "Ingresar el nro" at bounding box center [276, 111] width 181 height 5
click at [218, 208] on button "Crear" at bounding box center [229, 213] width 22 height 10
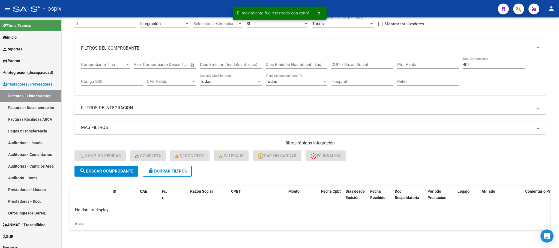
scroll to position [53, 0]
click at [503, 62] on input "402" at bounding box center [494, 64] width 62 height 5
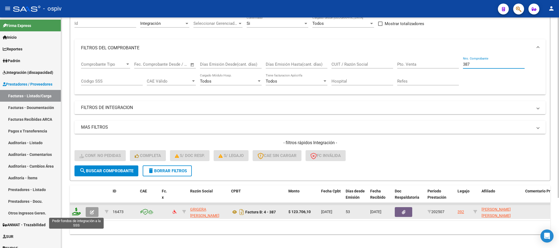
click at [76, 212] on icon at bounding box center [76, 212] width 9 height 8
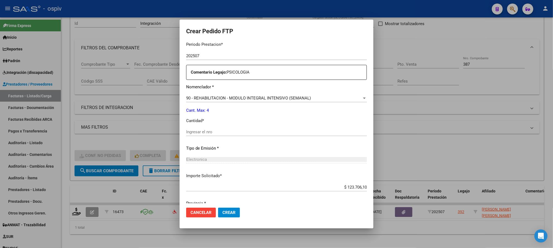
scroll to position [192, 0]
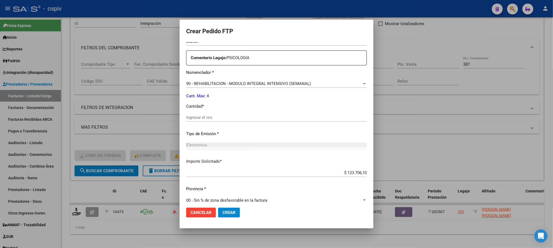
click at [246, 116] on input "Ingresar el nro" at bounding box center [276, 117] width 181 height 5
click at [218, 208] on button "Crear" at bounding box center [229, 213] width 22 height 10
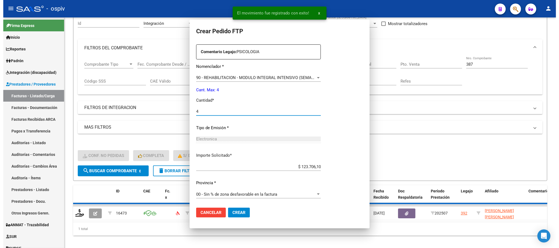
scroll to position [0, 0]
